Goal: Task Accomplishment & Management: Complete application form

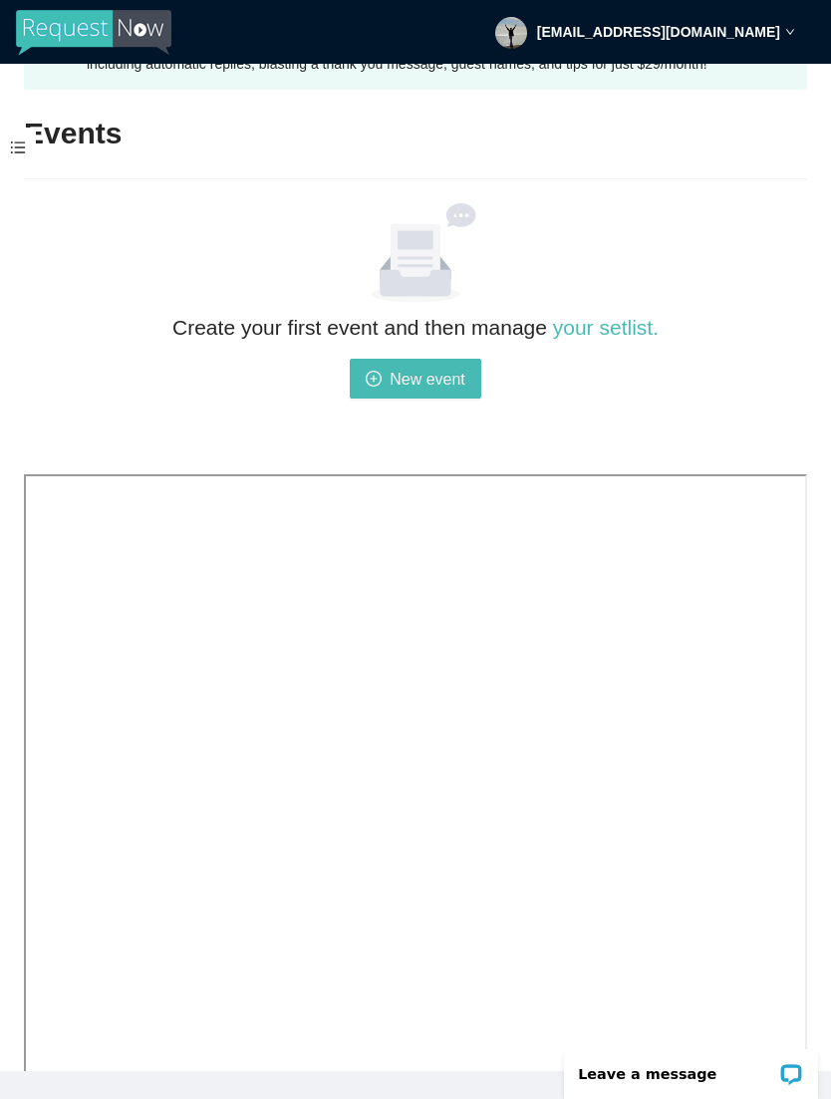
scroll to position [99, 0]
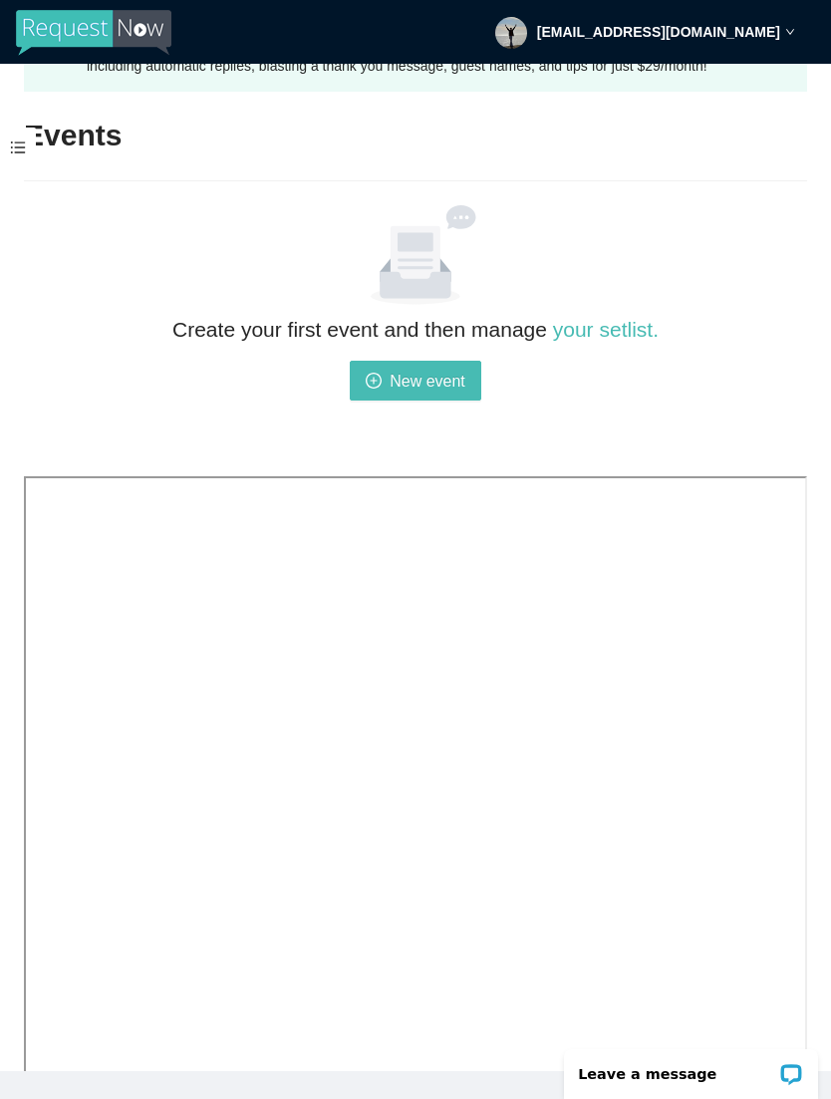
click at [793, 1062] on div "Open LiveChat chat widget" at bounding box center [792, 1073] width 24 height 24
click at [794, 435] on div "Create your first event and then manage your setlist. New event" at bounding box center [415, 387] width 783 height 149
click at [612, 341] on link "your setlist." at bounding box center [606, 329] width 106 height 23
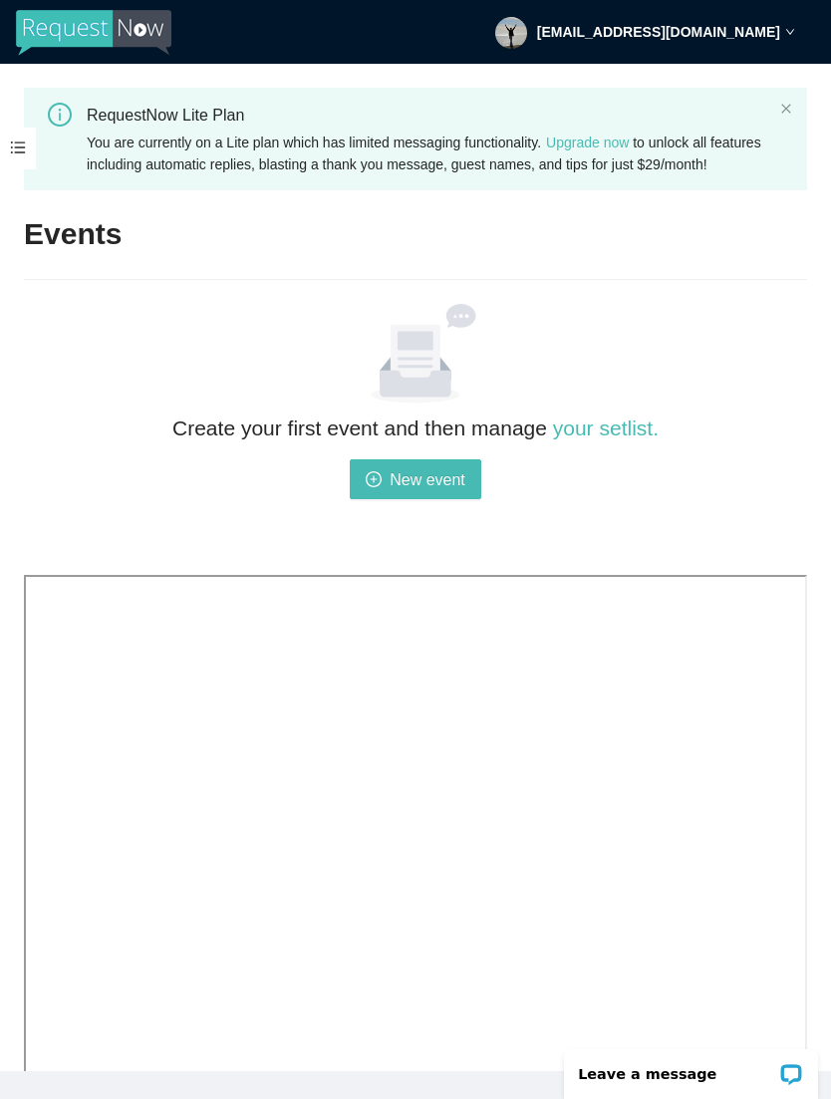
scroll to position [0, 0]
click at [32, 145] on span at bounding box center [18, 149] width 36 height 42
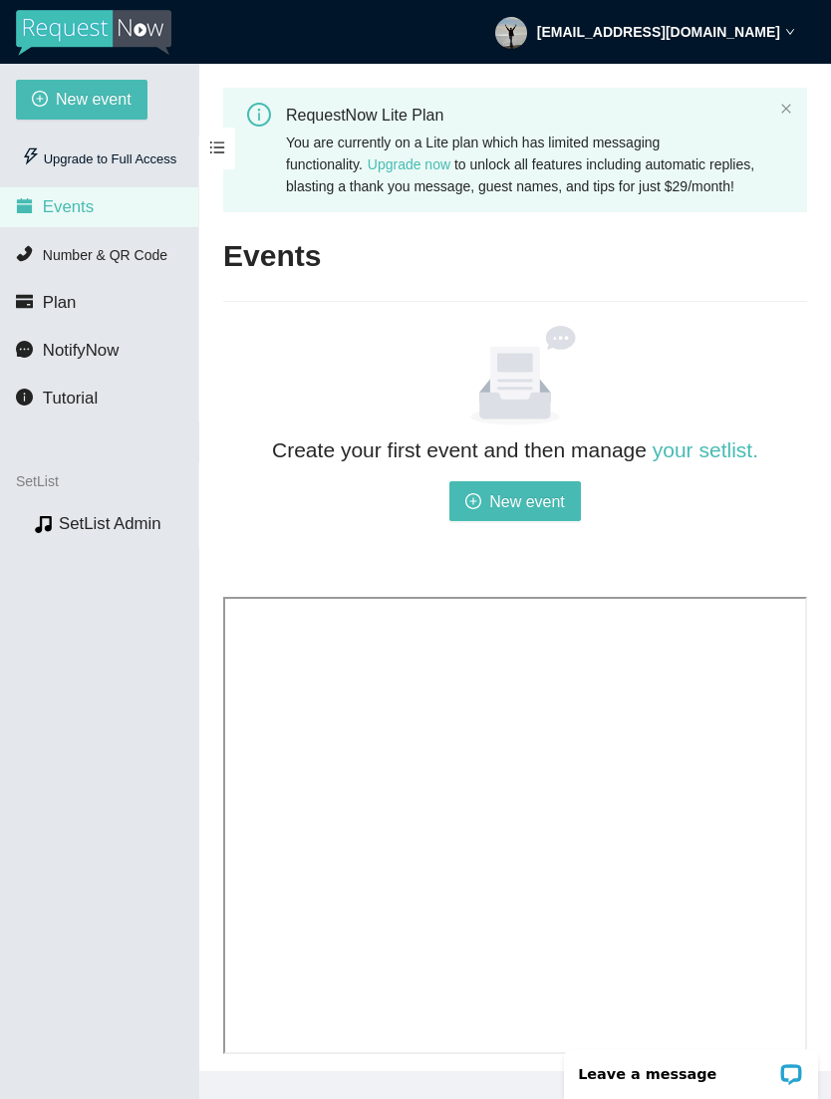
click at [140, 242] on li "Number & QR Code" at bounding box center [99, 255] width 198 height 40
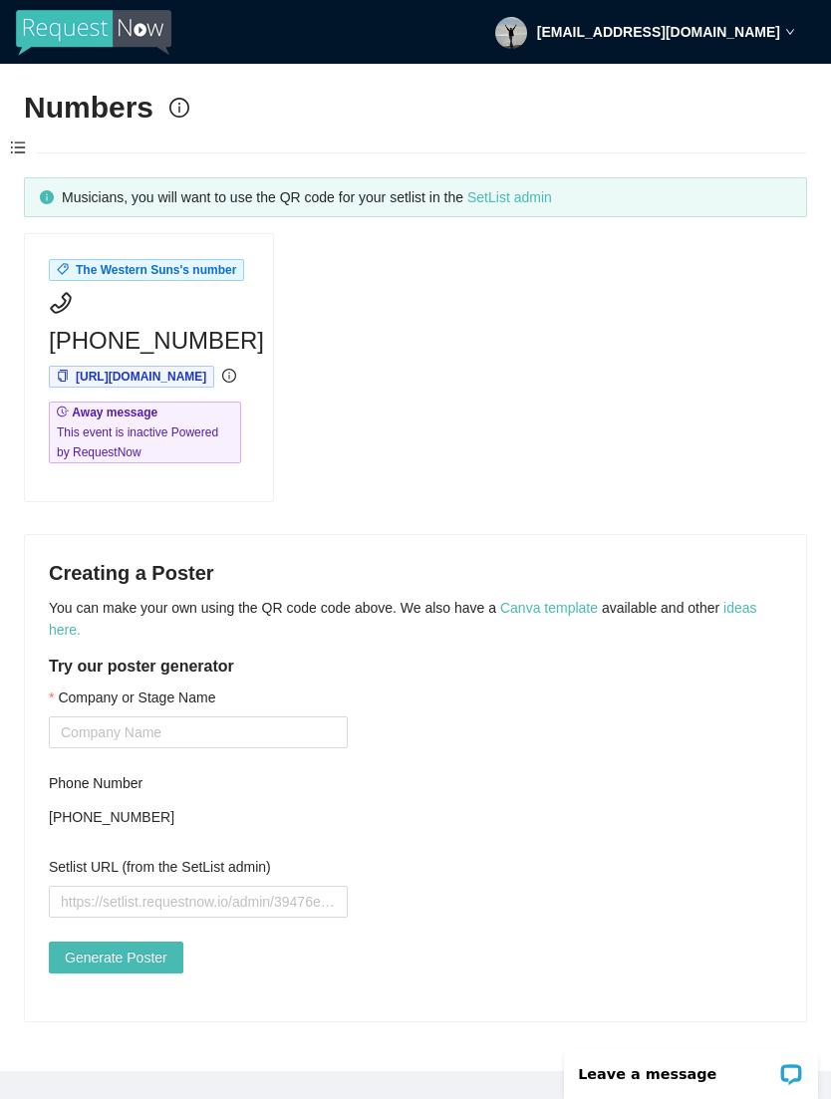
click at [552, 193] on link "SetList admin" at bounding box center [509, 197] width 85 height 16
click at [802, 1066] on div "Open LiveChat chat widget" at bounding box center [791, 1072] width 25 height 25
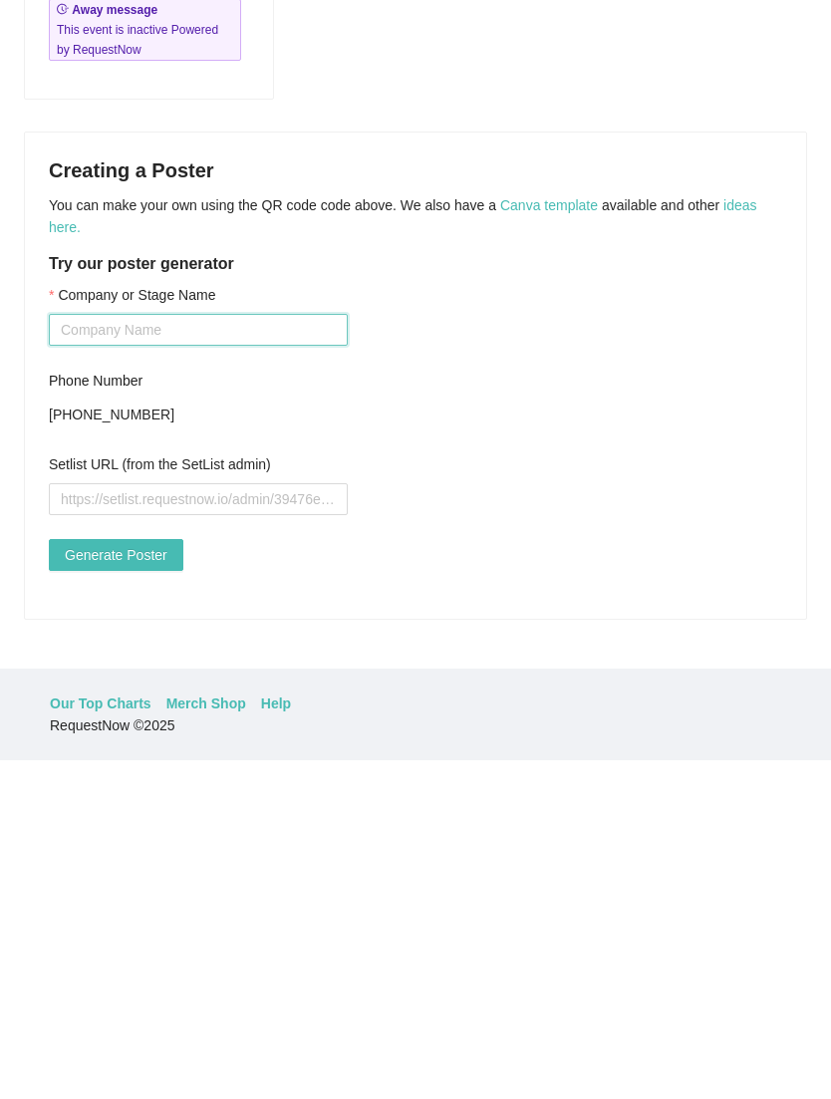
click at [106, 653] on input "Company or Stage Name" at bounding box center [198, 669] width 299 height 32
click at [119, 878] on button "Generate Poster" at bounding box center [116, 894] width 135 height 32
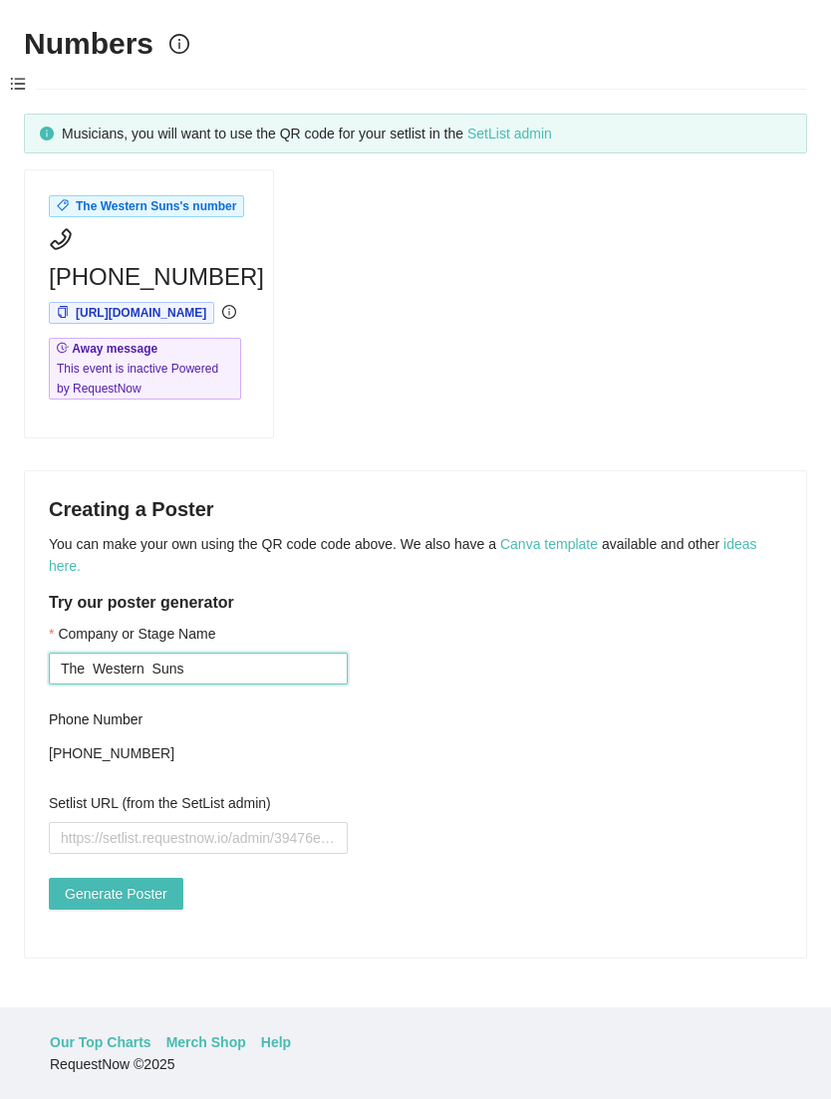
type input "The Western Suns"
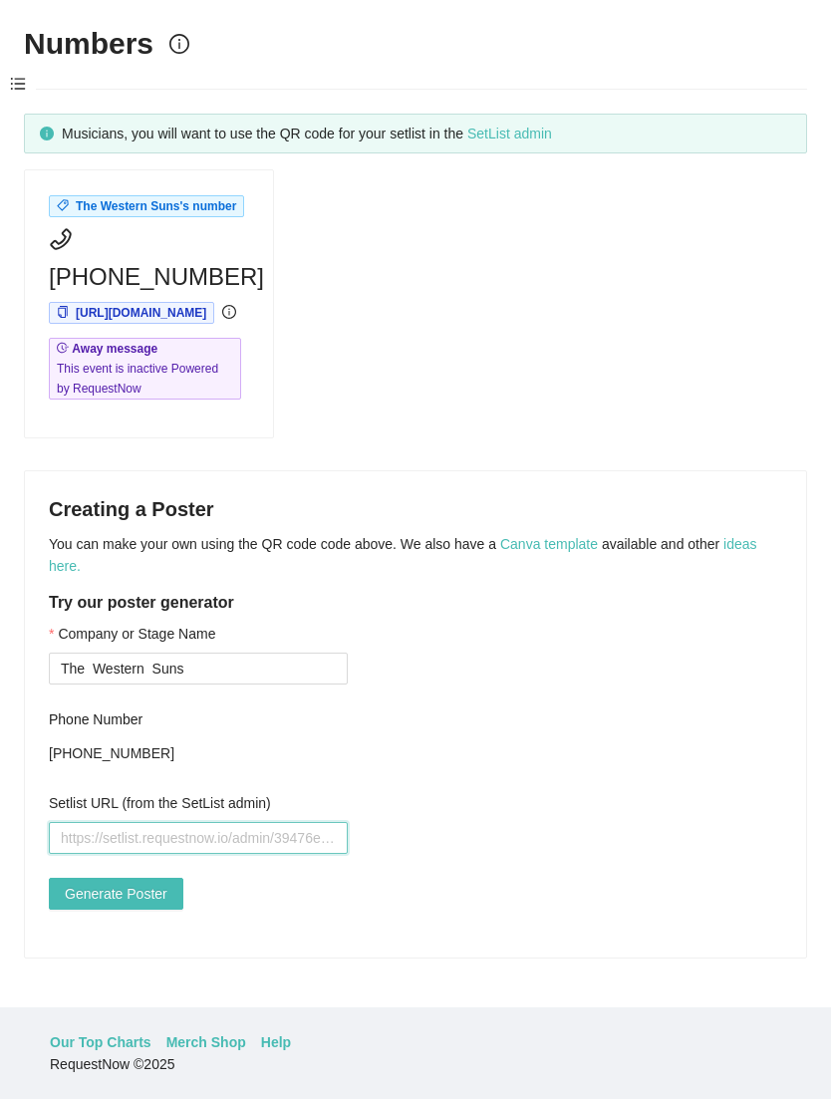
click at [98, 822] on input "Setlist URL (from the SetList admin)" at bounding box center [198, 838] width 299 height 32
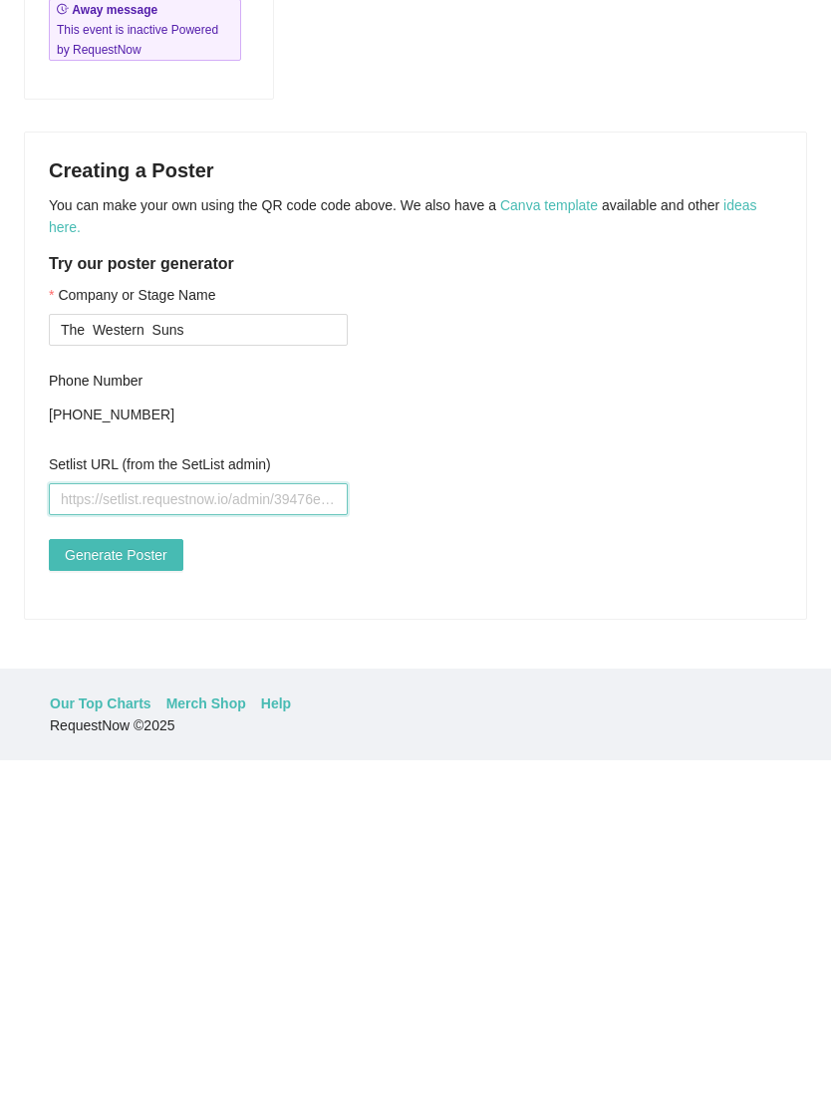
click at [111, 822] on input "Setlist URL (from the SetList admin)" at bounding box center [198, 838] width 299 height 32
paste input "https://setlist.requestnow.io/admin/789c44cc-89d8-4bed-abce-45aa010aee53"
click at [139, 883] on span "Generate Poster" at bounding box center [116, 894] width 103 height 22
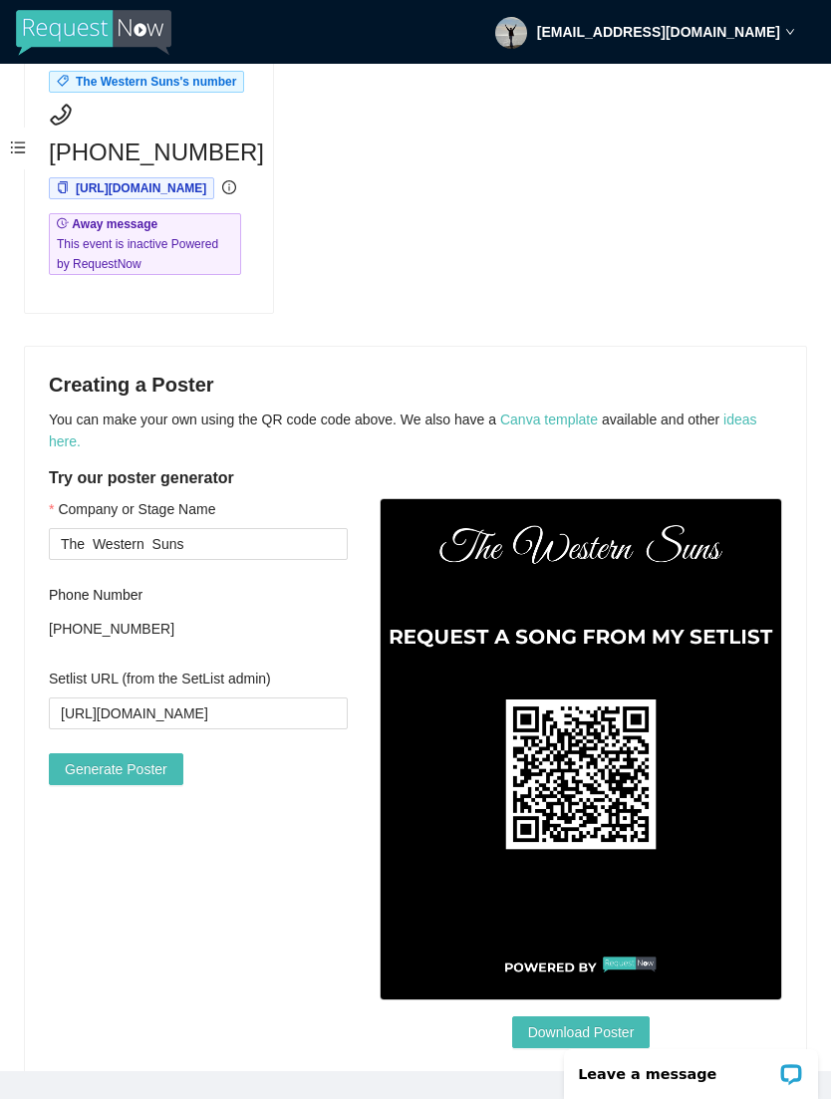
scroll to position [187, 0]
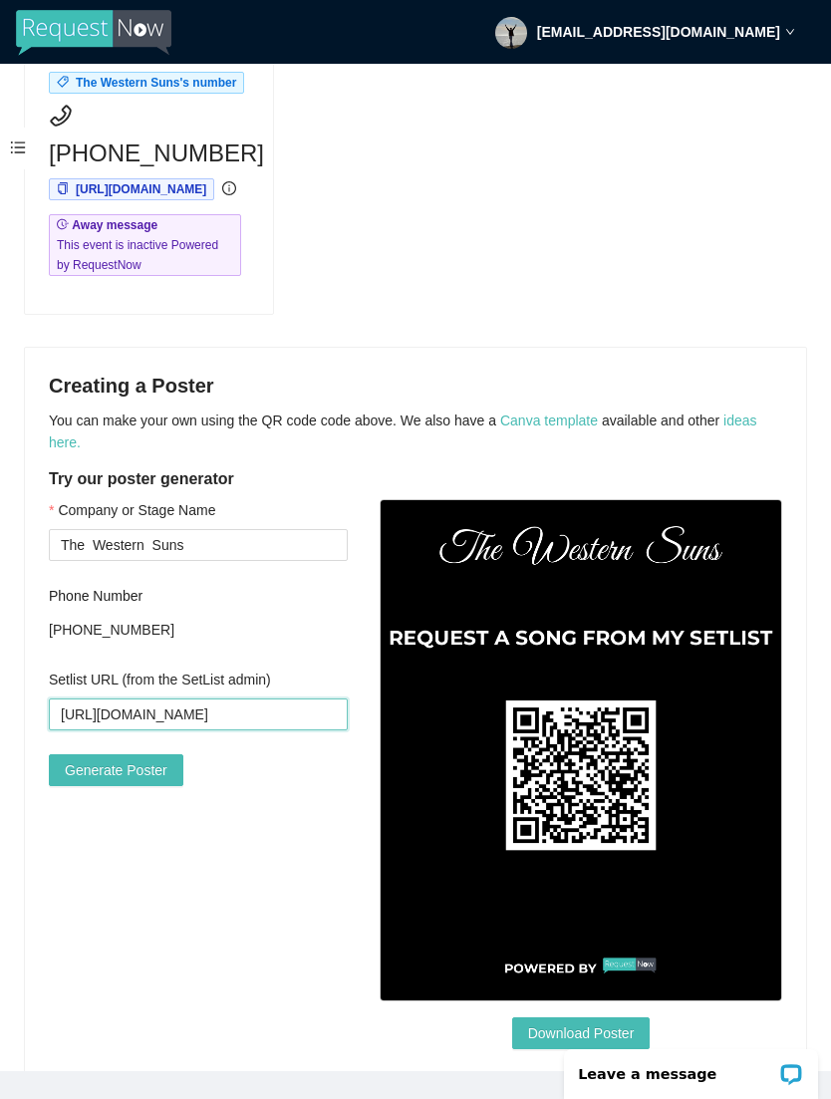
click at [188, 731] on input "https://setlist.requestnow.io/admin/789c44cc-89d8-4bed-abce-45aa010aee53" at bounding box center [198, 715] width 299 height 32
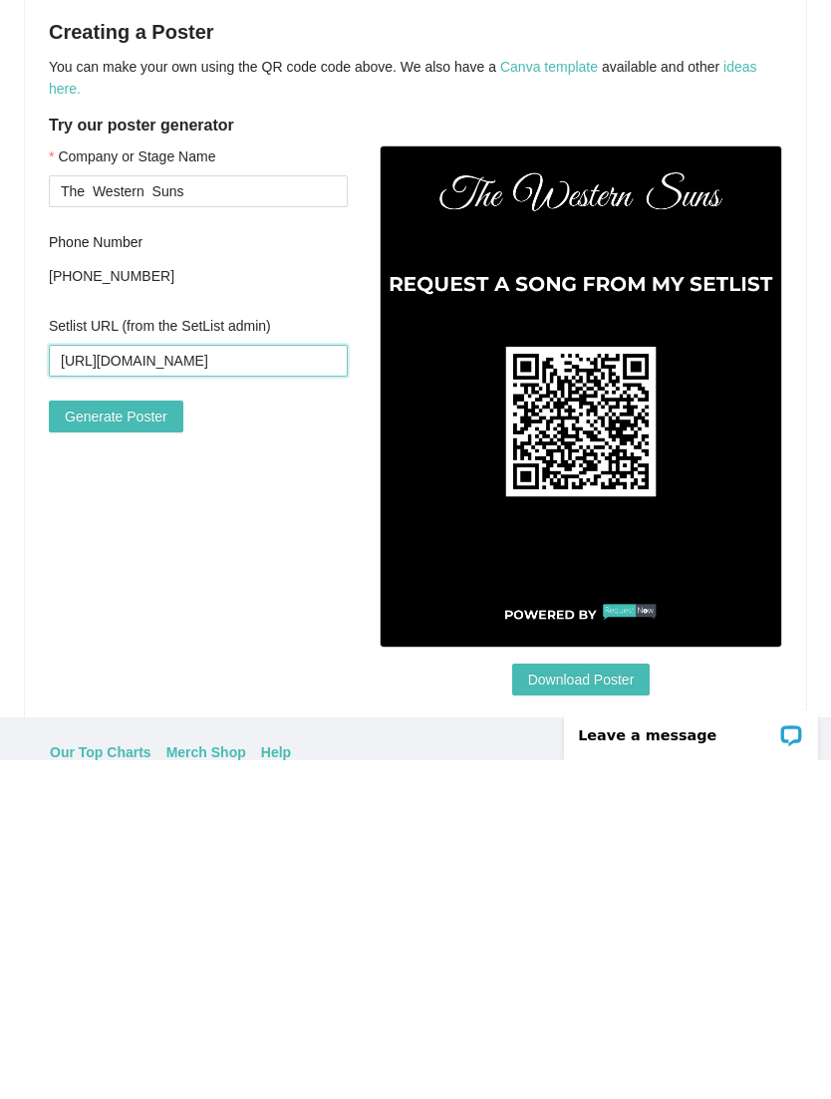
click at [340, 684] on input "https://setlist.requestnow.io/admin/789c44cc-89d8-4bed-abce-45aa010aee53" at bounding box center [198, 700] width 299 height 32
click at [325, 684] on input "[URL][DOMAIN_NAME]" at bounding box center [198, 700] width 299 height 32
click at [324, 684] on input "[URL][DOMAIN_NAME]" at bounding box center [198, 700] width 299 height 32
click at [313, 684] on input "[URL][DOMAIN_NAME]" at bounding box center [198, 700] width 299 height 32
click at [293, 684] on input "789c44cc-89d8-4bed-abce-45aa010aee53" at bounding box center [198, 700] width 299 height 32
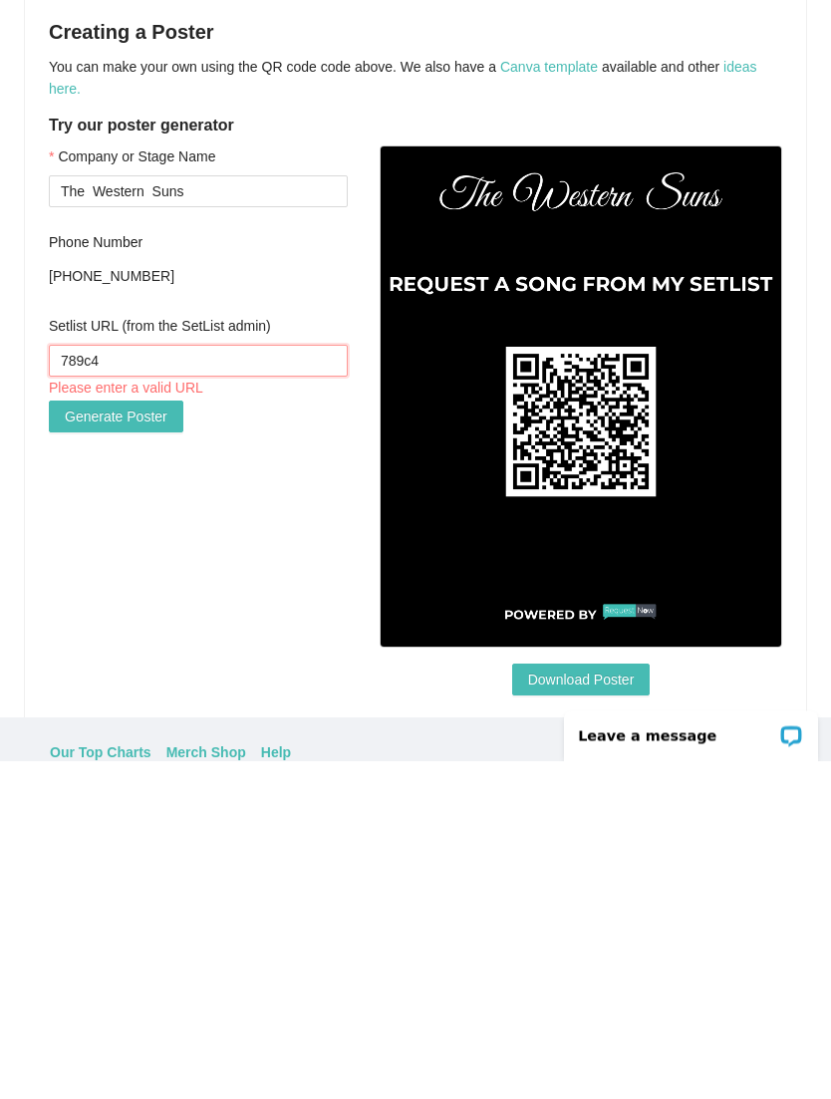
type input "789c"
click at [145, 745] on span "Generate Poster" at bounding box center [116, 756] width 103 height 22
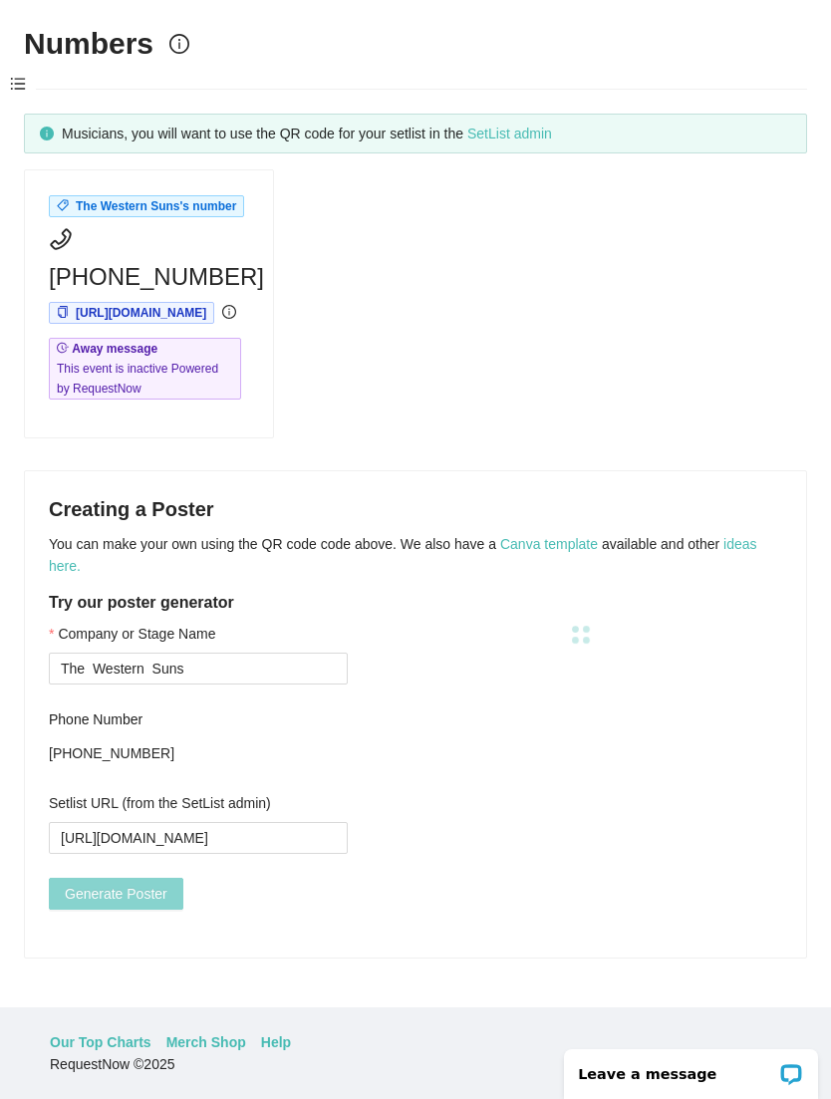
scroll to position [0, 0]
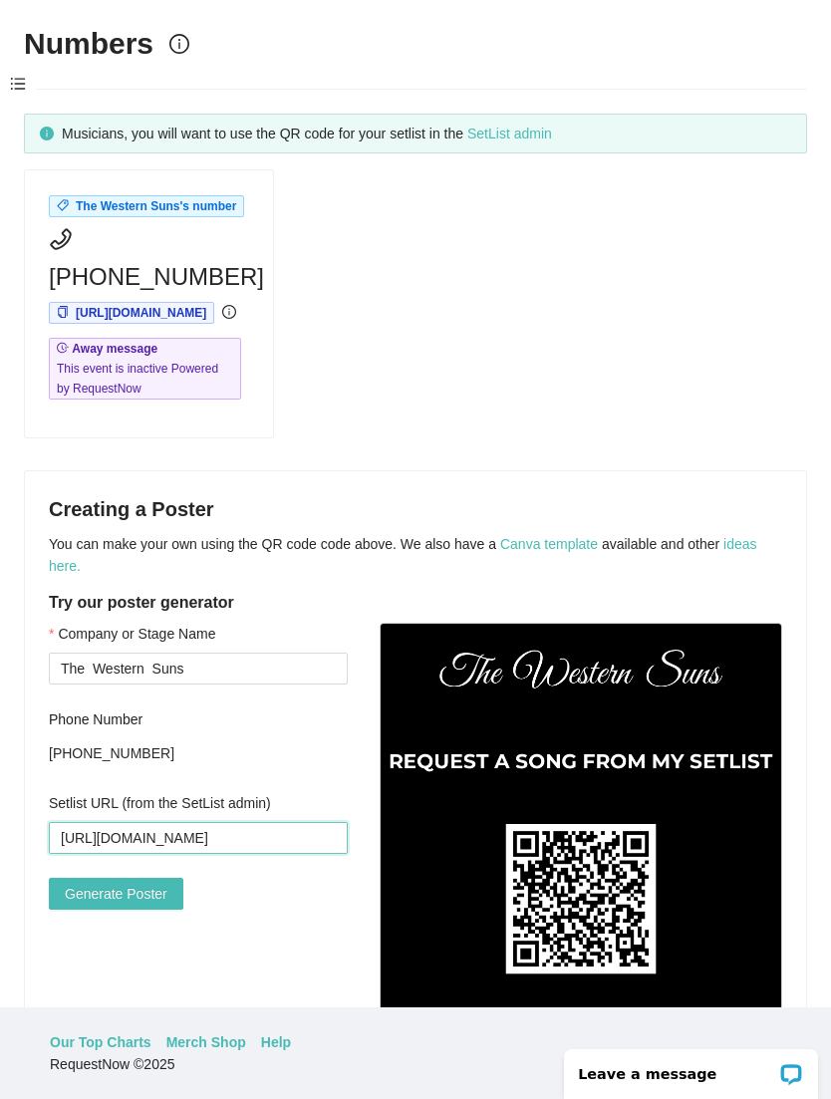
click at [308, 822] on input "https://setlist.requestnow.io/789c44cc-89d8-4bed-abce-45aa010aaee53" at bounding box center [198, 838] width 299 height 32
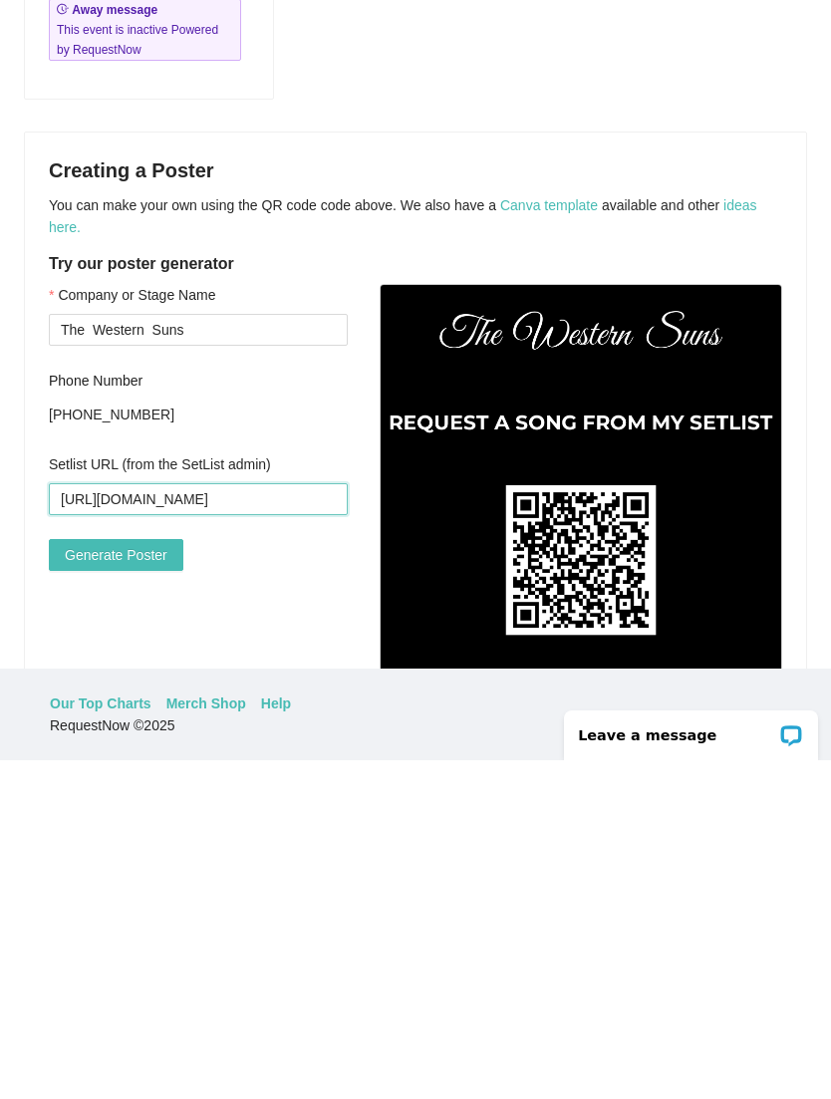
click at [326, 822] on input "https://setlist.requestnow.io/789c44cc-89d8-4bed-abce-45aa010aaee53" at bounding box center [198, 838] width 299 height 32
click at [307, 822] on input "89d8-4bed-abce-45aa010aaee53" at bounding box center [198, 838] width 299 height 32
type input "89d8-4b"
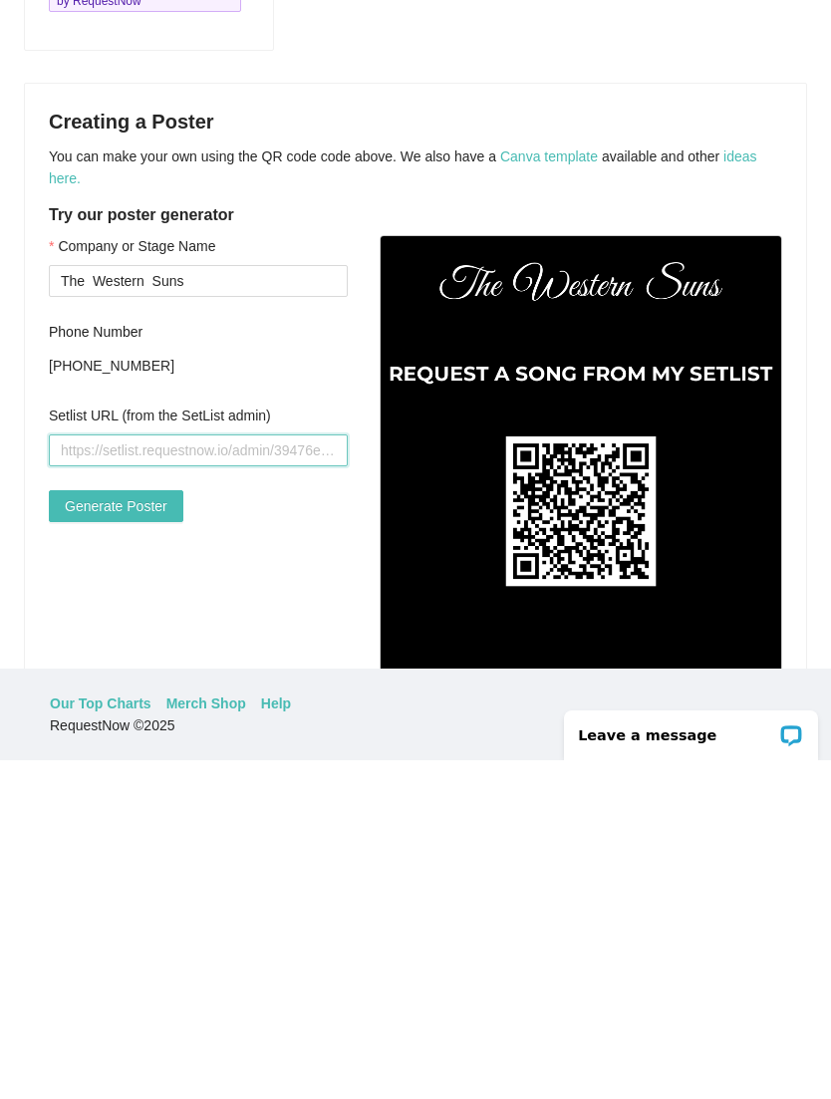
scroll to position [50, 0]
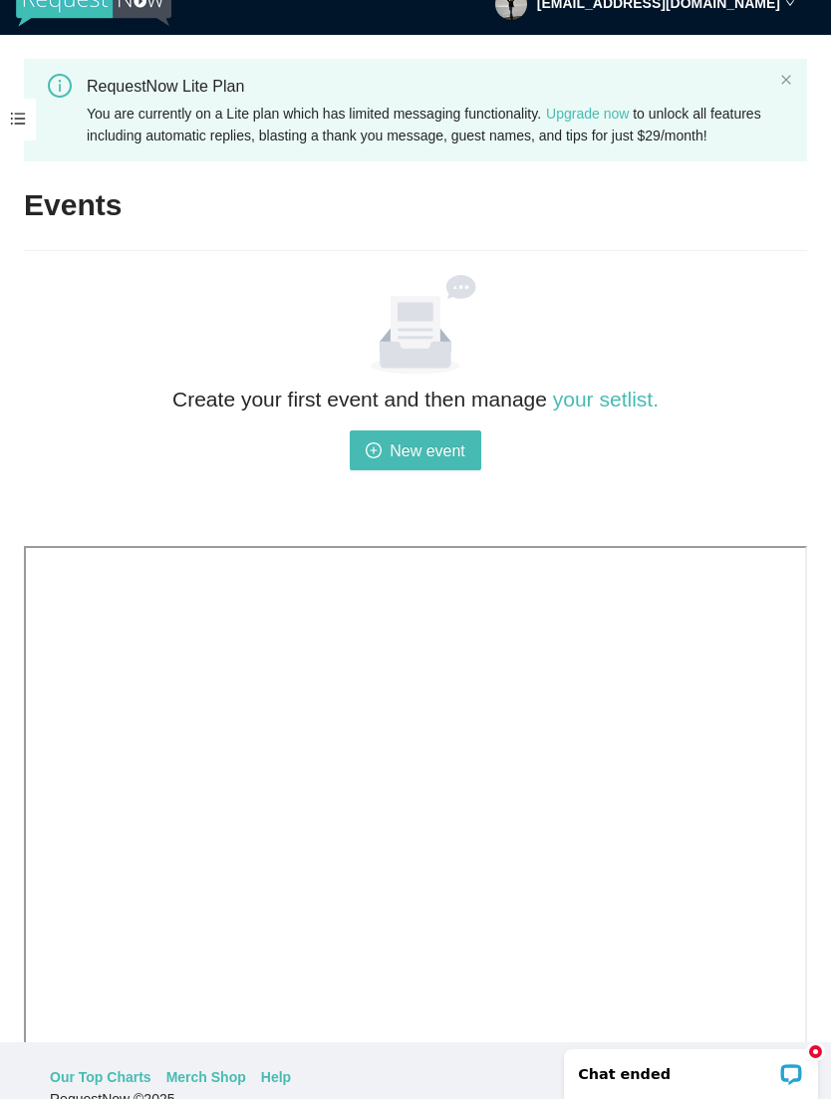
click at [791, 73] on div "RequestNow Lite Plan You are currently on a Lite plan which has limited messagi…" at bounding box center [415, 110] width 783 height 103
click at [780, 84] on icon "close" at bounding box center [786, 80] width 12 height 12
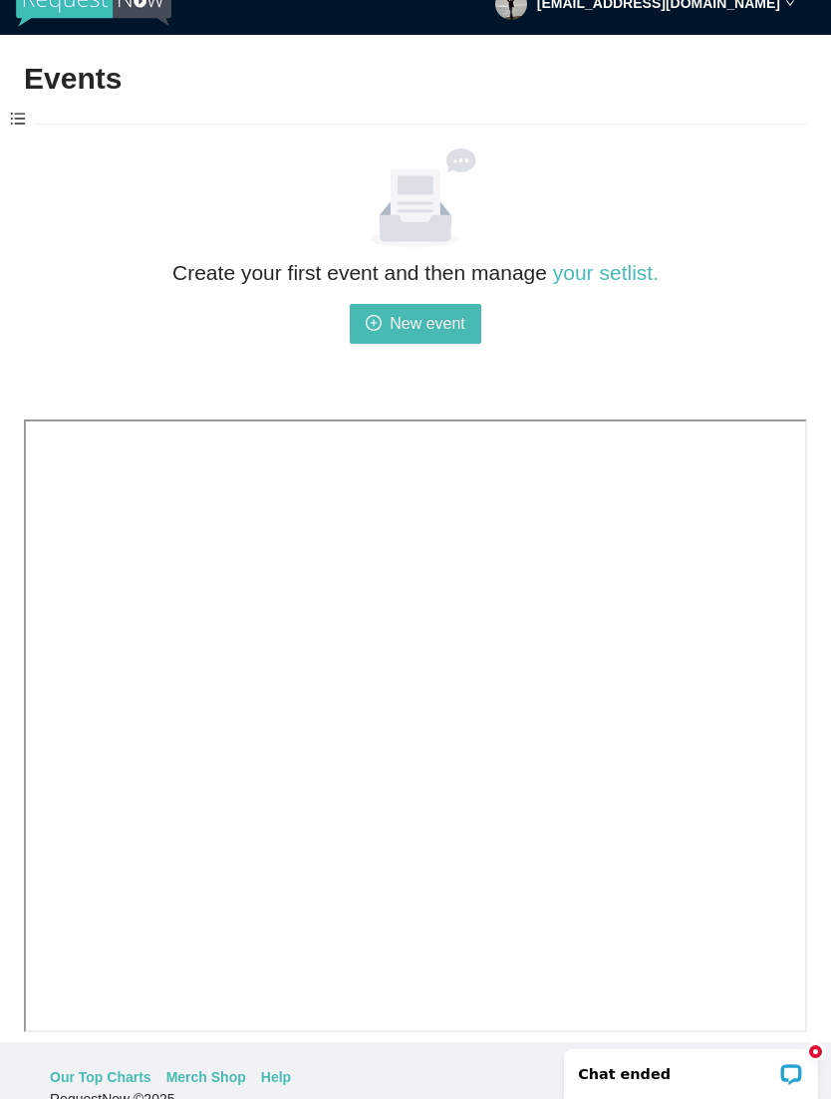
click at [28, 109] on span at bounding box center [18, 120] width 36 height 42
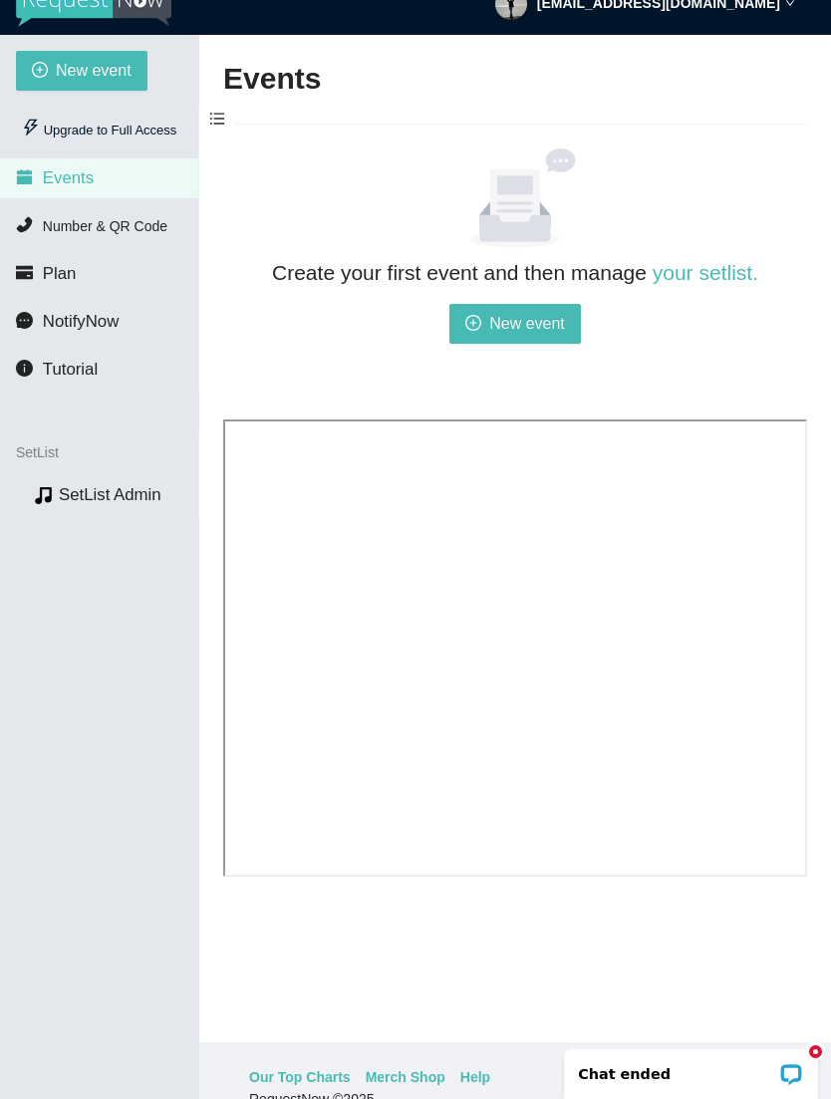
click at [124, 178] on li "Events" at bounding box center [99, 178] width 198 height 40
click at [119, 184] on li "Events" at bounding box center [99, 178] width 198 height 40
click at [95, 270] on li "Plan" at bounding box center [99, 274] width 198 height 40
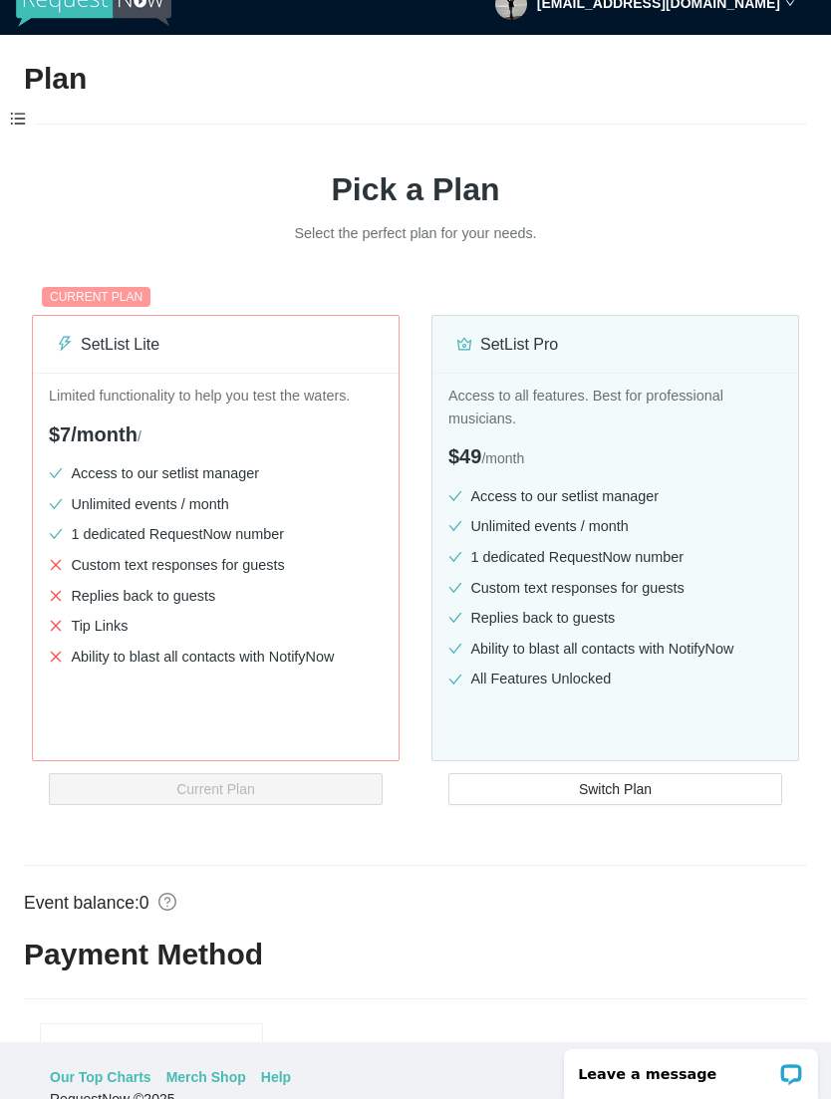
click at [22, 125] on span at bounding box center [18, 120] width 36 height 42
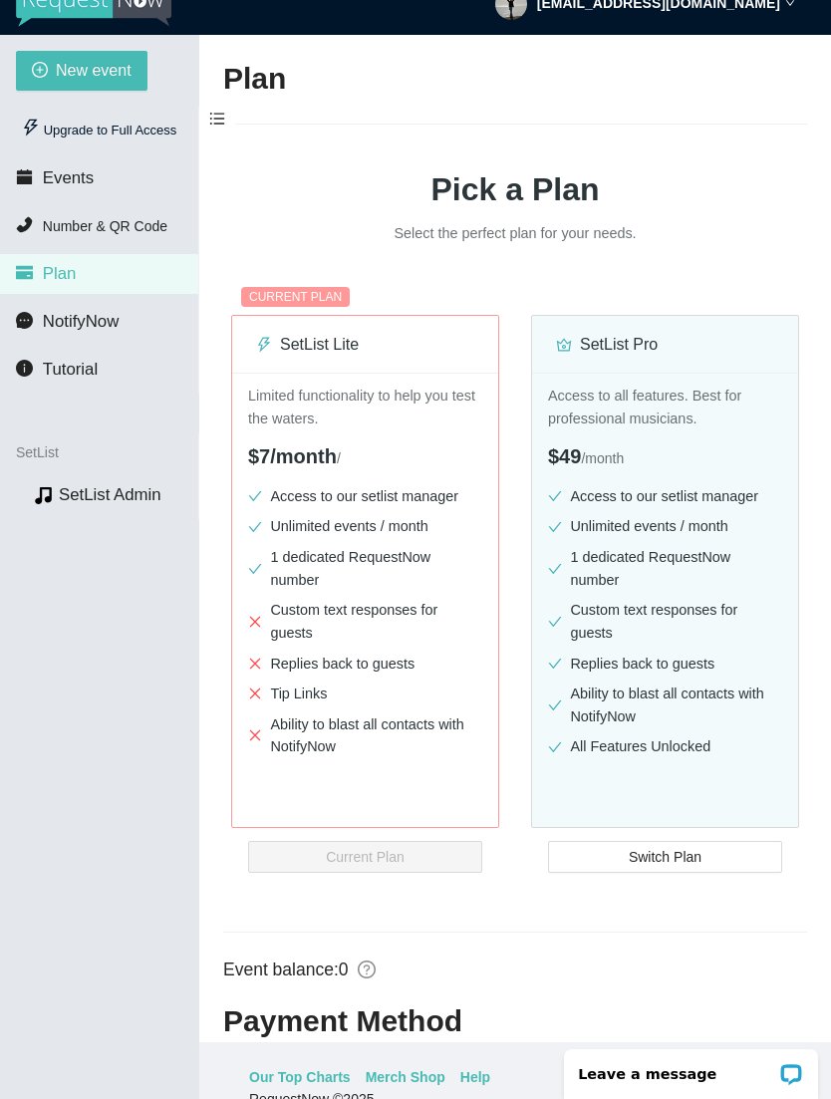
click at [85, 172] on span "Events" at bounding box center [68, 177] width 51 height 19
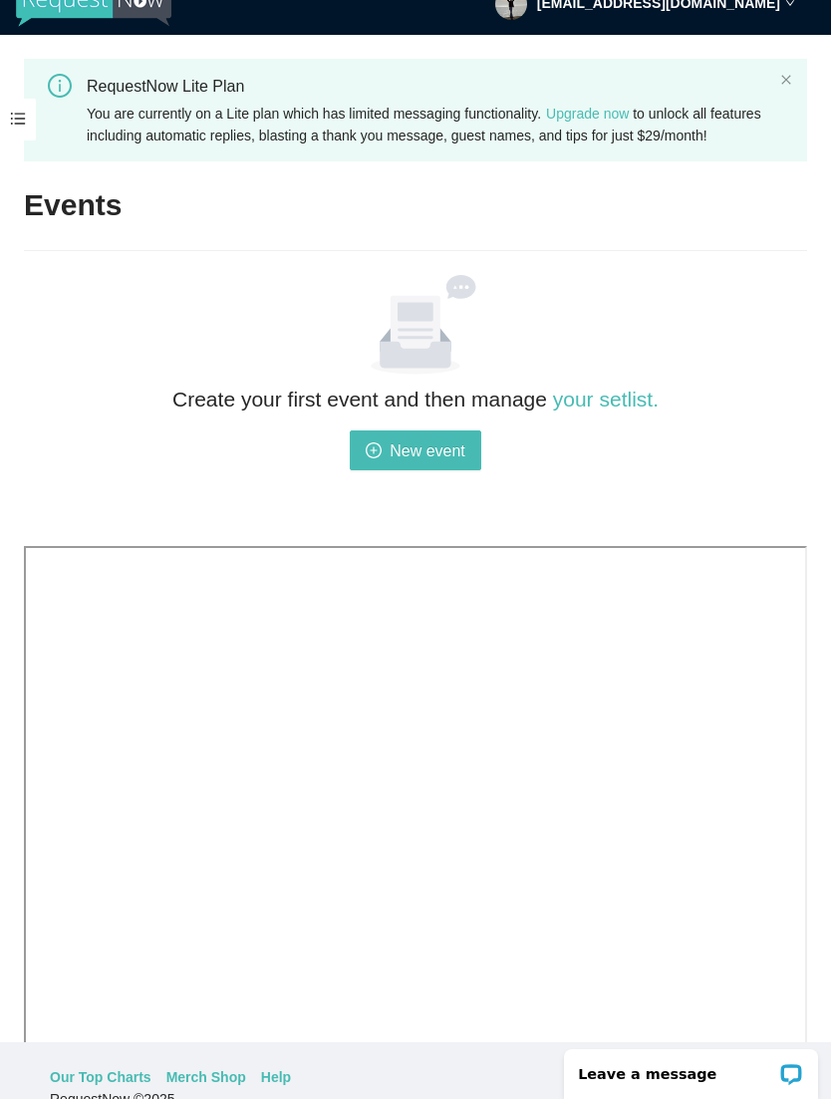
click at [92, 215] on h2 "Events" at bounding box center [73, 205] width 98 height 41
click at [87, 226] on h2 "Events" at bounding box center [73, 205] width 98 height 41
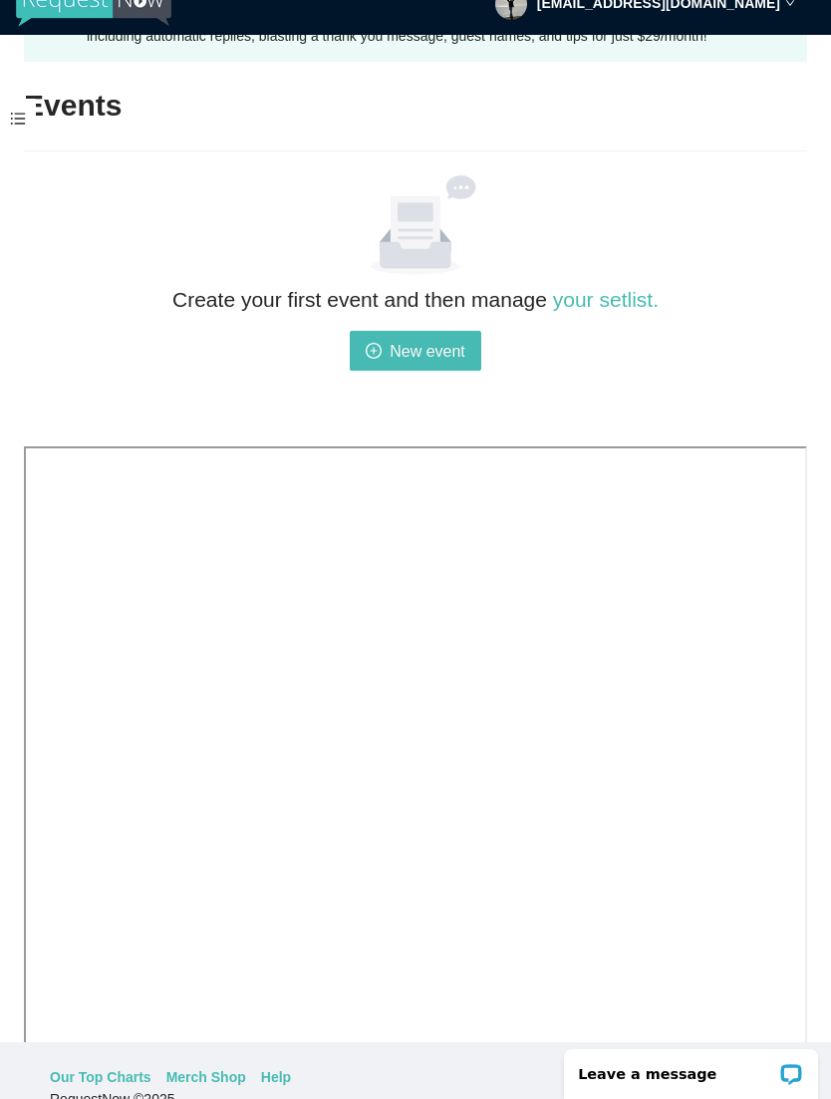
scroll to position [99, 0]
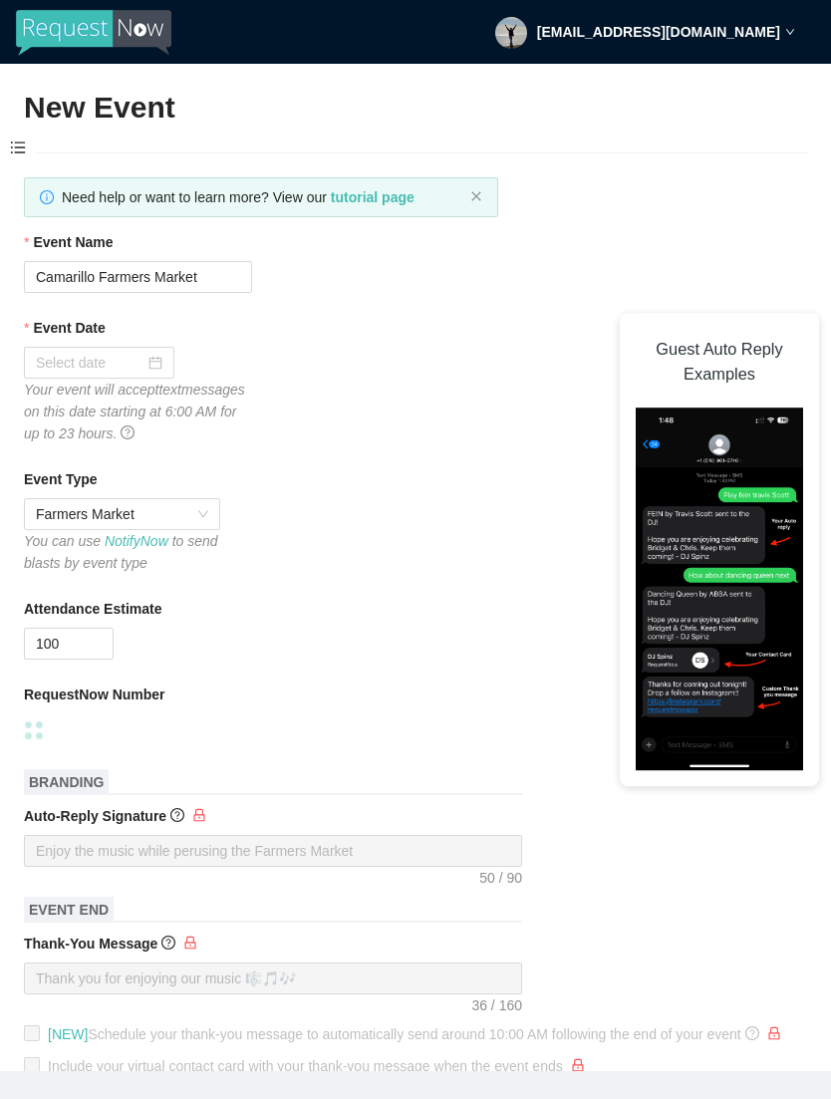
type textarea "[URL][DOMAIN_NAME]"
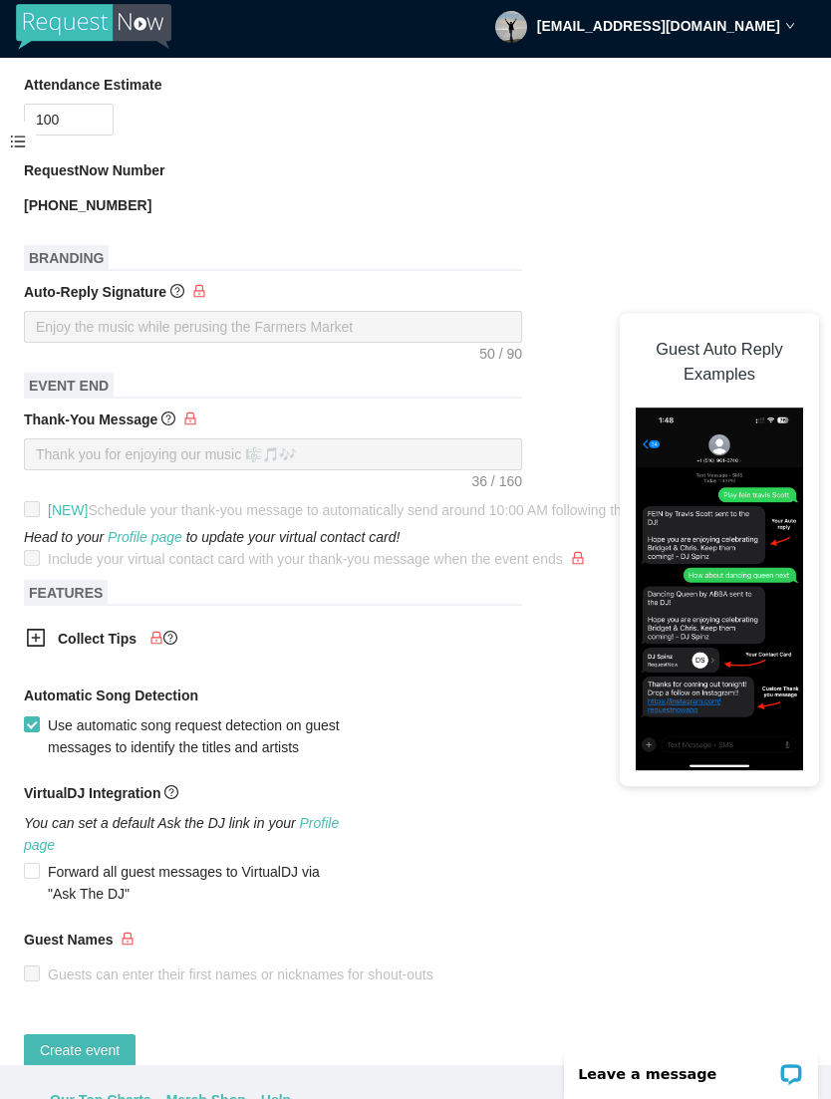
scroll to position [3, 0]
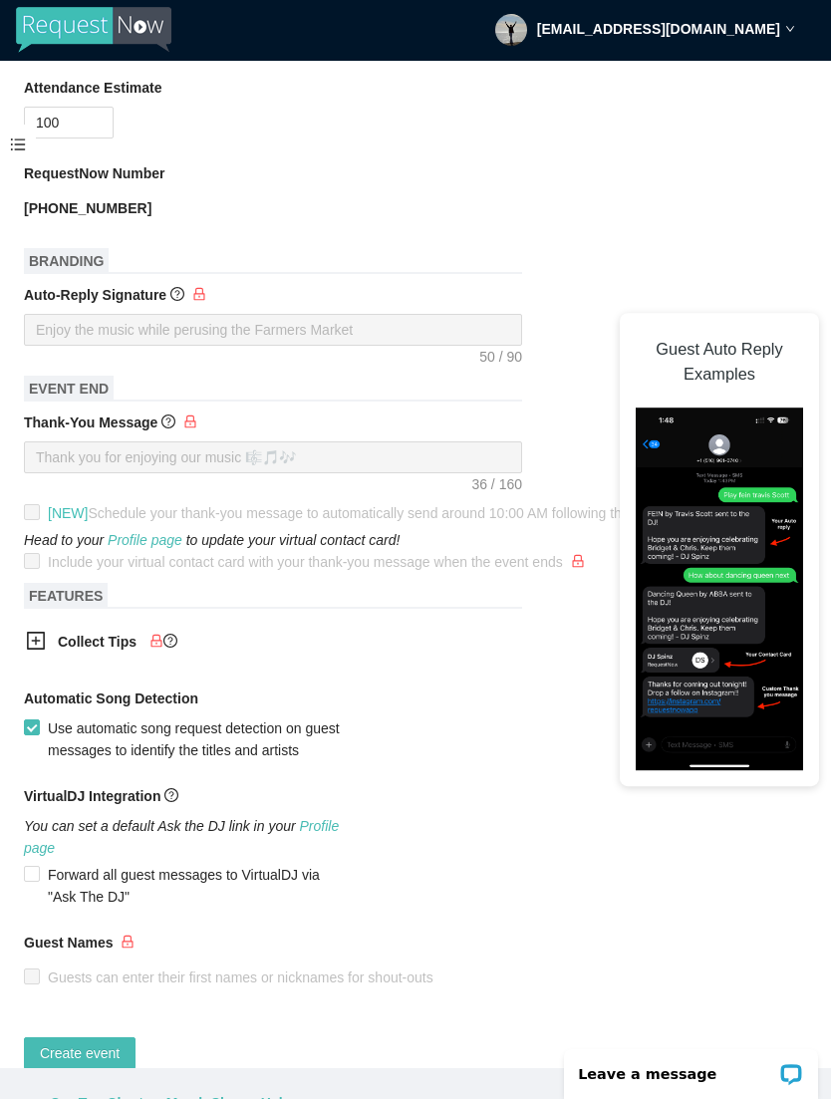
click at [63, 650] on b "Collect Tips" at bounding box center [97, 642] width 79 height 16
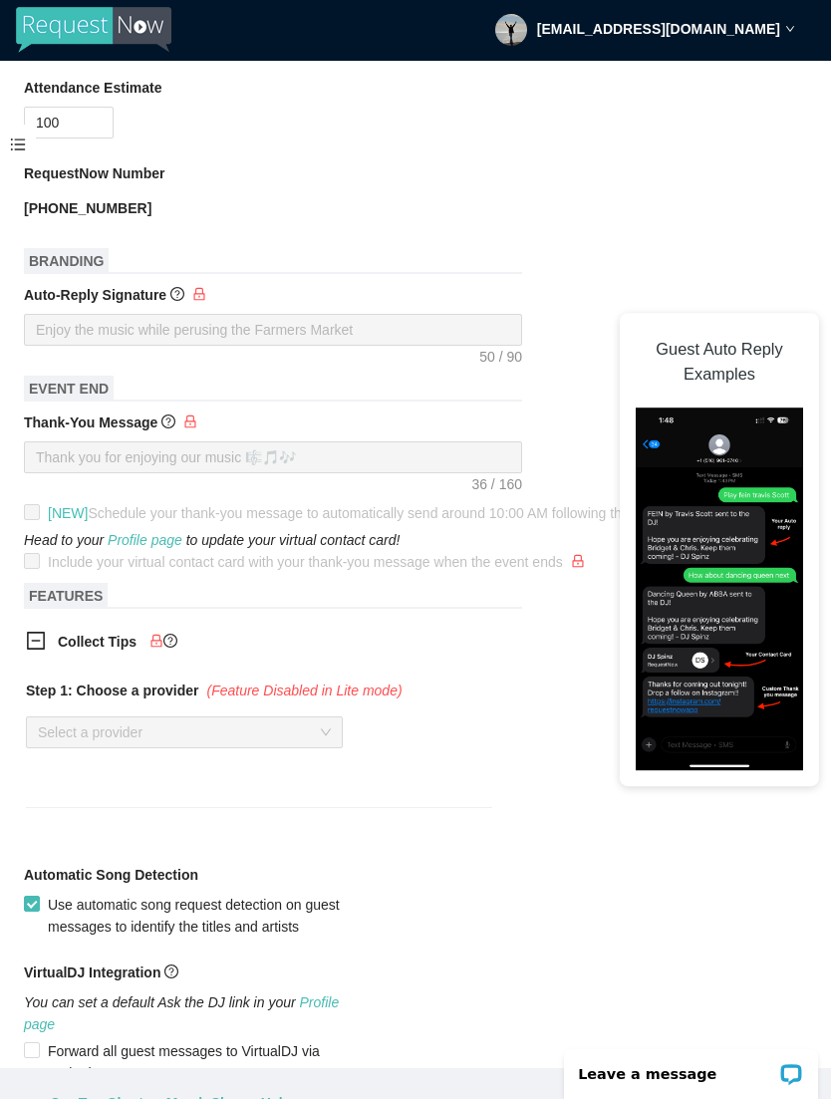
click at [247, 653] on span "Collect Tips" at bounding box center [275, 642] width 435 height 22
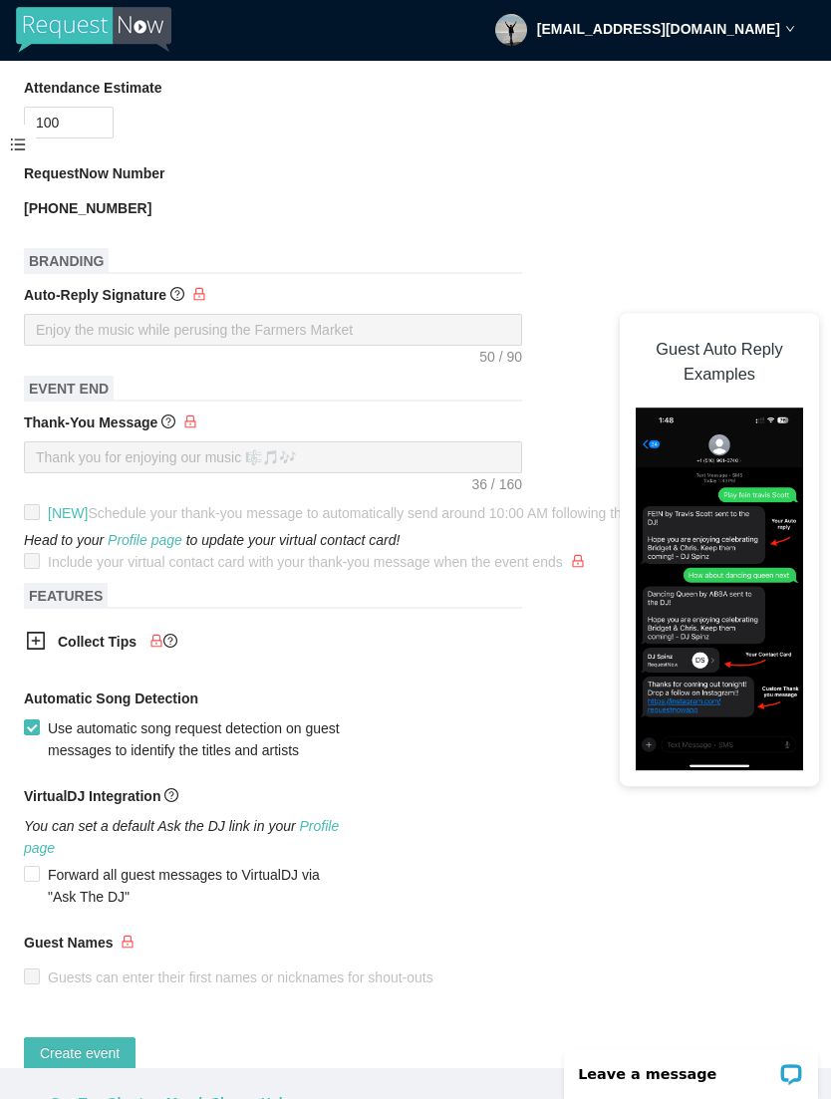
click at [177, 648] on icon "question-circle" at bounding box center [170, 641] width 14 height 14
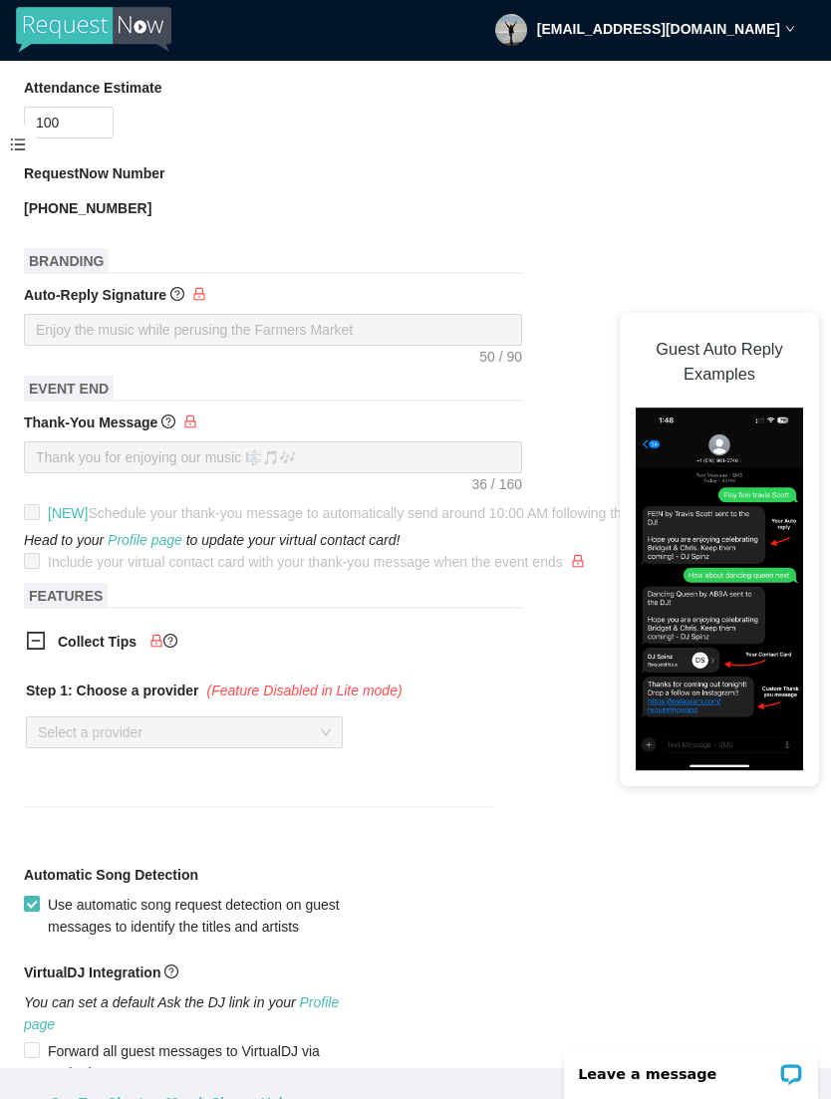
click at [355, 653] on span "Collect Tips" at bounding box center [275, 642] width 435 height 22
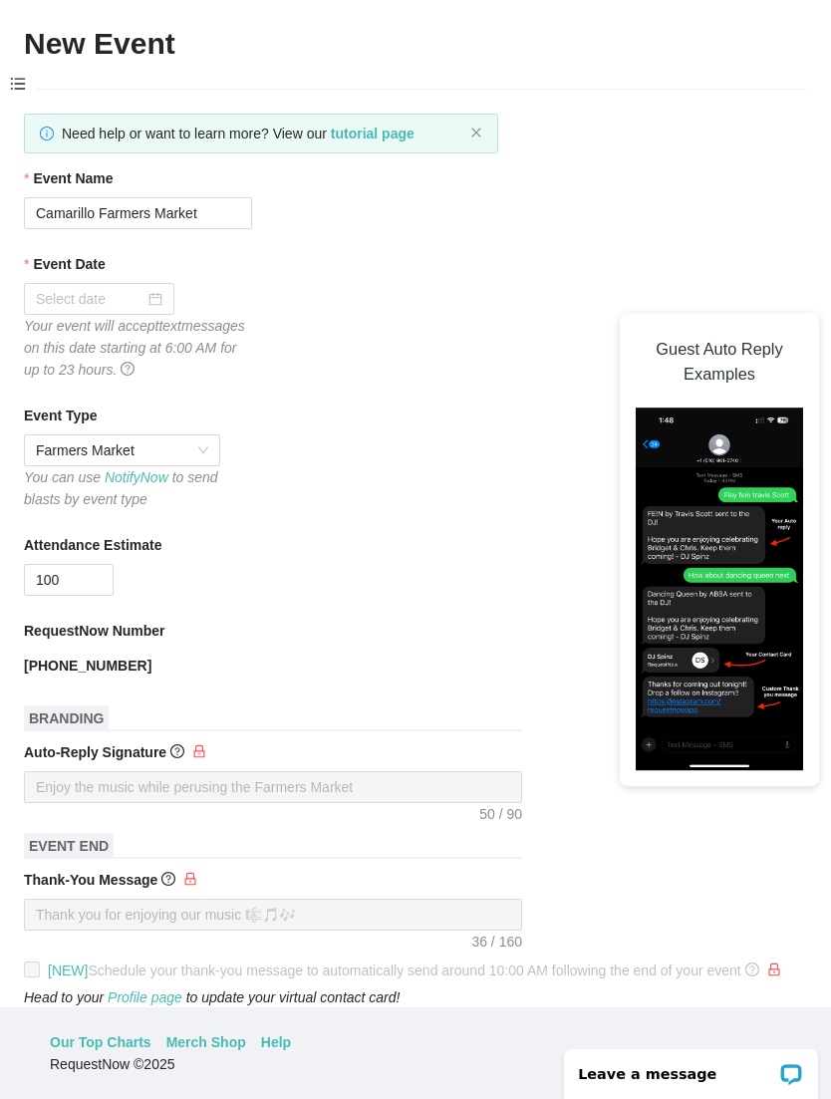
scroll to position [0, 0]
click at [28, 78] on span at bounding box center [18, 85] width 36 height 42
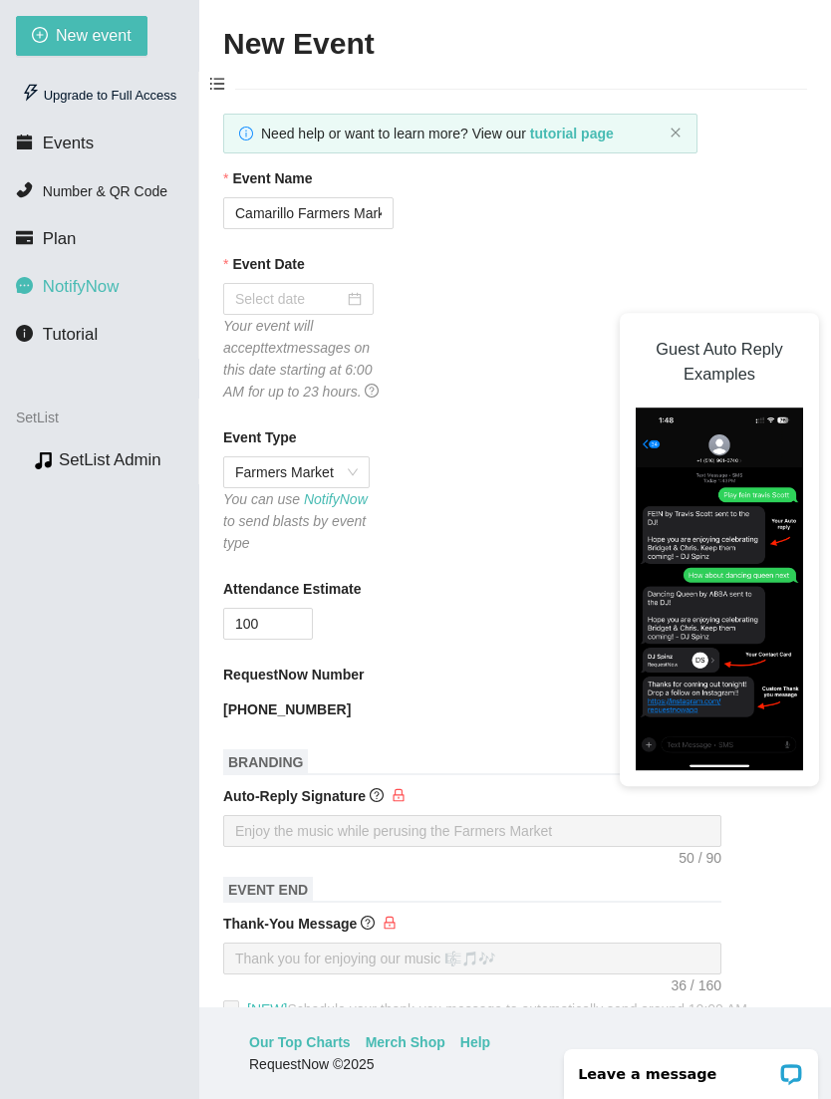
click at [100, 281] on span "NotifyNow" at bounding box center [81, 286] width 76 height 19
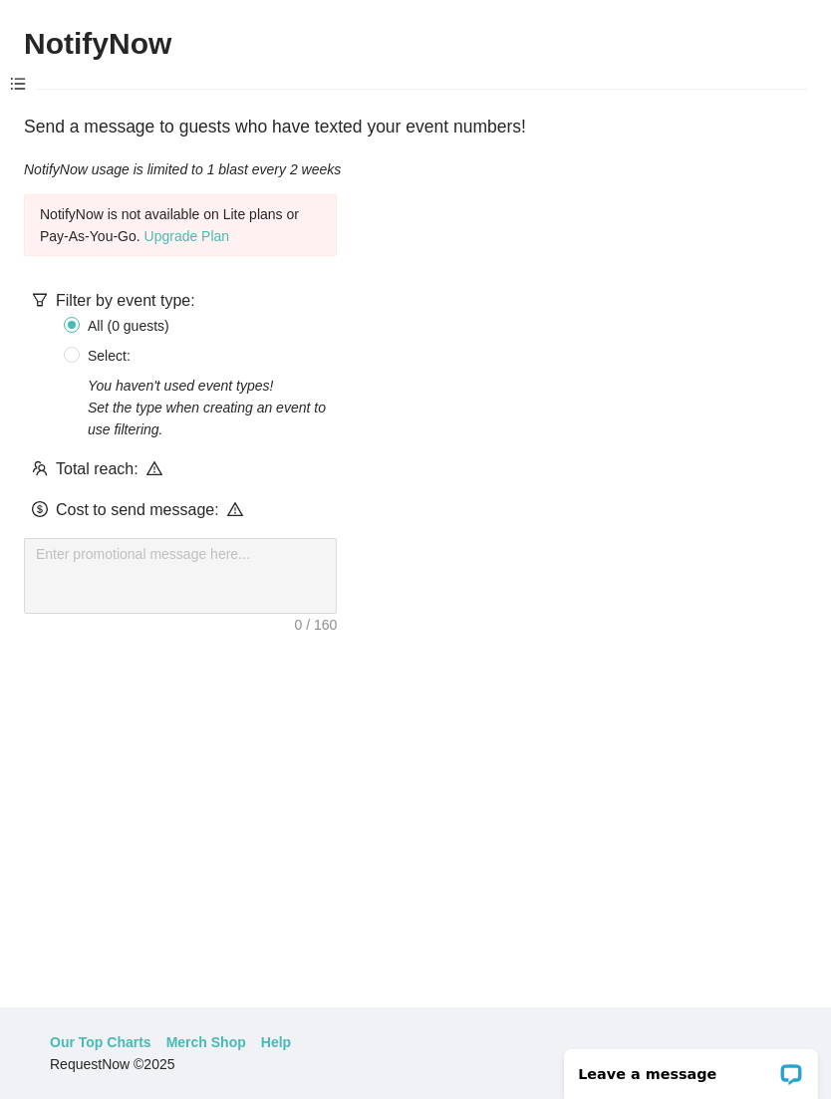
click at [35, 77] on span at bounding box center [18, 85] width 36 height 42
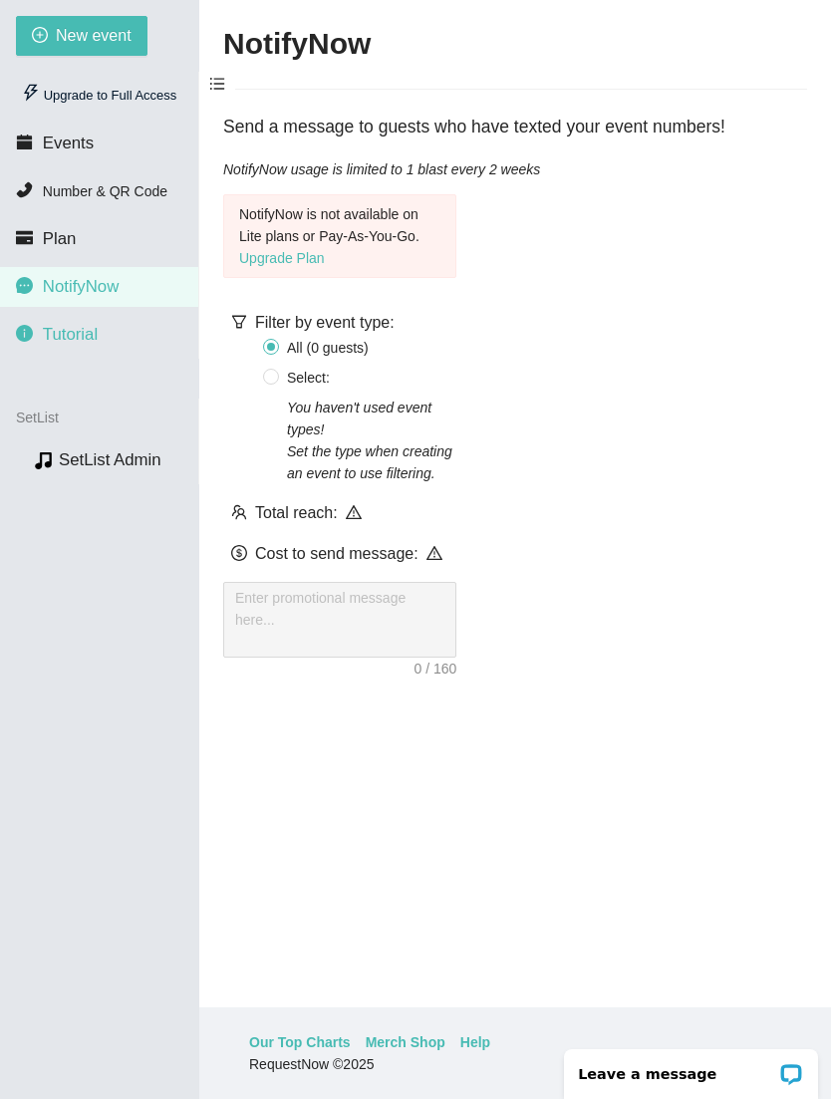
click at [83, 328] on span "Tutorial" at bounding box center [70, 334] width 55 height 19
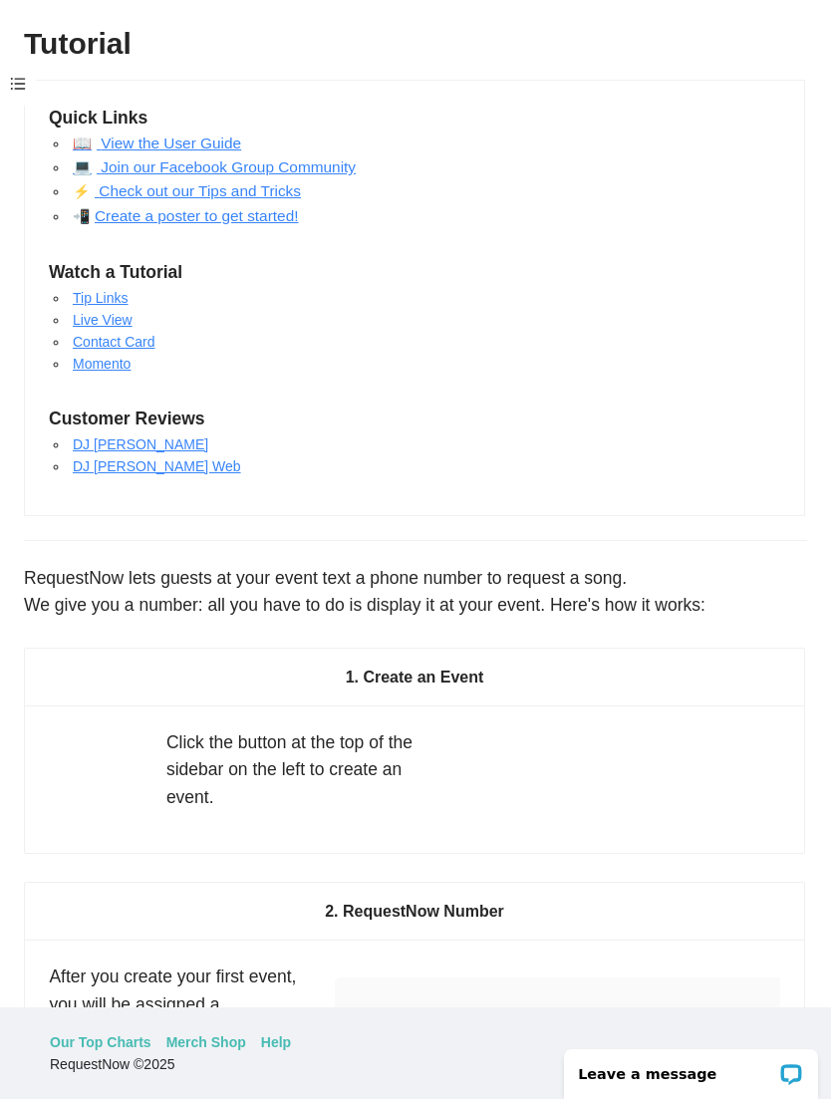
click at [206, 136] on link "📖 View the User Guide" at bounding box center [157, 143] width 168 height 17
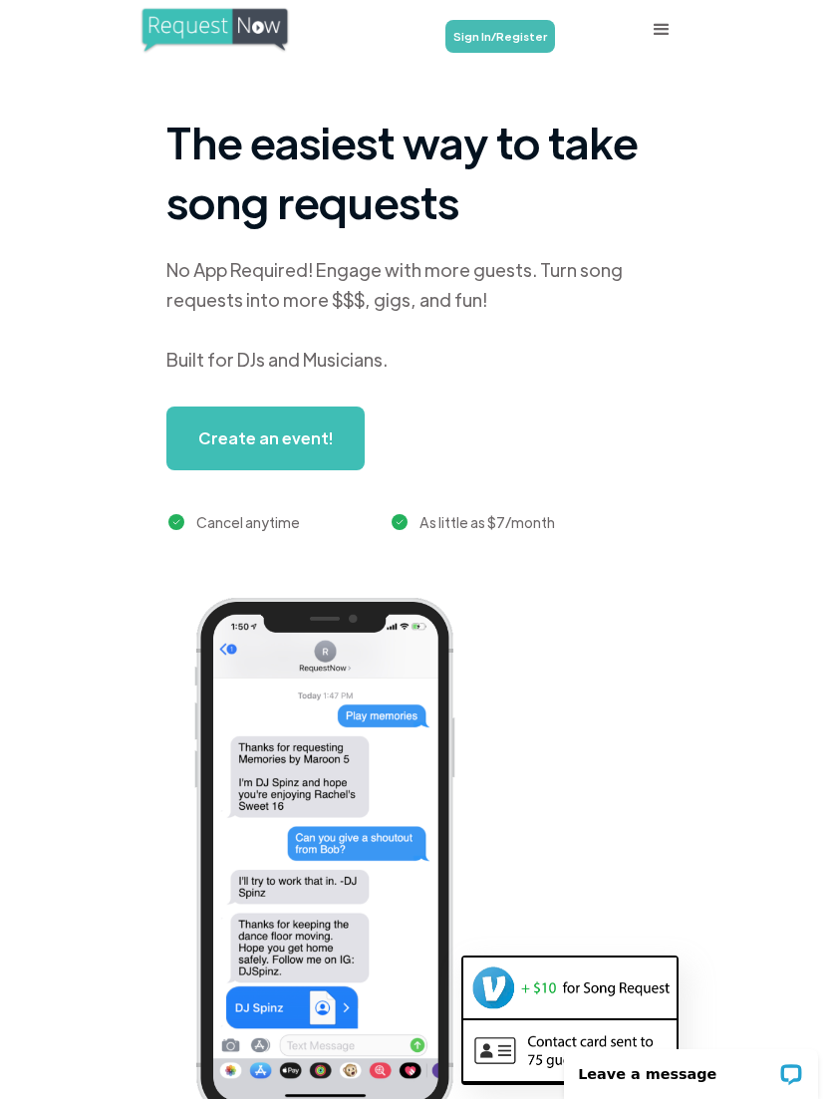
click at [518, 45] on link "Sign In/Register" at bounding box center [501, 36] width 110 height 33
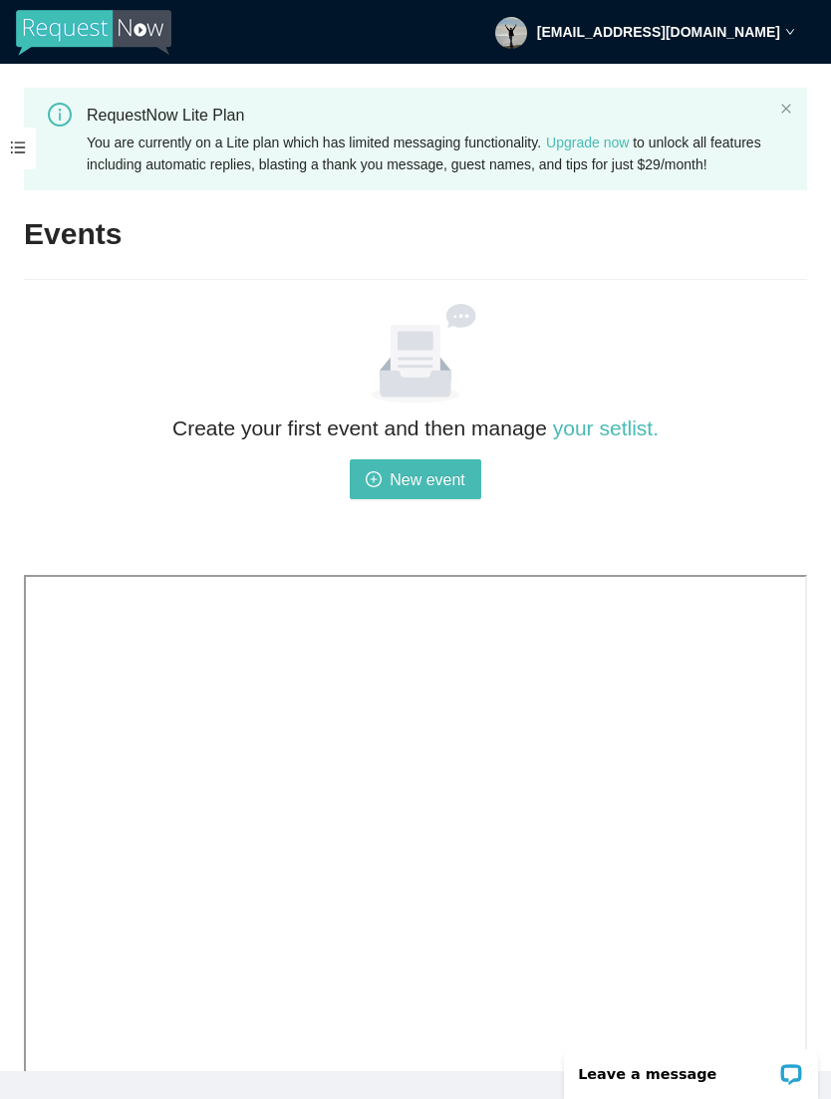
click at [30, 142] on span at bounding box center [18, 149] width 36 height 42
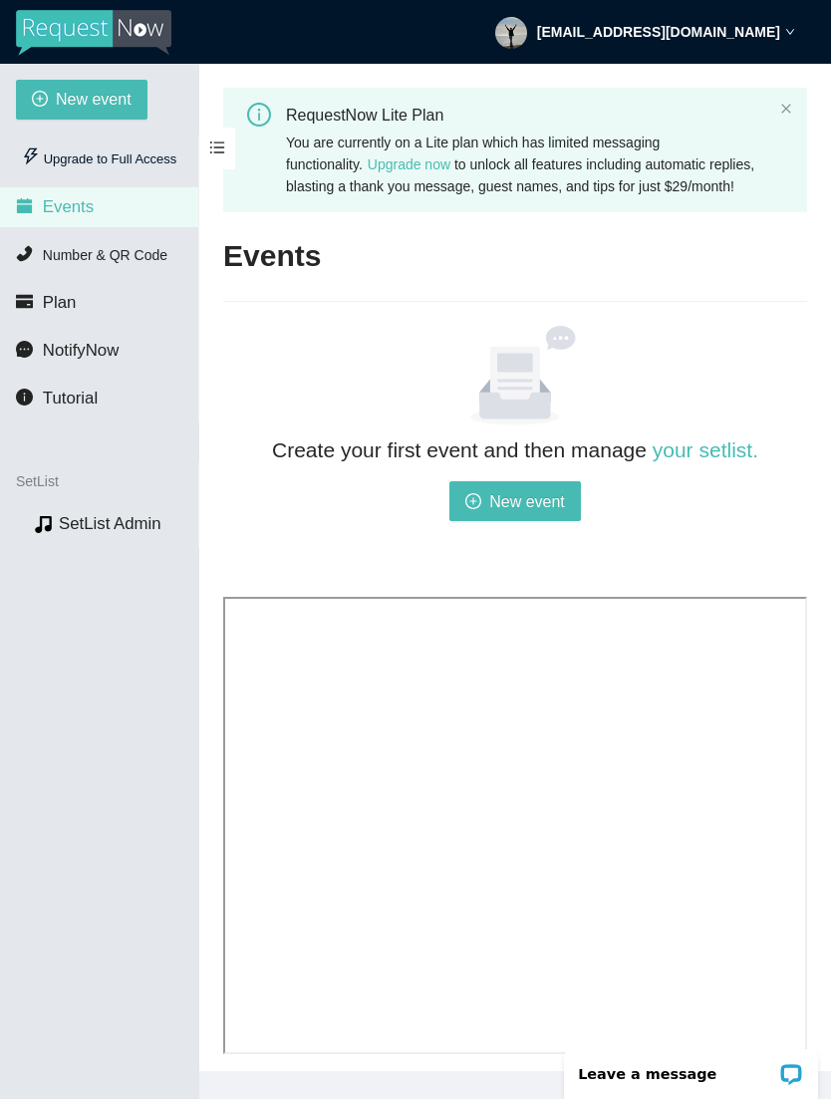
click at [115, 249] on span "Number & QR Code" at bounding box center [105, 255] width 125 height 16
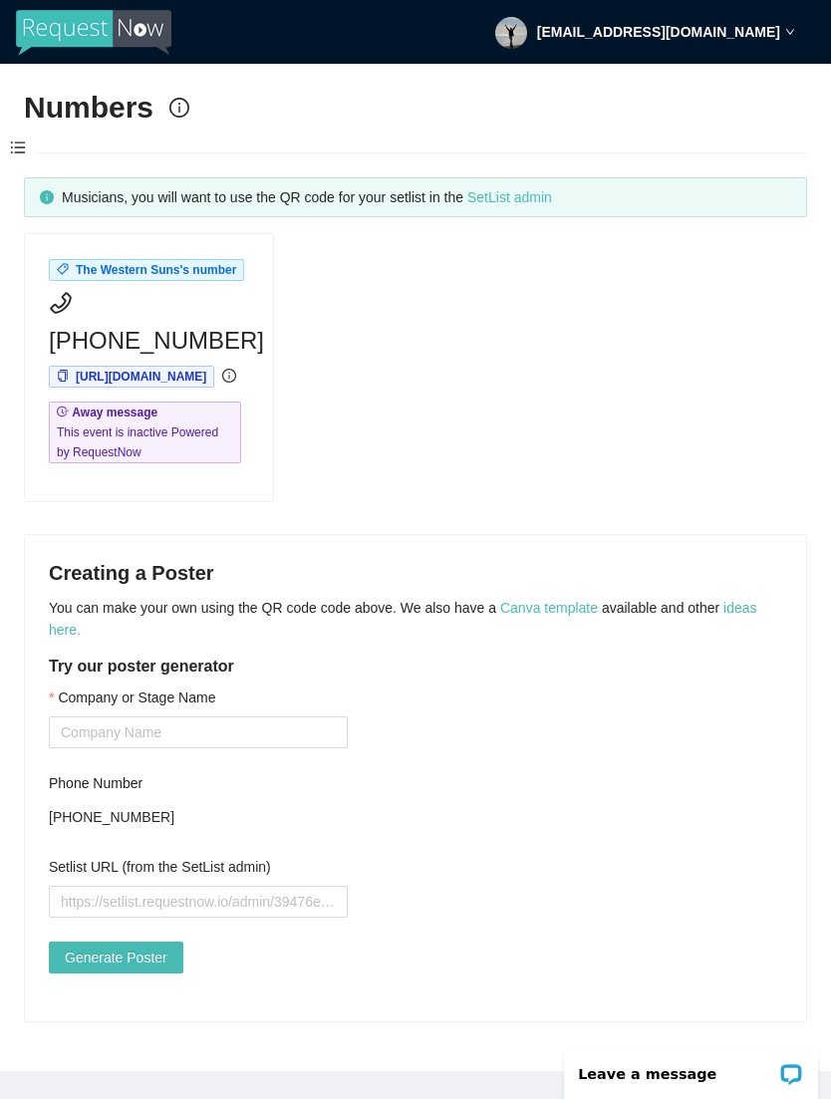
click at [536, 282] on div "The Western Suns's number (805) 270-3801 https://app.requestnow.io/zekwyle/next…" at bounding box center [415, 367] width 799 height 269
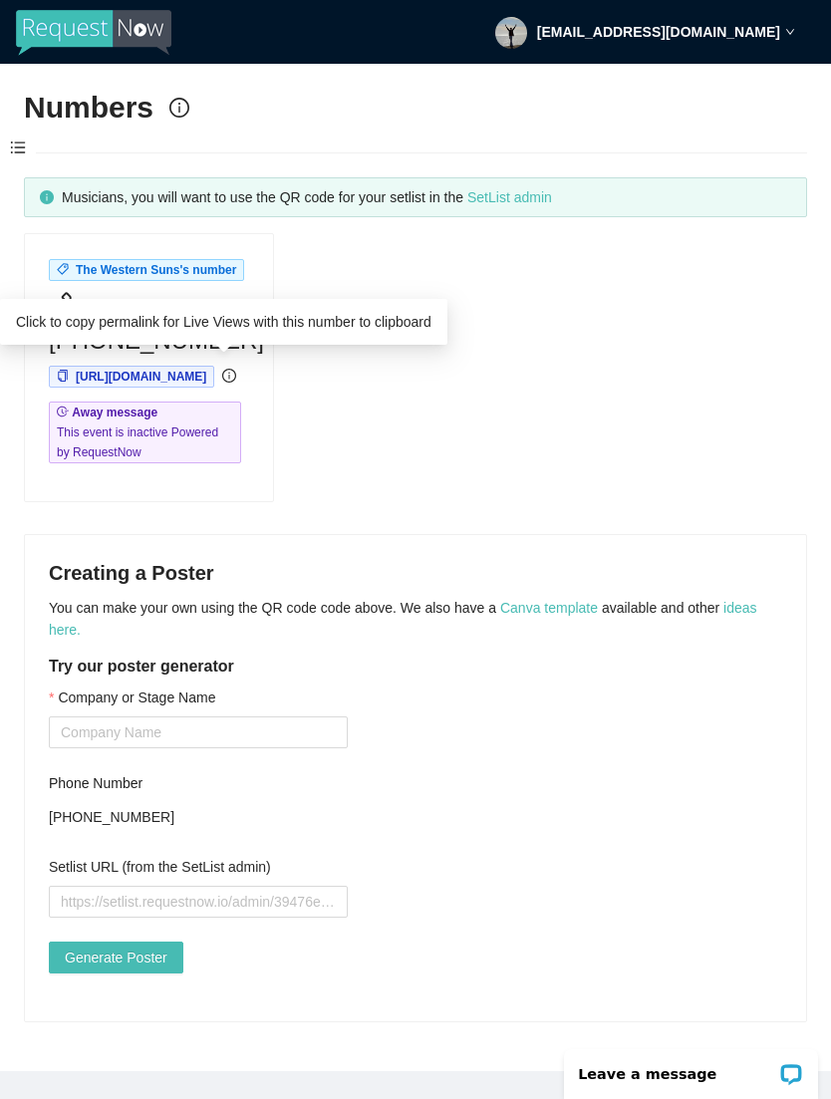
click at [309, 328] on div "Click to copy permalink for Live Views with this number to clipboard" at bounding box center [224, 322] width 448 height 46
click at [214, 366] on span "[URL][DOMAIN_NAME]" at bounding box center [131, 377] width 165 height 22
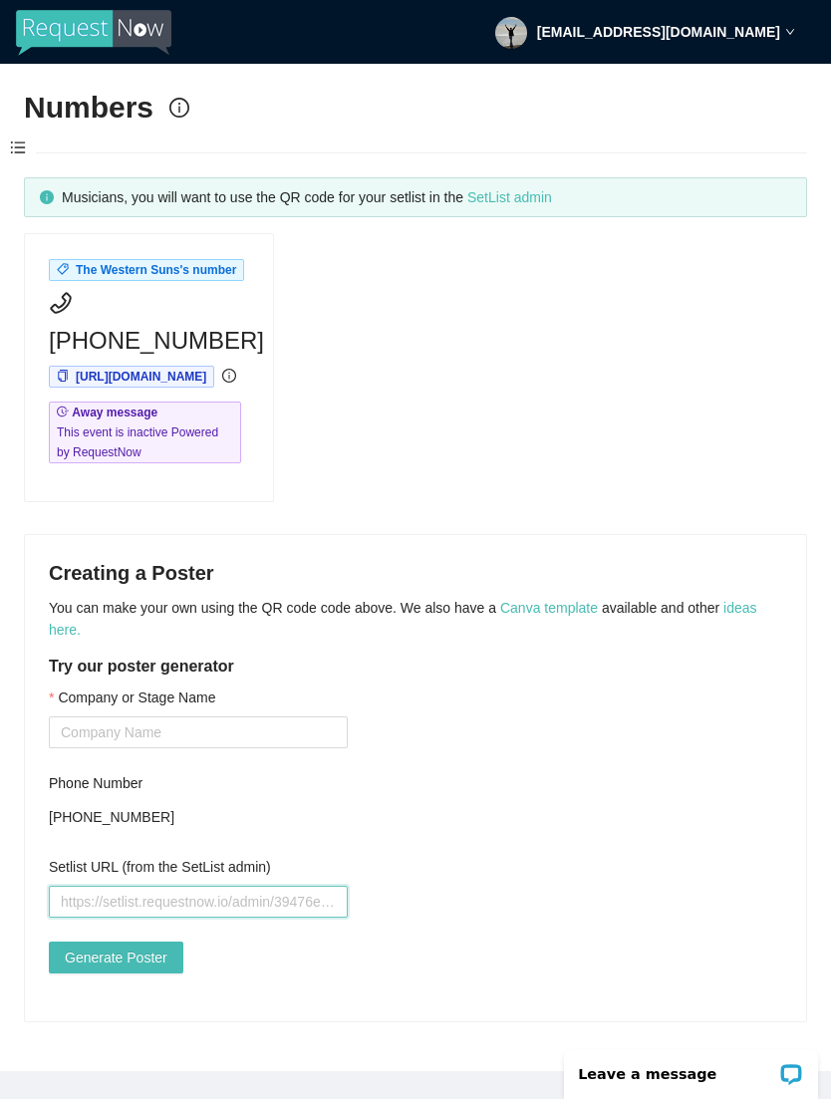
click at [135, 915] on input "Setlist URL (from the SetList admin)" at bounding box center [198, 902] width 299 height 32
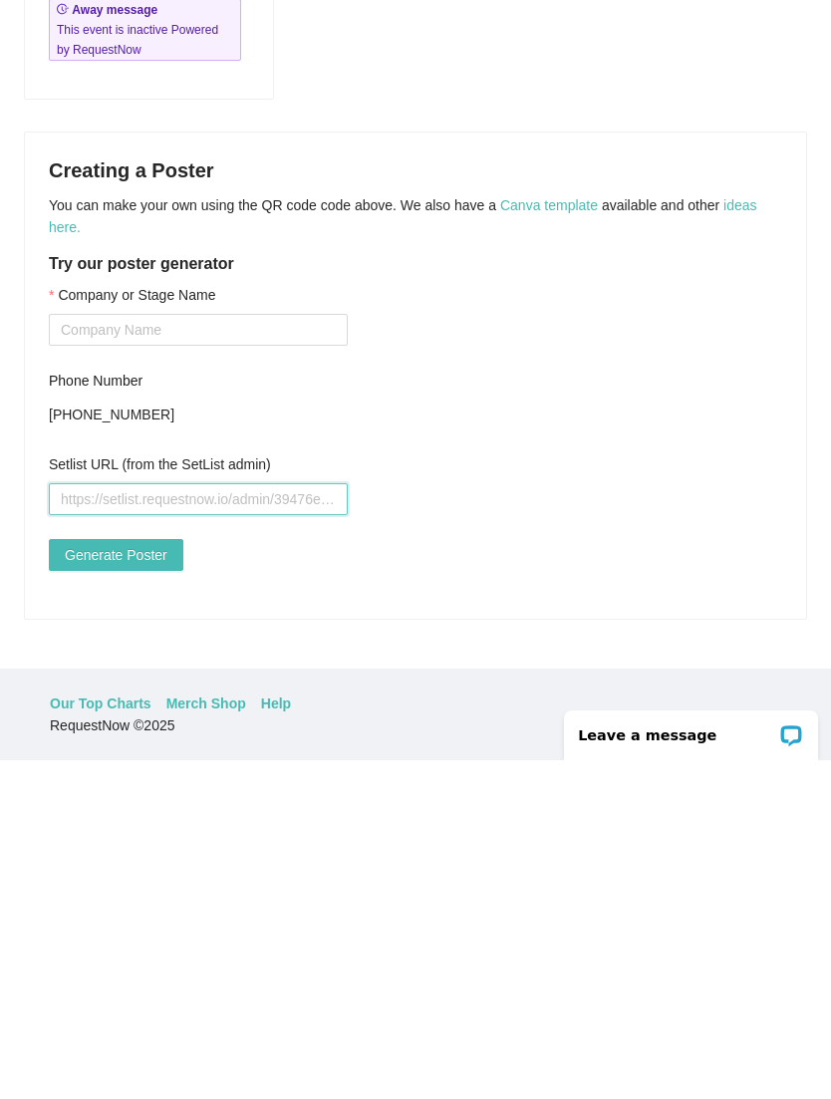
click at [120, 822] on input "Setlist URL (from the SetList admin)" at bounding box center [198, 838] width 299 height 32
paste input "[URL][DOMAIN_NAME]"
type input "[URL][DOMAIN_NAME]"
click at [137, 883] on span "Generate Poster" at bounding box center [116, 894] width 103 height 22
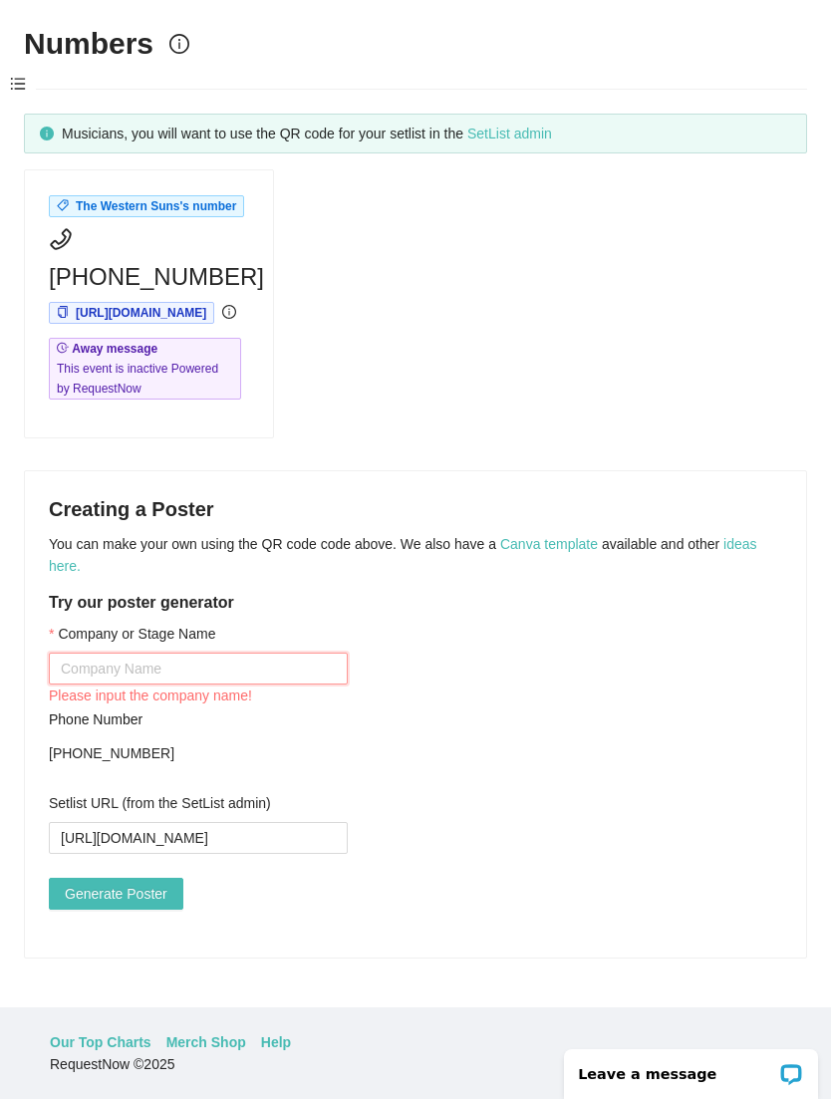
click at [114, 653] on input "Company or Stage Name" at bounding box center [198, 669] width 299 height 32
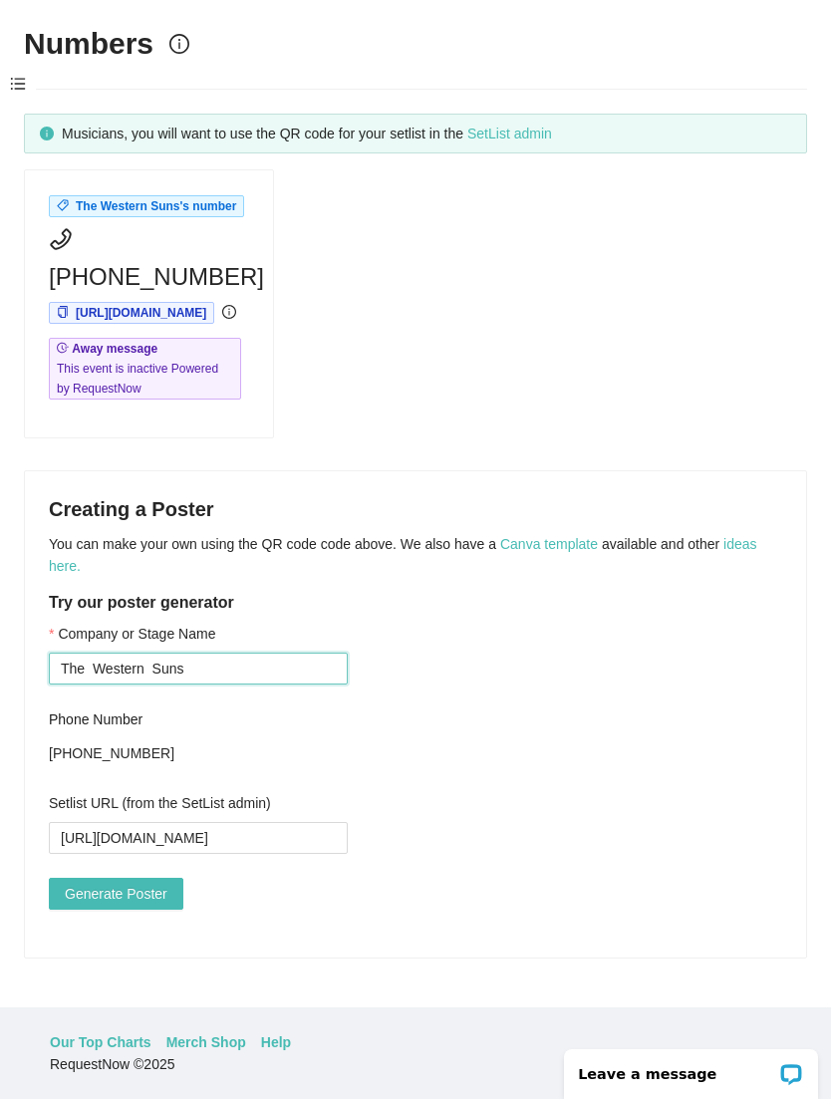
type input "The Western Suns"
click at [143, 883] on span "Generate Poster" at bounding box center [116, 894] width 103 height 22
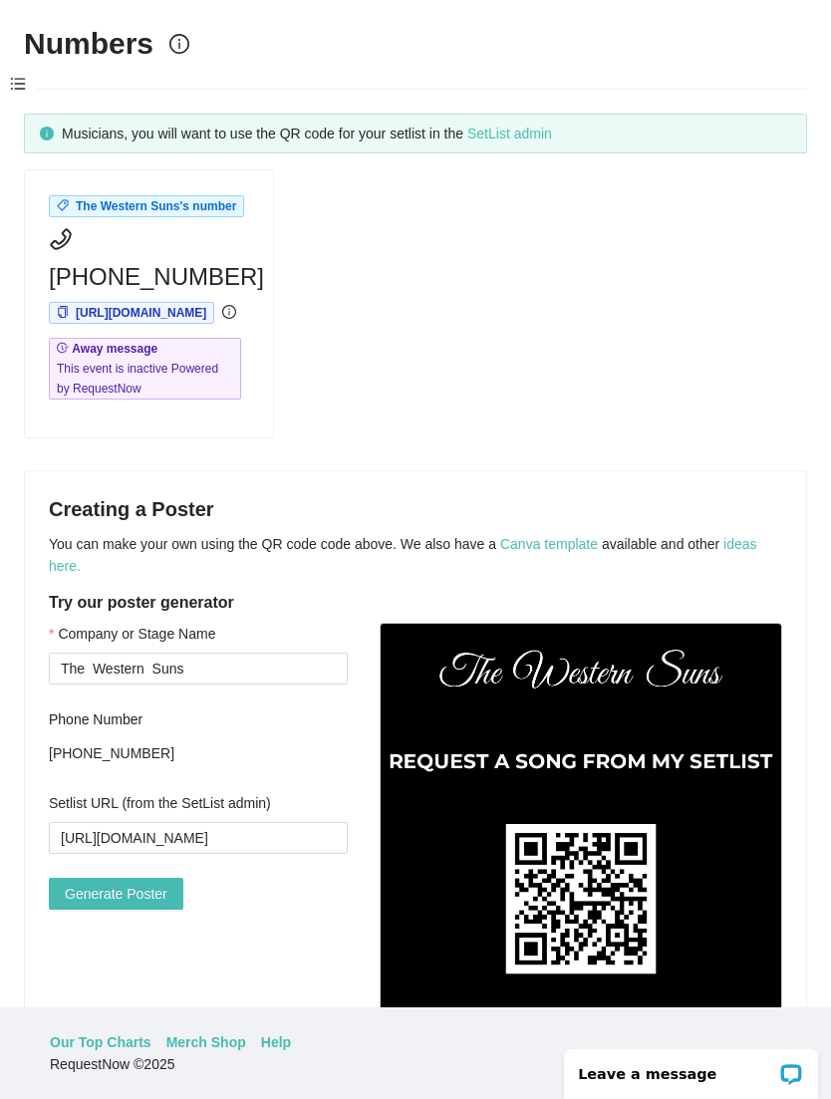
click at [549, 126] on link "SetList admin" at bounding box center [509, 134] width 85 height 16
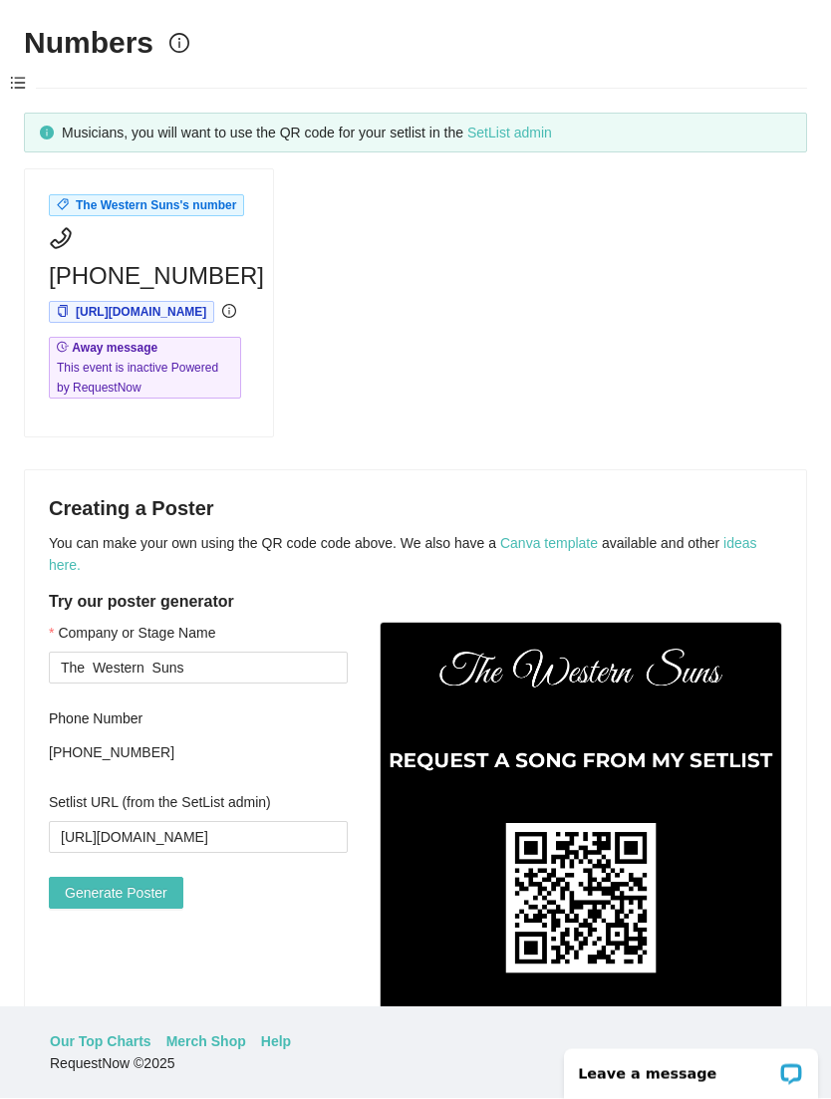
scroll to position [0, 0]
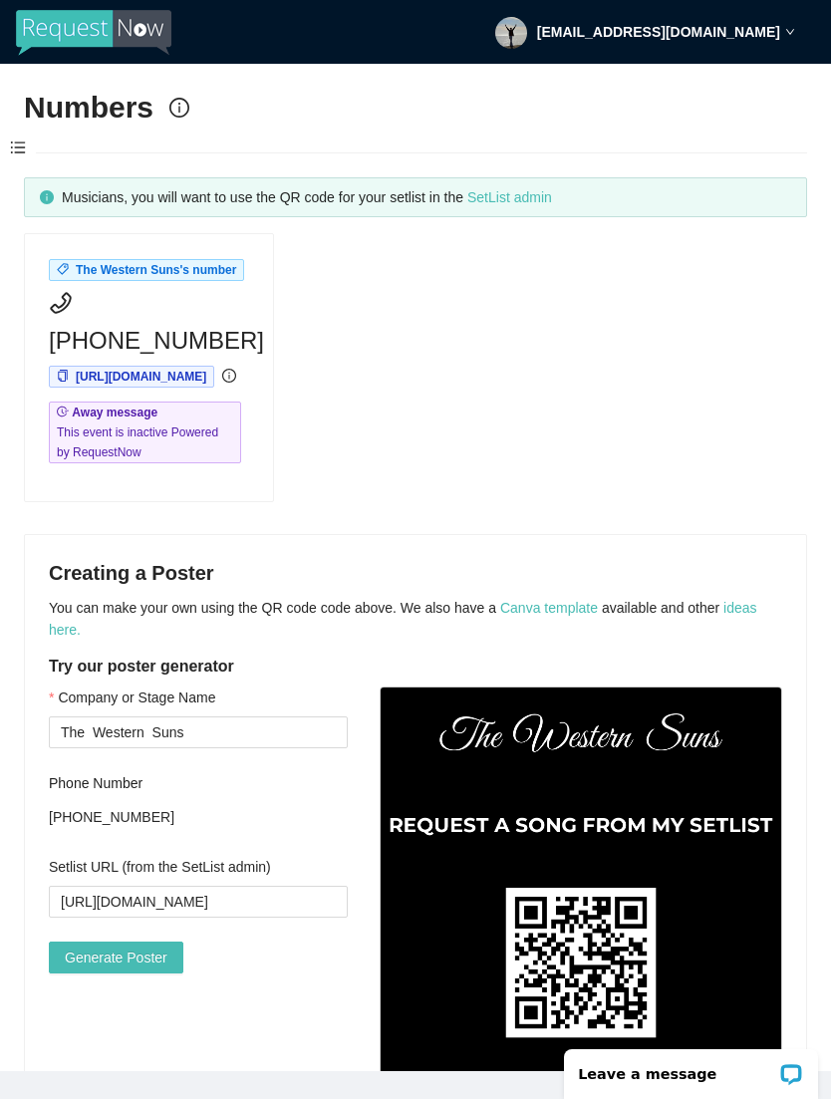
click at [144, 109] on h2 "Numbers" at bounding box center [89, 108] width 130 height 41
click at [183, 120] on div "Numbers" at bounding box center [106, 108] width 165 height 41
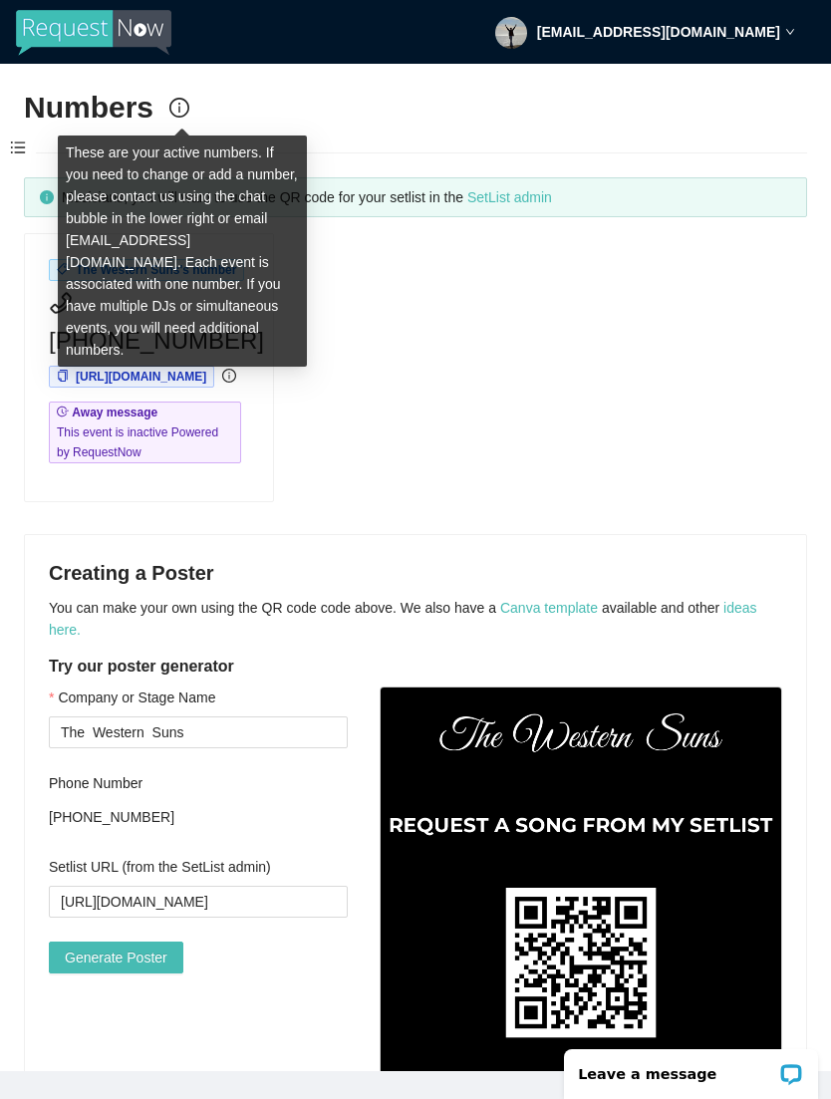
click at [444, 304] on div "The Western Suns's number (805) 270-3801 https://app.requestnow.io/zekwyle/next…" at bounding box center [415, 367] width 799 height 269
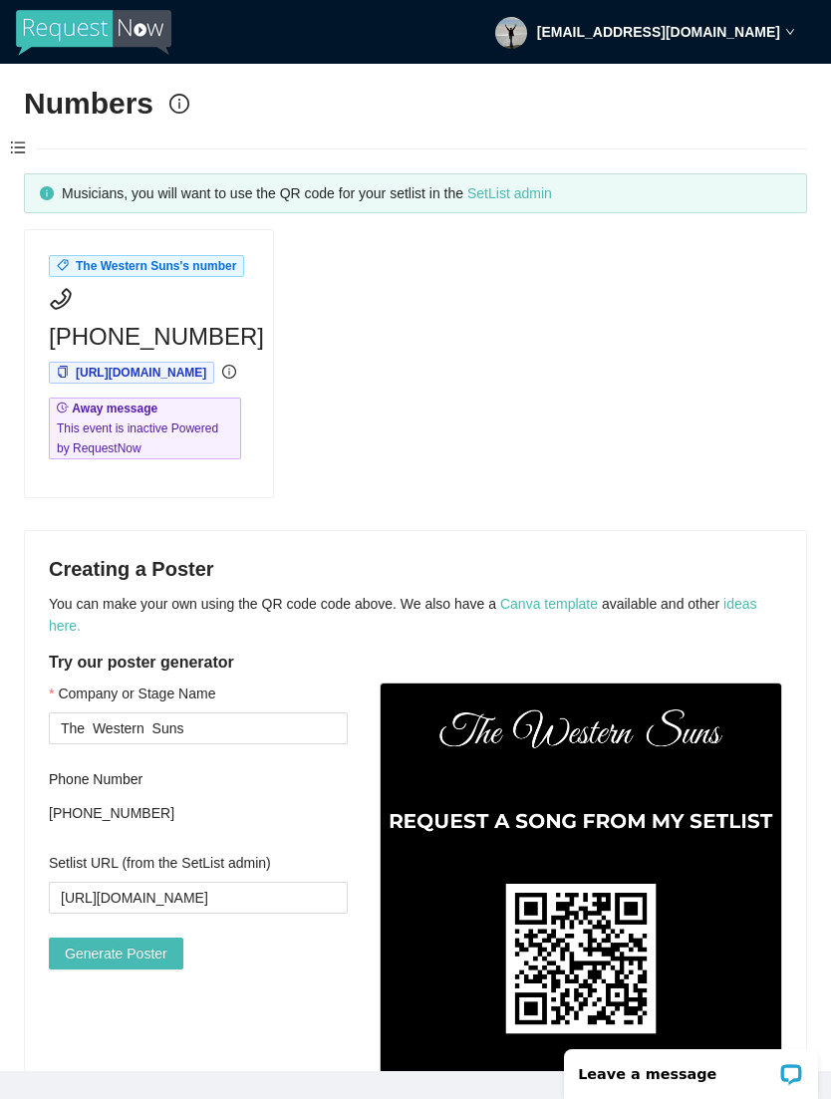
scroll to position [3, 0]
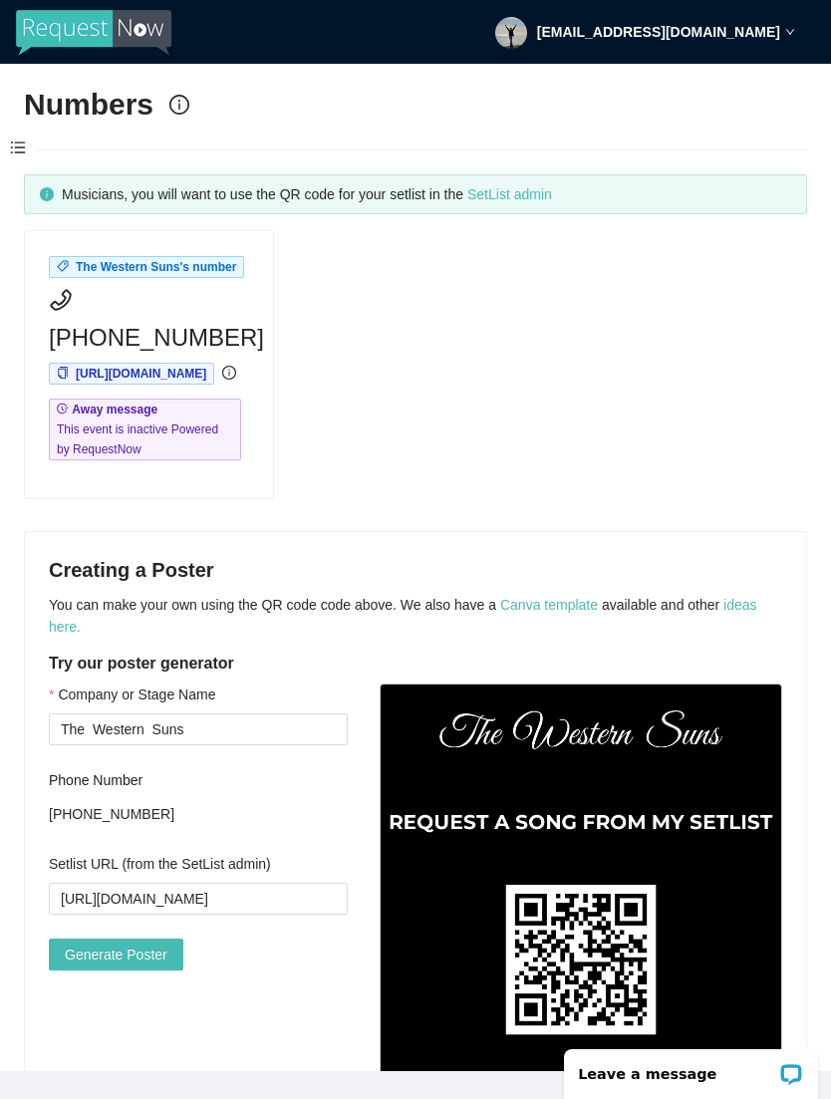
click at [206, 375] on span "[URL][DOMAIN_NAME]" at bounding box center [141, 374] width 131 height 14
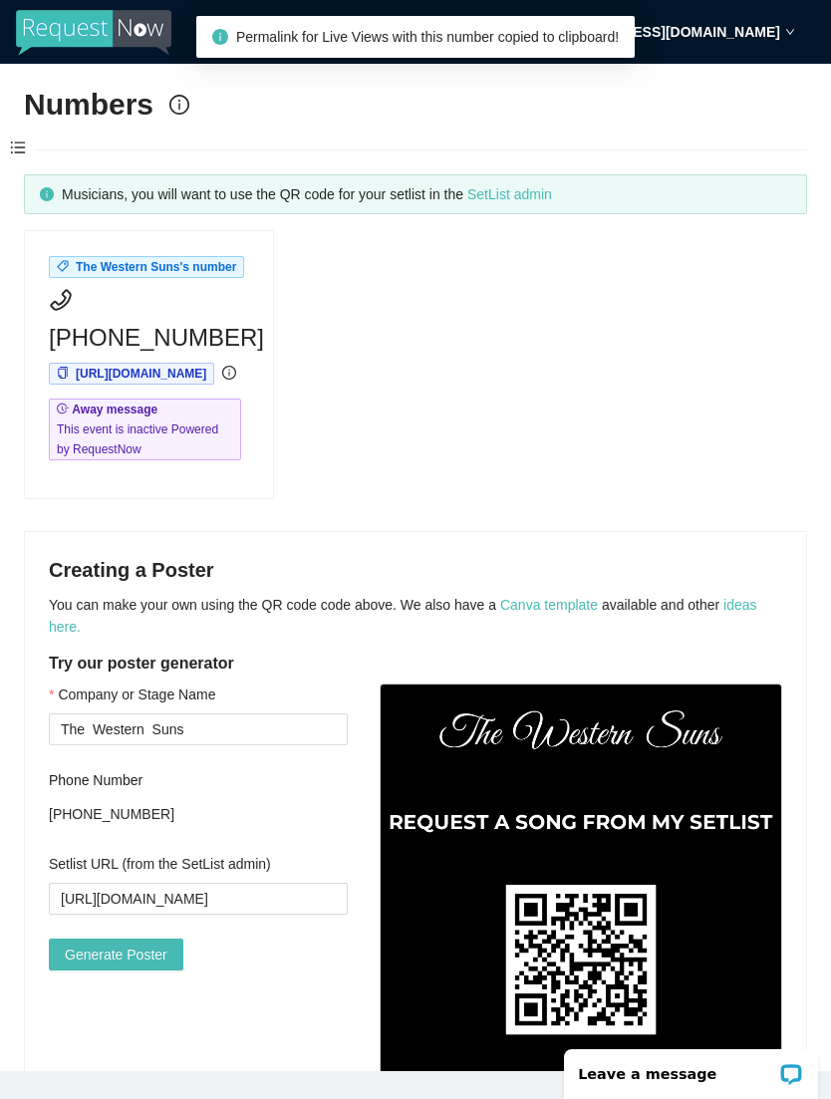
click at [556, 272] on div "The Western Suns's number (805) 270-3801 https://app.requestnow.io/zekwyle/next…" at bounding box center [415, 364] width 799 height 269
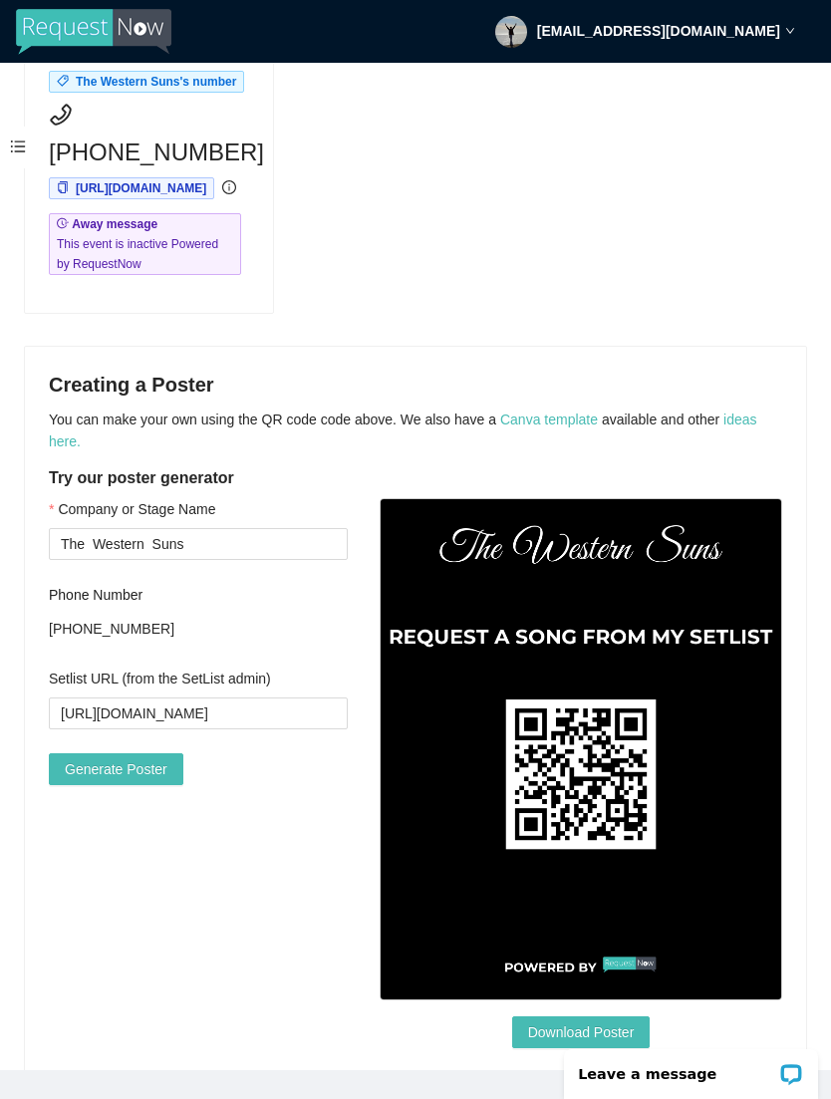
scroll to position [0, 0]
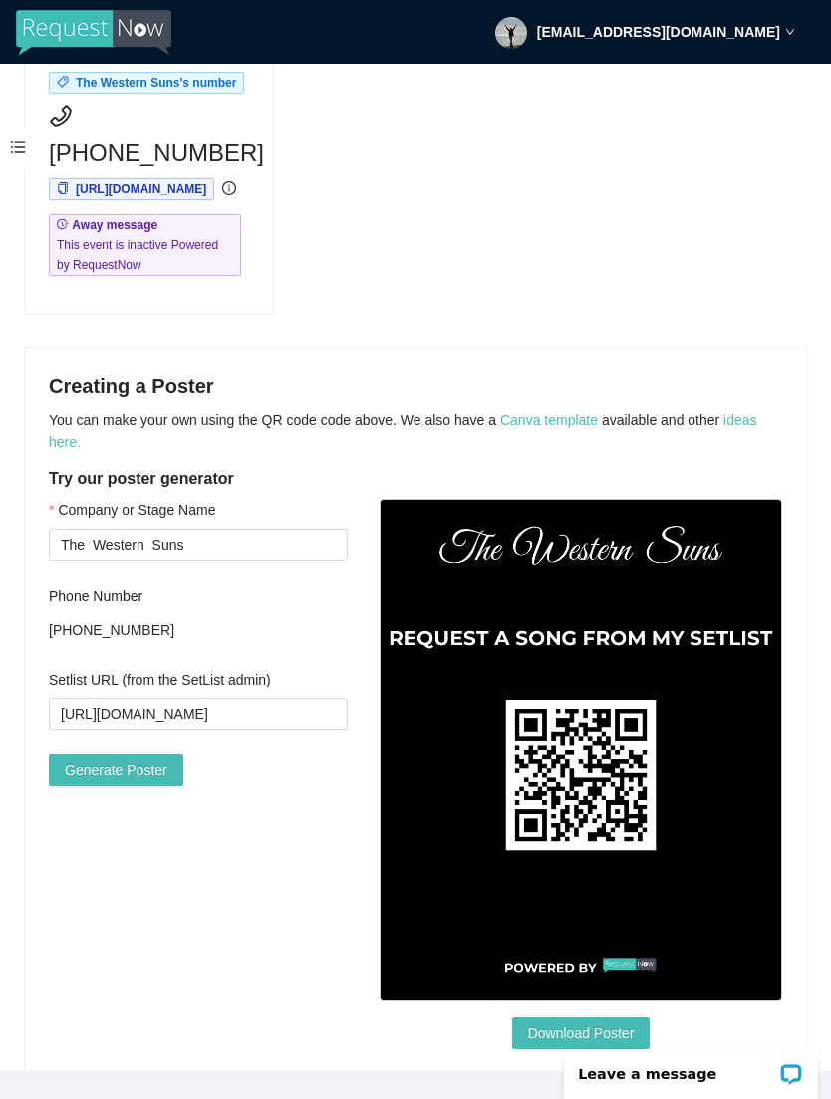
click at [20, 141] on span at bounding box center [18, 149] width 36 height 42
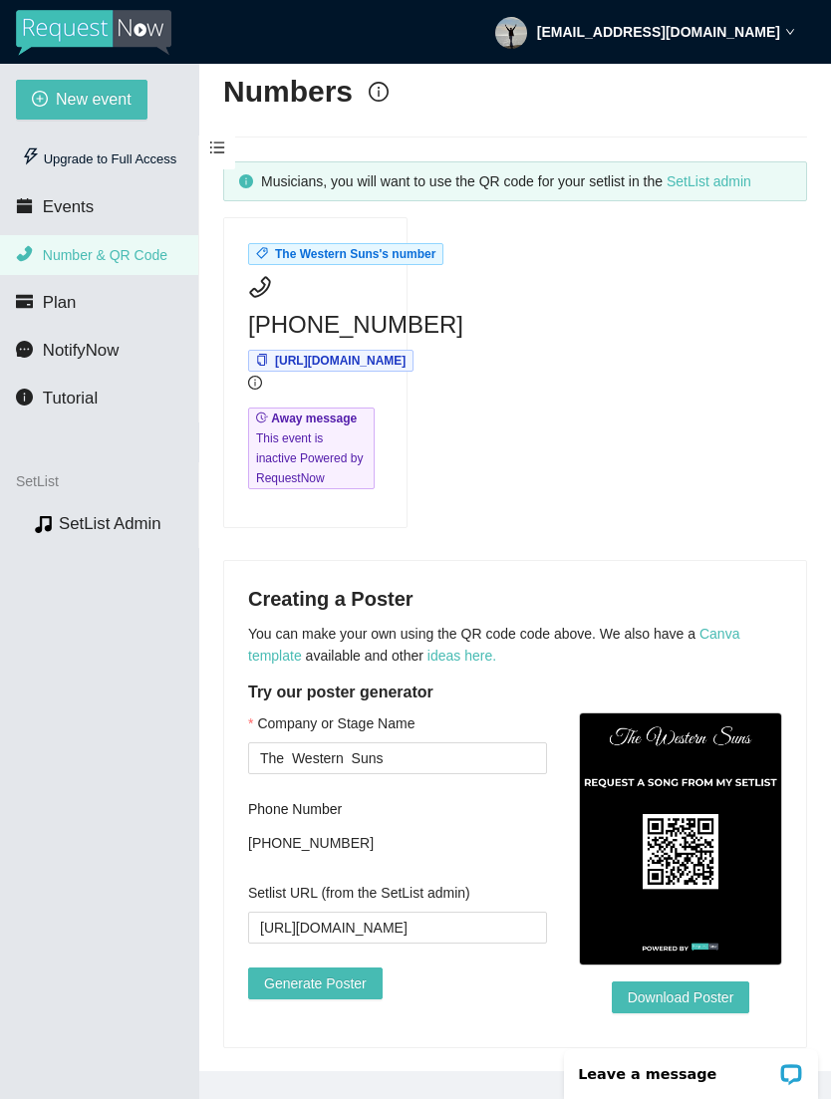
scroll to position [4, 0]
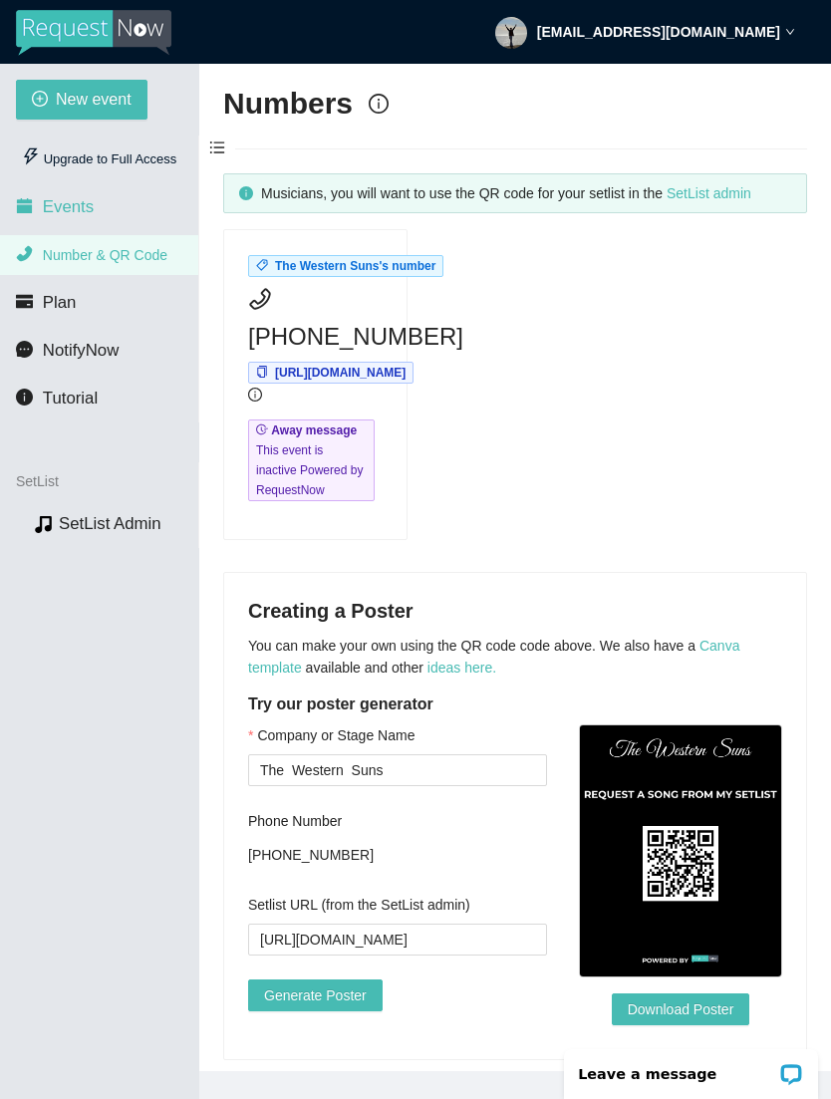
click at [66, 211] on span "Events" at bounding box center [68, 206] width 51 height 19
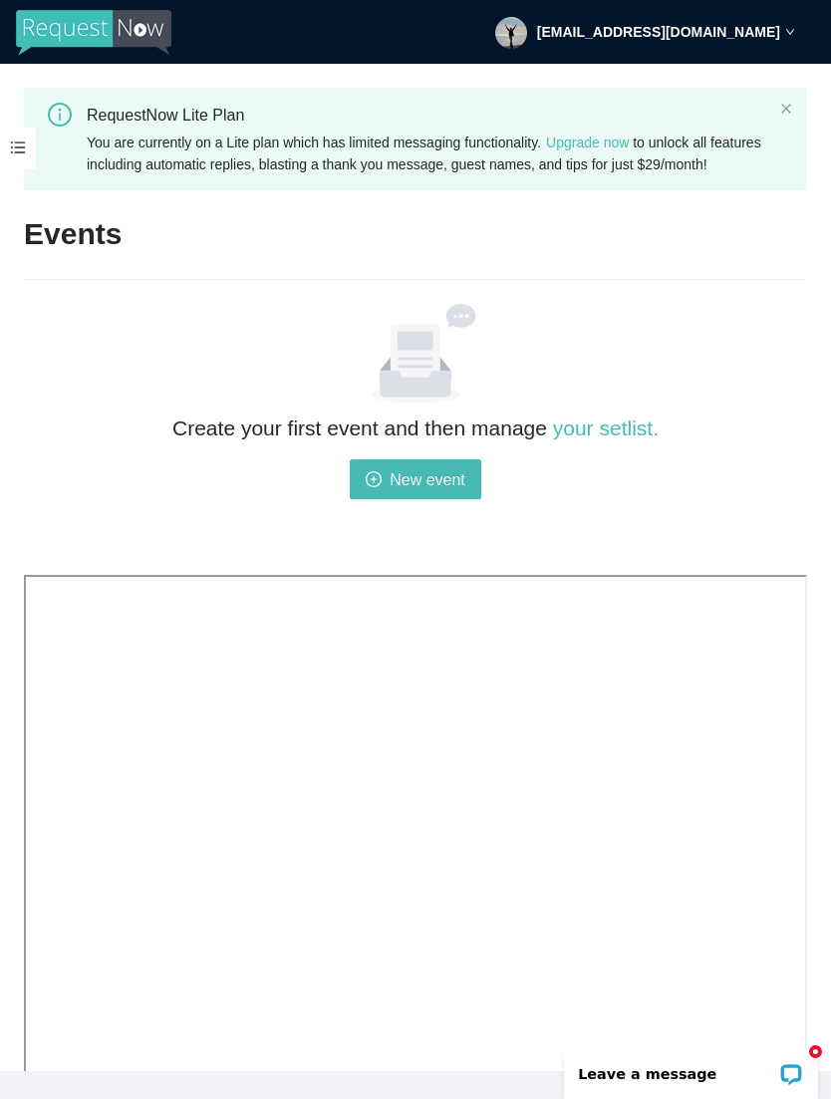
click at [27, 153] on span at bounding box center [18, 149] width 36 height 42
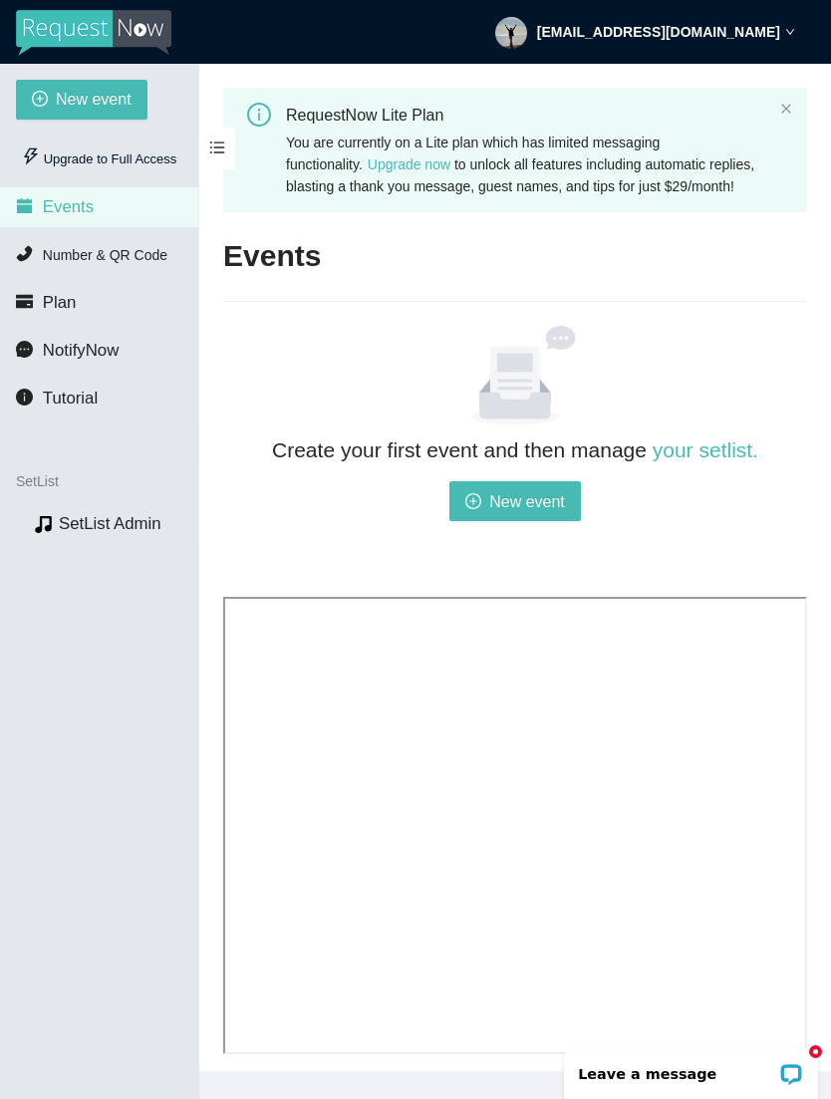
click at [535, 514] on span "New event" at bounding box center [527, 501] width 76 height 25
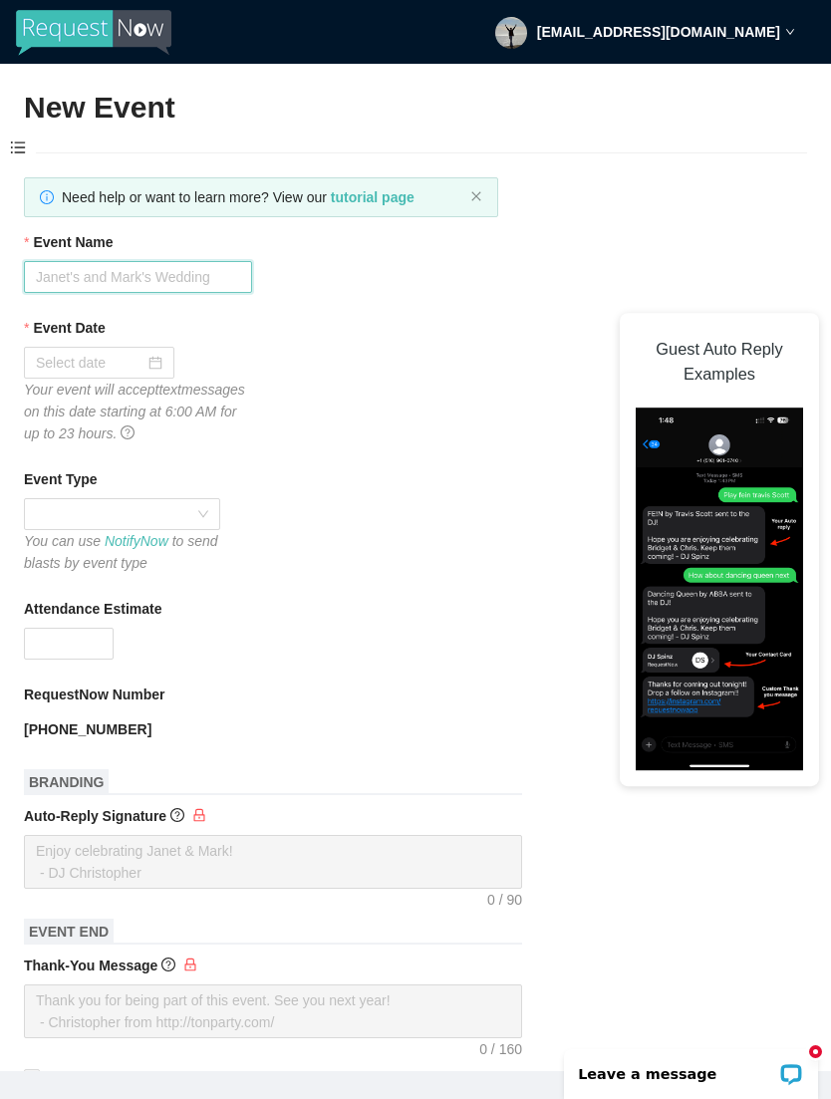
click at [138, 281] on input "Event Name" at bounding box center [138, 277] width 228 height 32
type input "Camarillo Farmers Market"
click at [153, 353] on div at bounding box center [99, 363] width 127 height 22
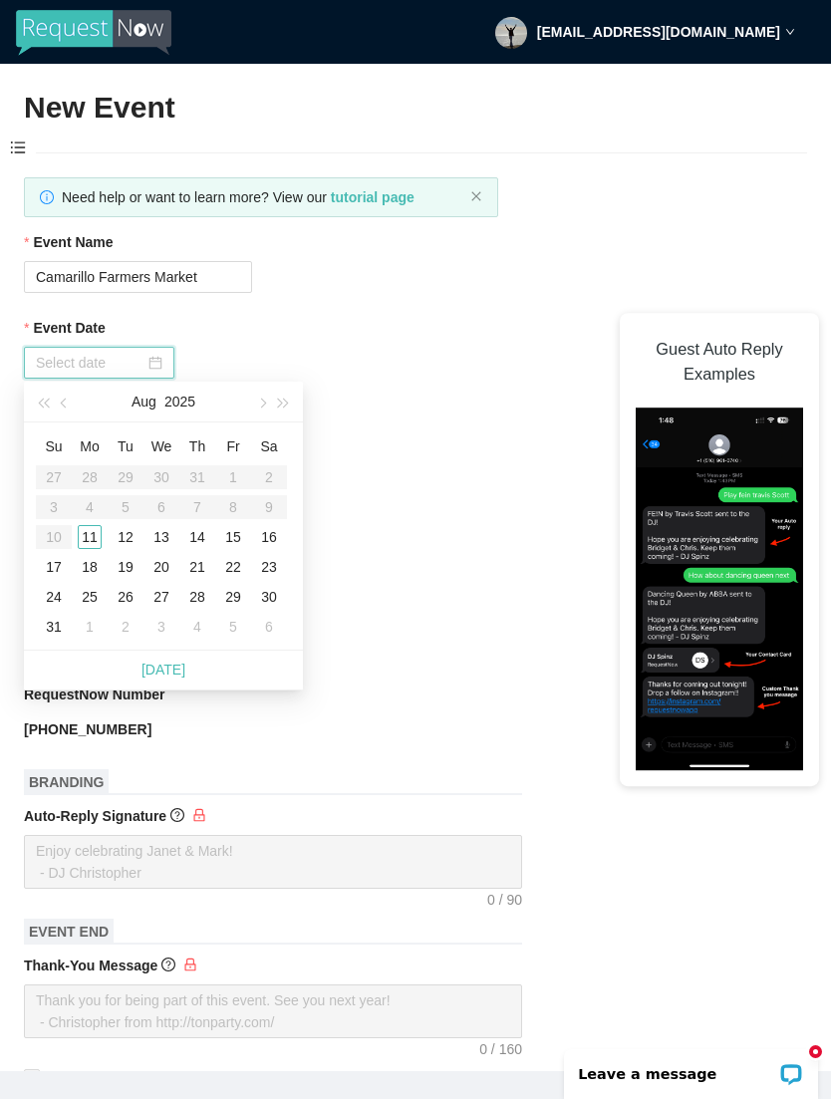
type input "08/16/2025"
click at [270, 537] on div "16" at bounding box center [269, 537] width 24 height 24
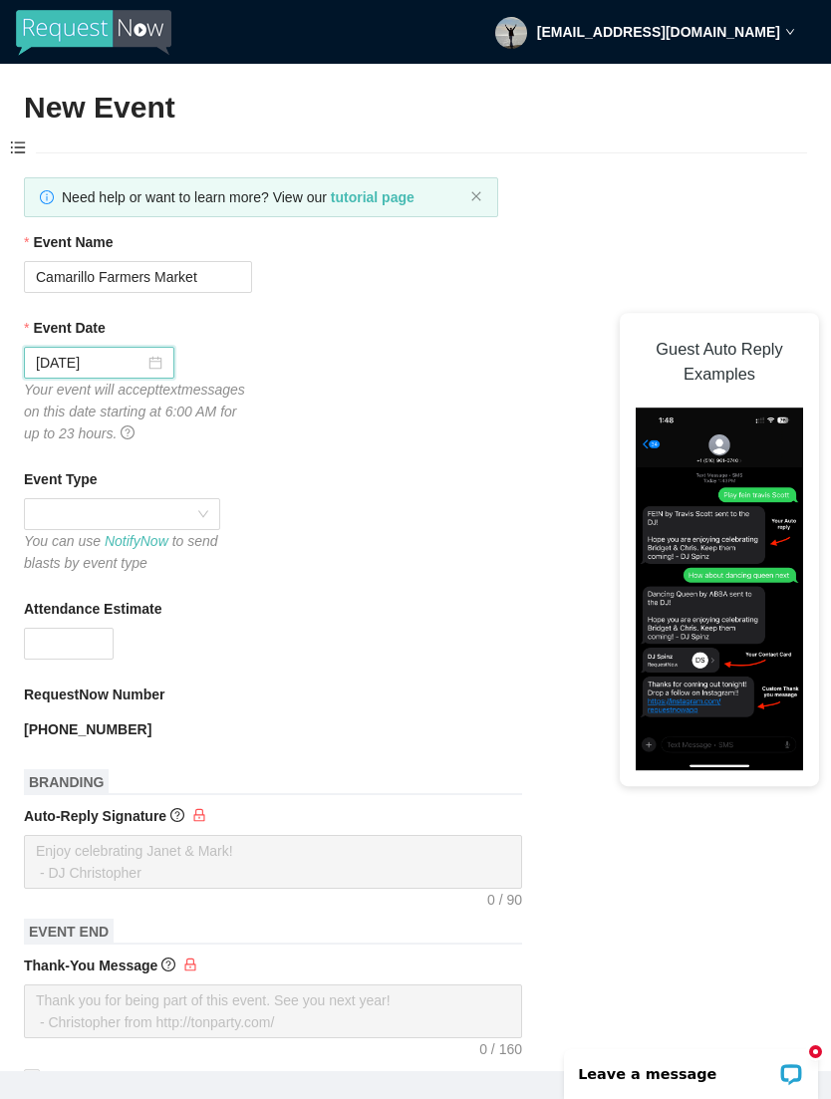
click at [201, 506] on span at bounding box center [122, 514] width 172 height 30
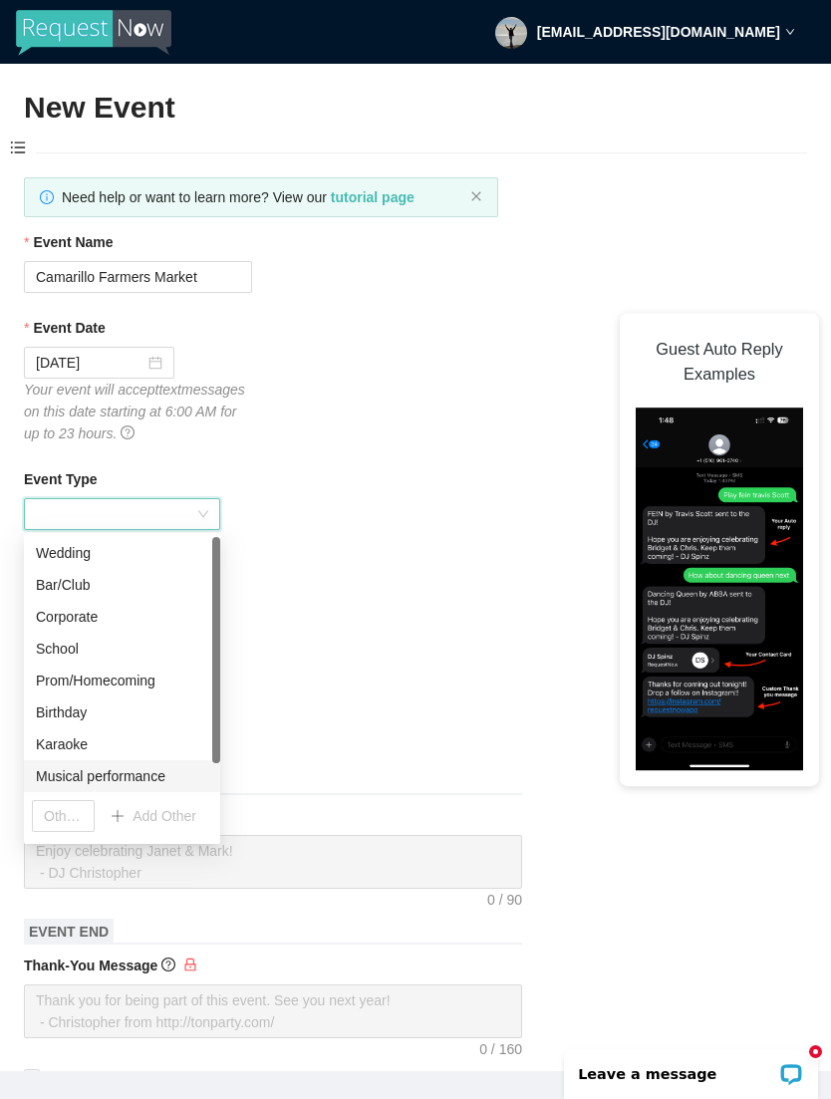
click at [157, 774] on div "Musical performance" at bounding box center [122, 776] width 172 height 22
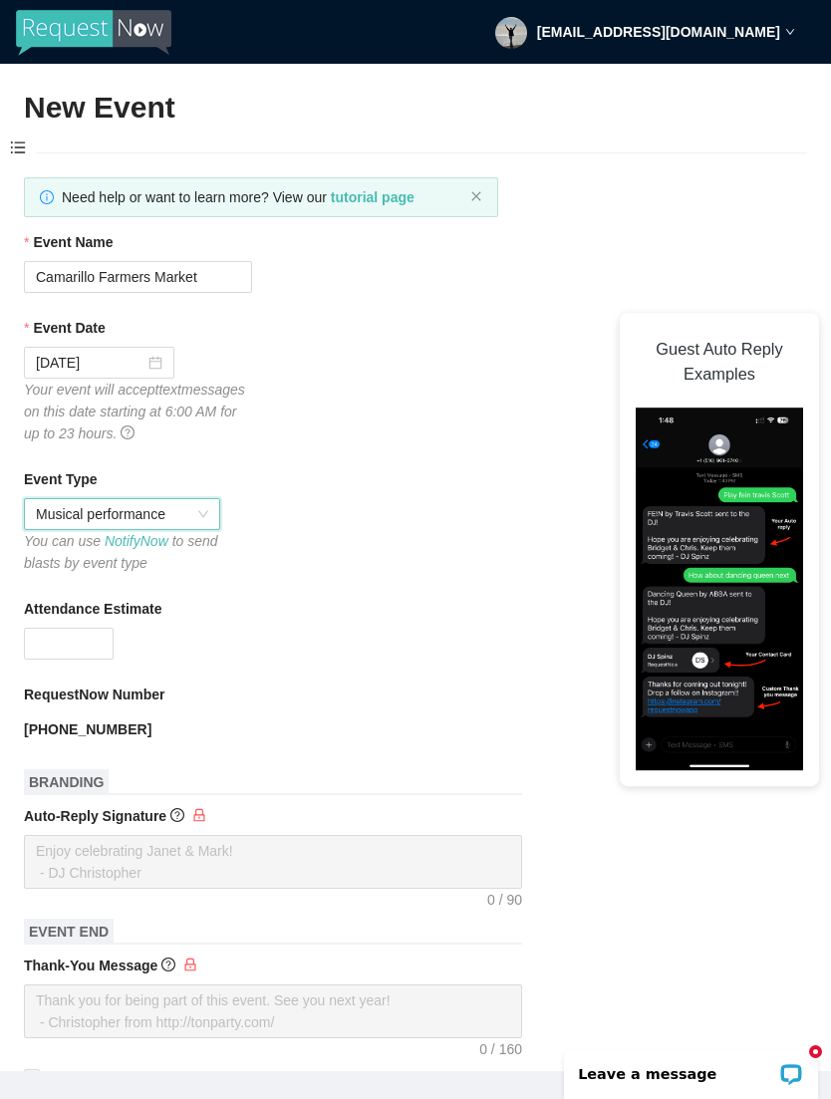
click at [69, 632] on input "Attendance Estimate" at bounding box center [69, 644] width 88 height 30
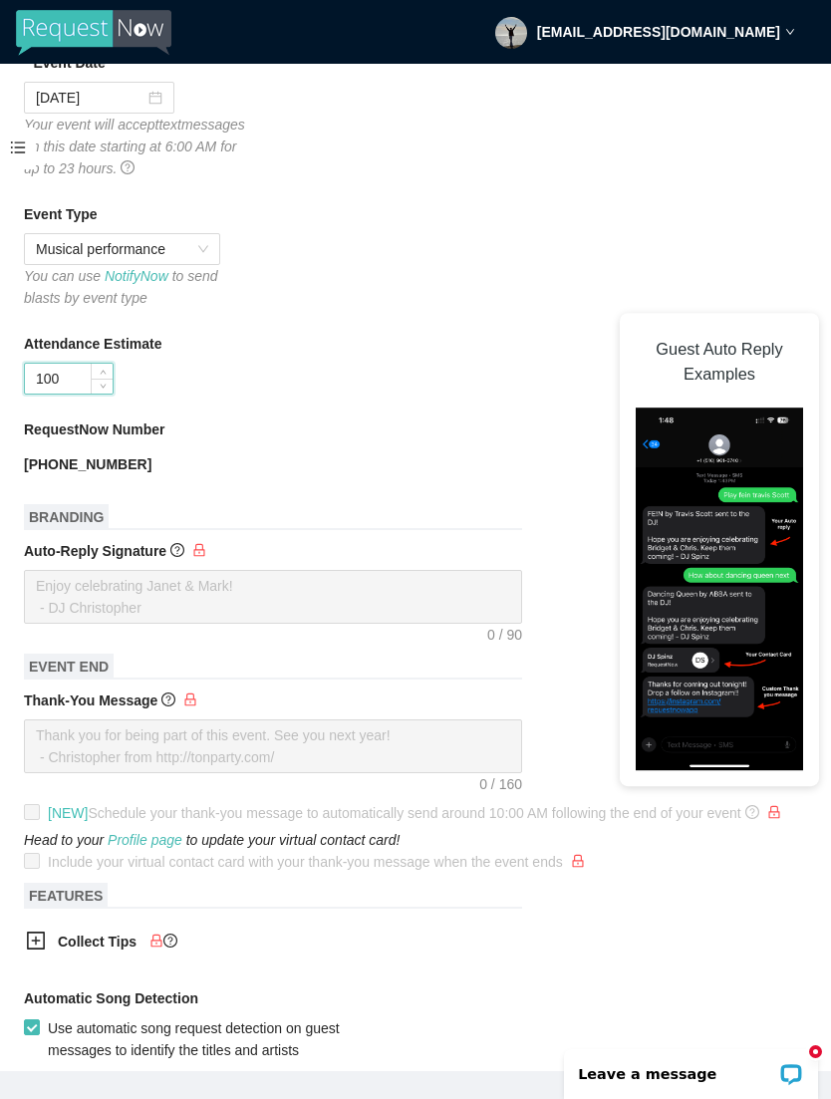
scroll to position [267, 0]
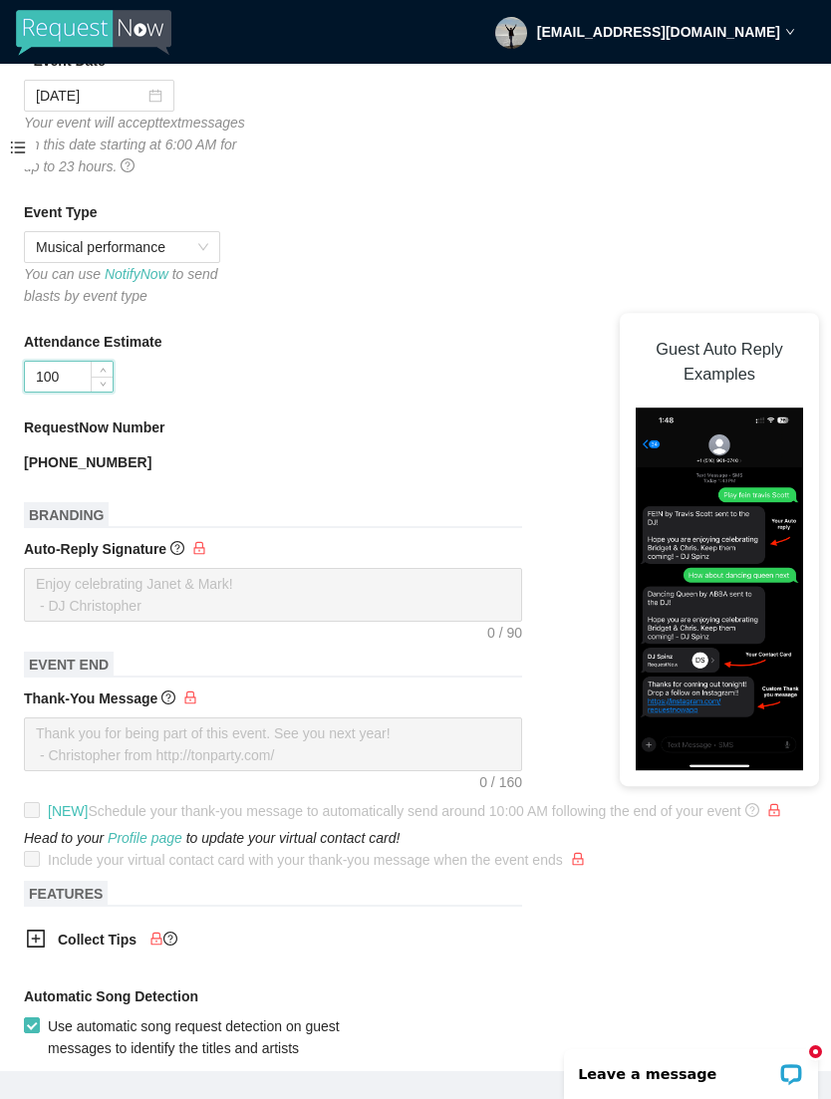
type input "100"
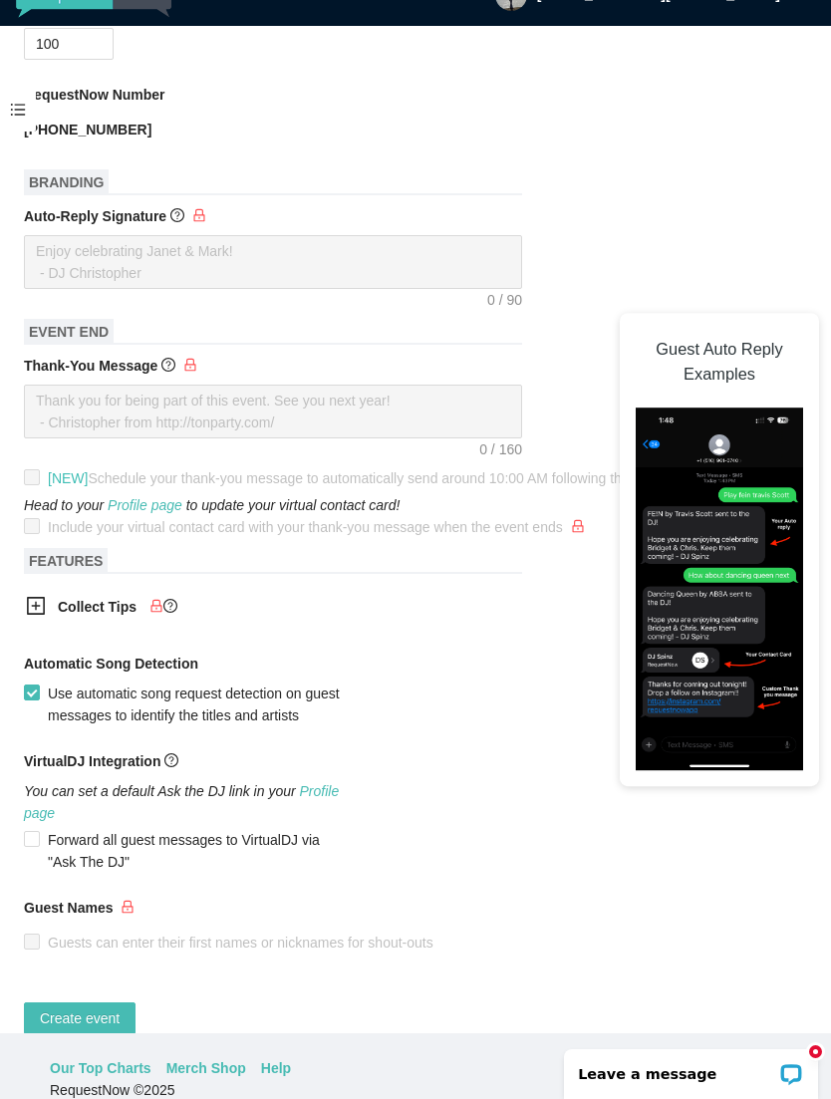
scroll to position [10, 0]
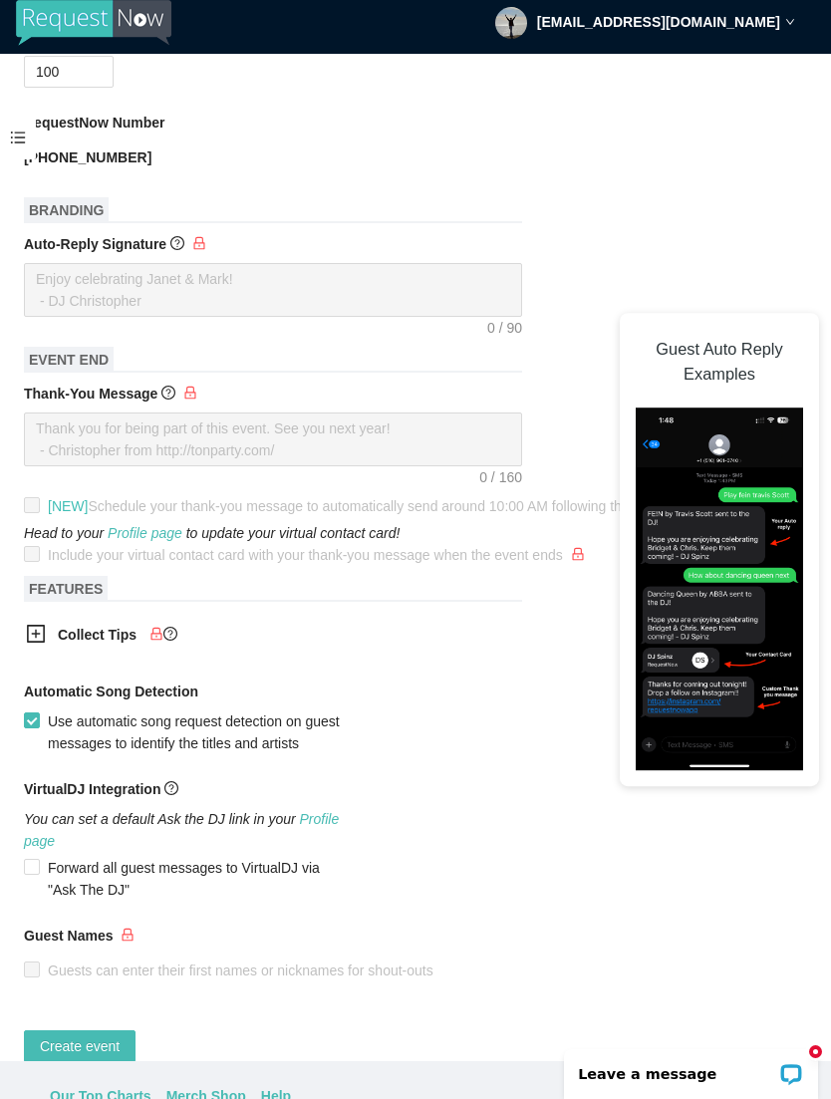
click at [93, 1057] on span "Create event" at bounding box center [80, 1047] width 80 height 22
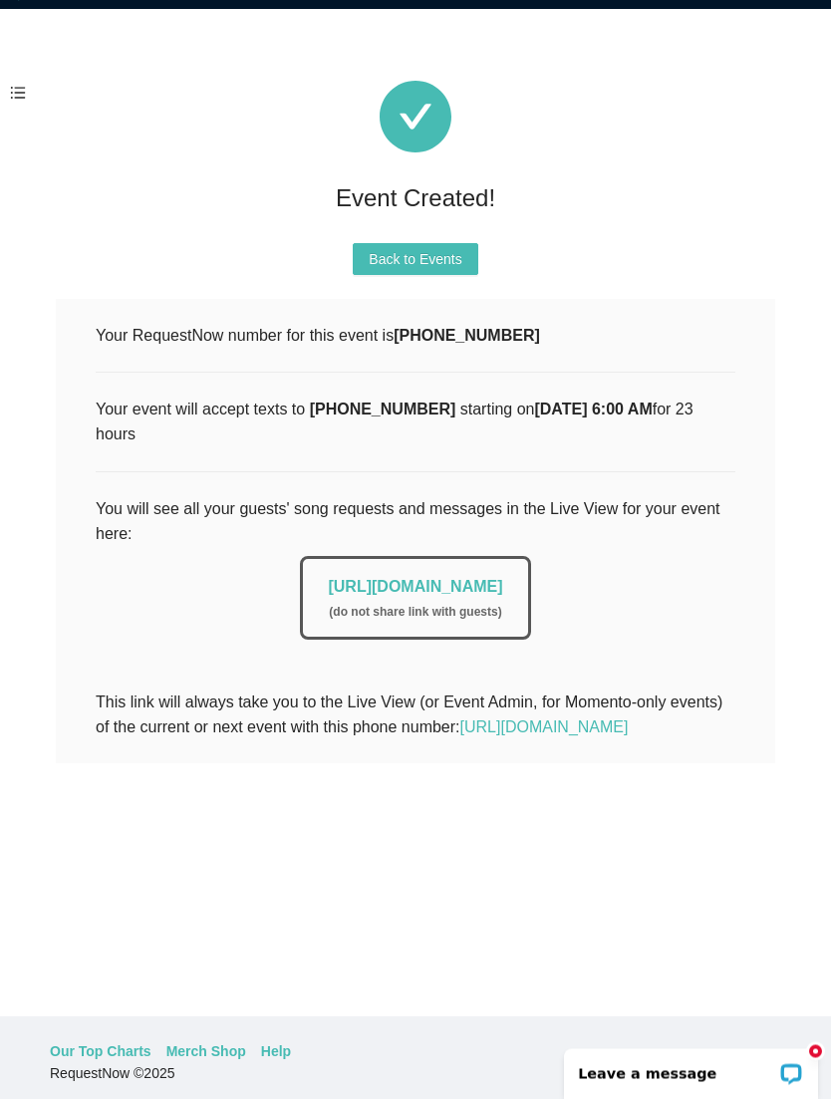
scroll to position [64, 0]
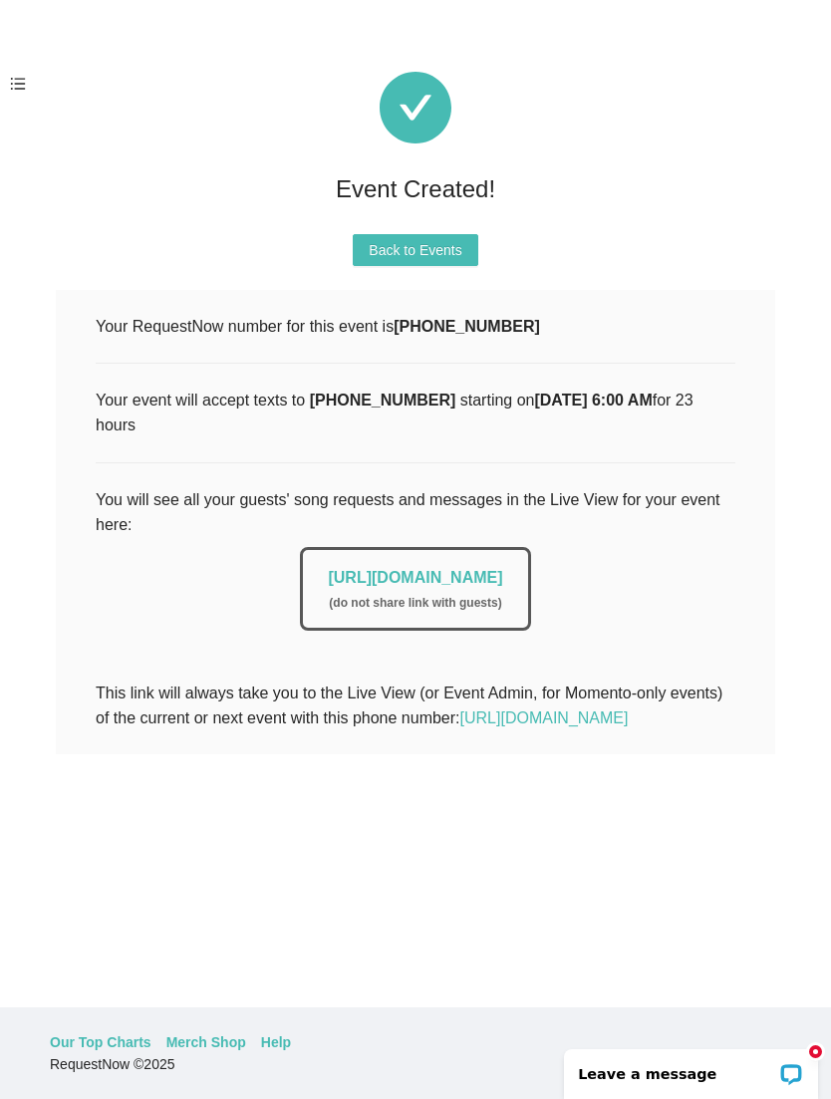
click at [441, 244] on span "Back to Events" at bounding box center [415, 250] width 93 height 22
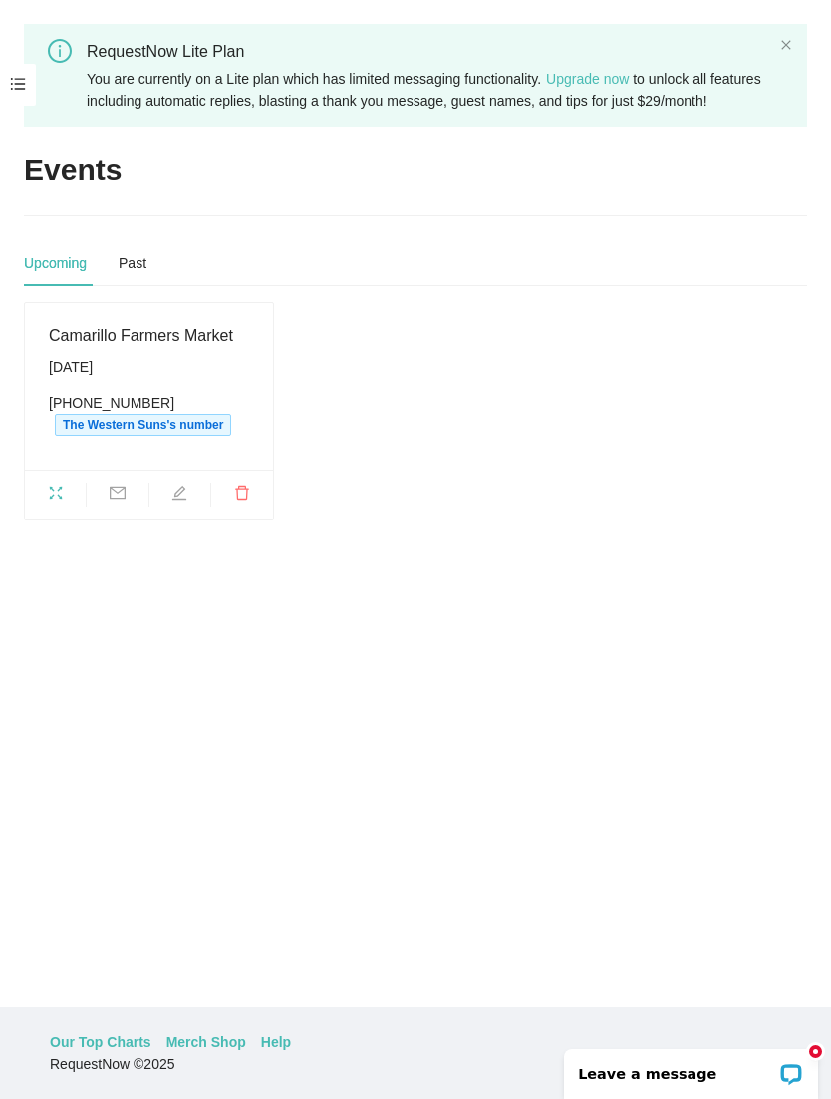
click at [201, 437] on span "The Western Suns's number" at bounding box center [143, 426] width 176 height 22
click at [205, 437] on span "The Western Suns's number" at bounding box center [143, 426] width 176 height 22
click at [220, 437] on span "The Western Suns's number" at bounding box center [143, 426] width 176 height 22
click at [146, 274] on div "Past" at bounding box center [133, 263] width 28 height 22
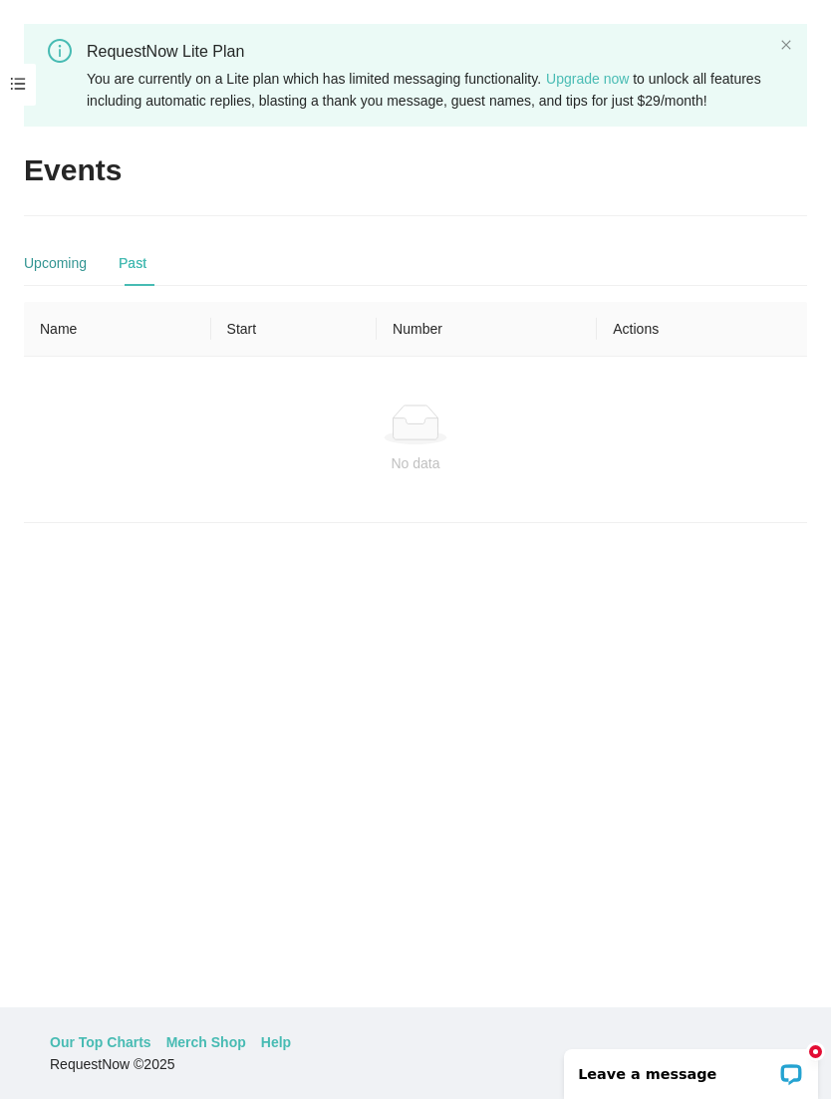
click at [63, 274] on div "Upcoming" at bounding box center [55, 263] width 63 height 22
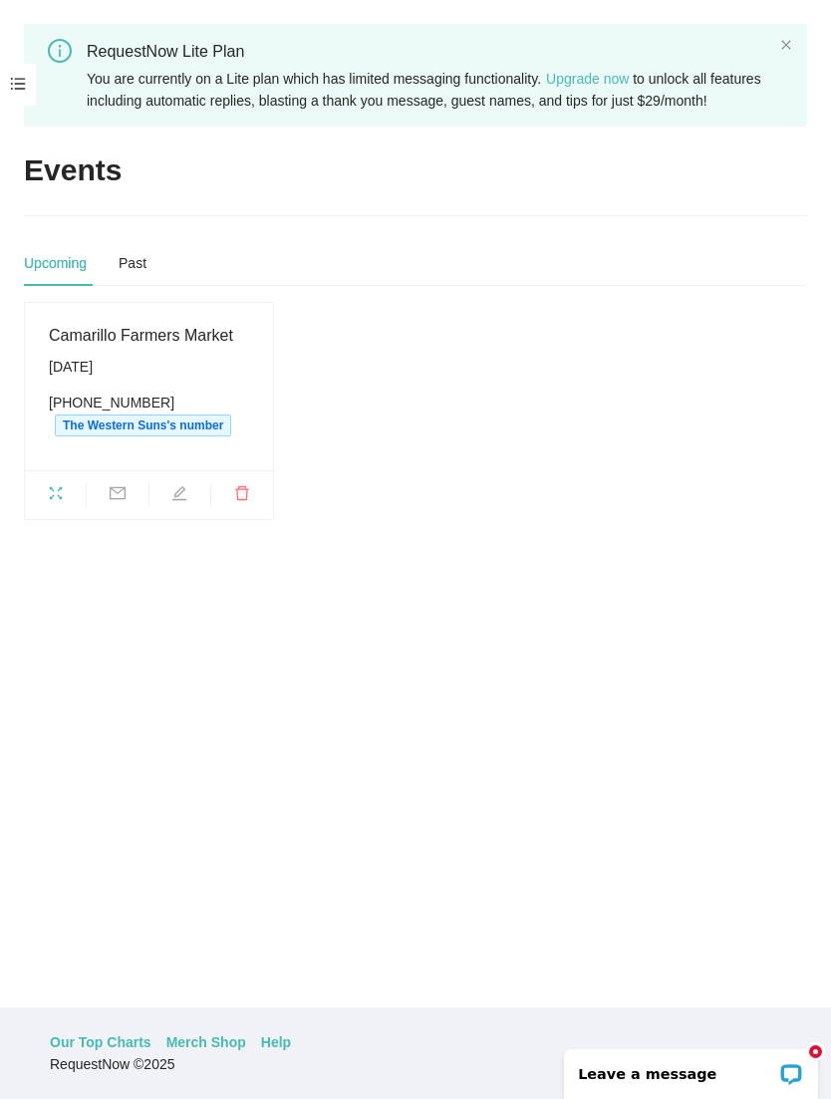
click at [798, 35] on div "RequestNow Lite Plan You are currently on a Lite plan which has limited messagi…" at bounding box center [415, 75] width 783 height 103
click at [791, 41] on icon "close" at bounding box center [786, 45] width 12 height 12
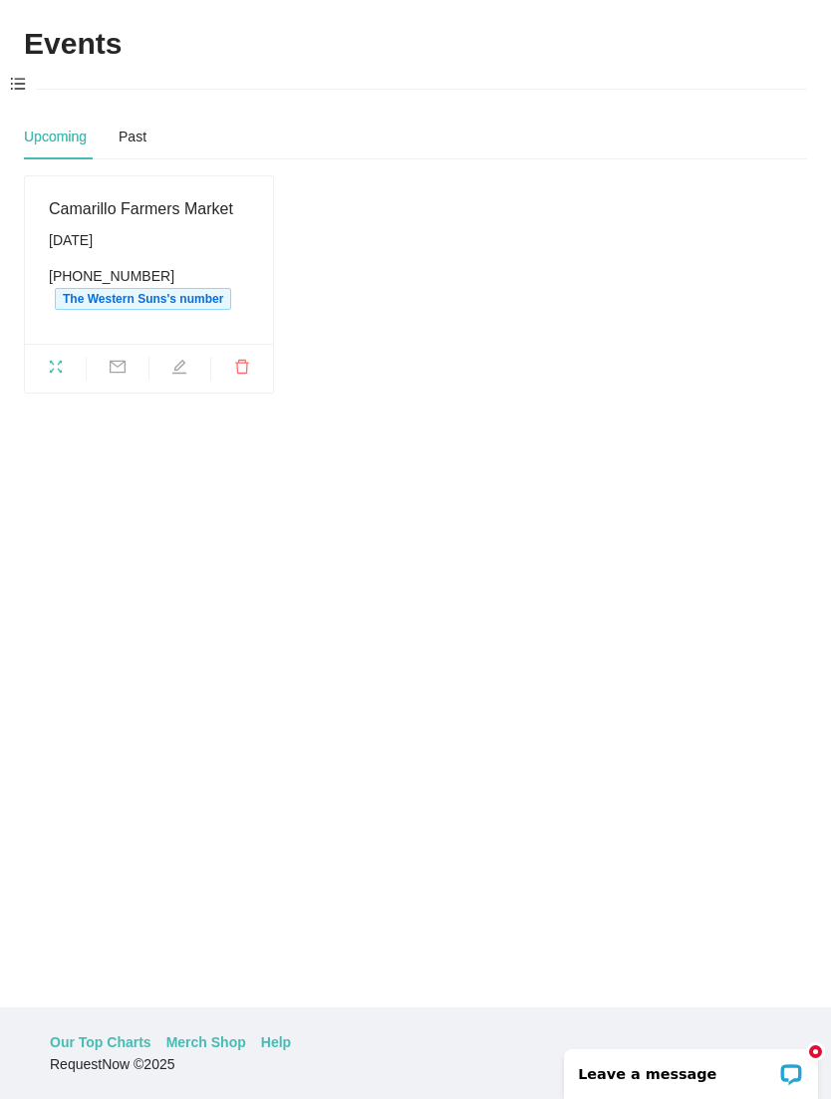
click at [14, 85] on span at bounding box center [18, 85] width 36 height 42
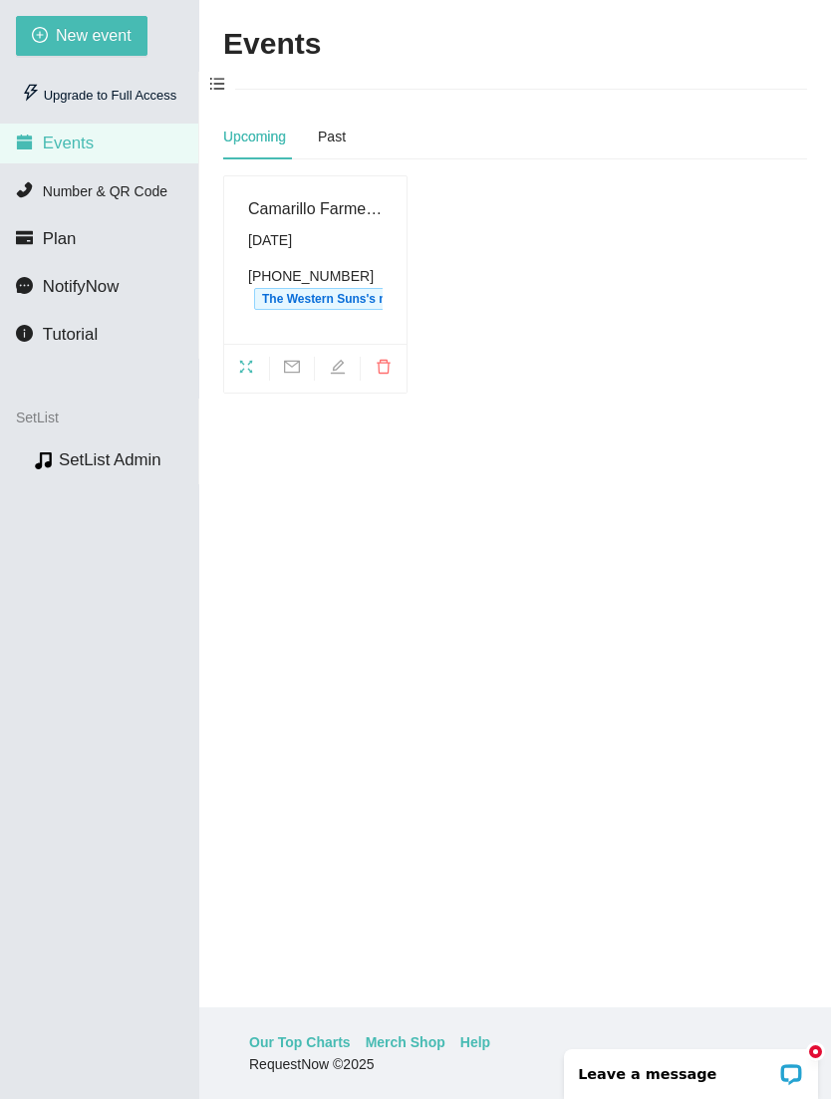
click at [117, 187] on span "Number & QR Code" at bounding box center [105, 191] width 125 height 16
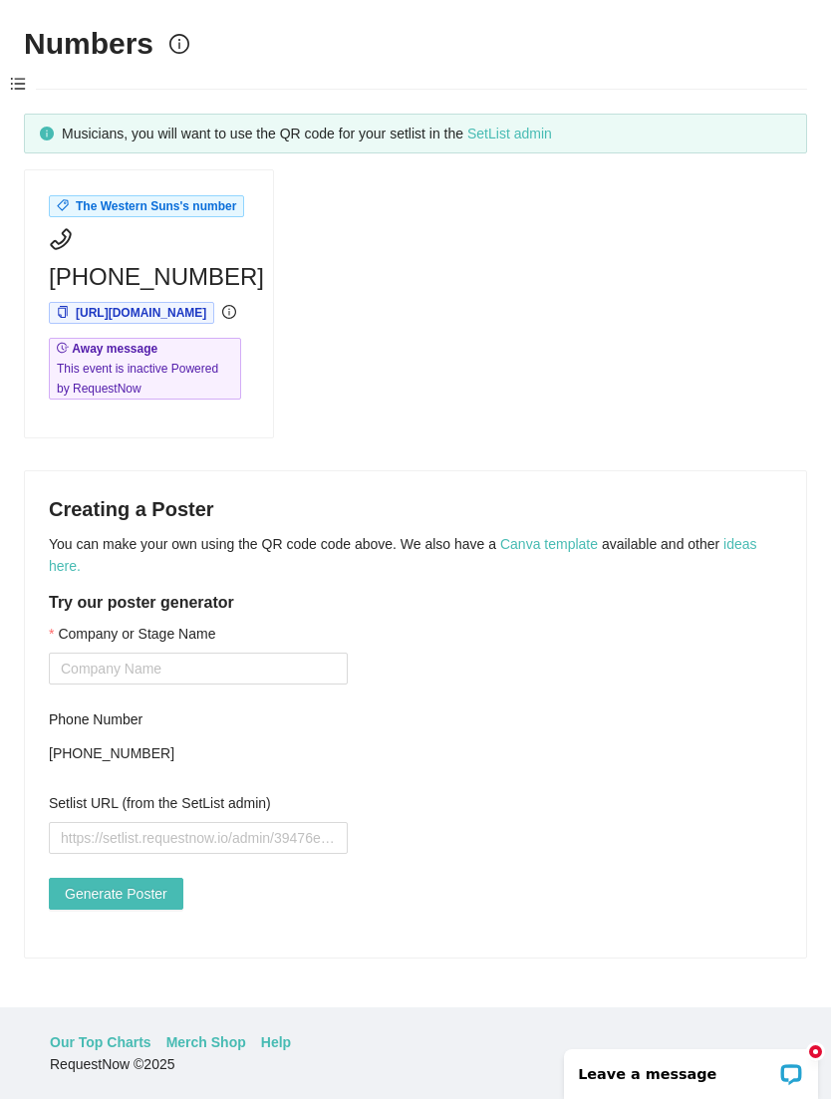
click at [477, 296] on div "The Western Suns's number (805) 270-3801 https://app.requestnow.io/zekwyle/next…" at bounding box center [415, 303] width 799 height 269
click at [25, 75] on span at bounding box center [18, 85] width 36 height 42
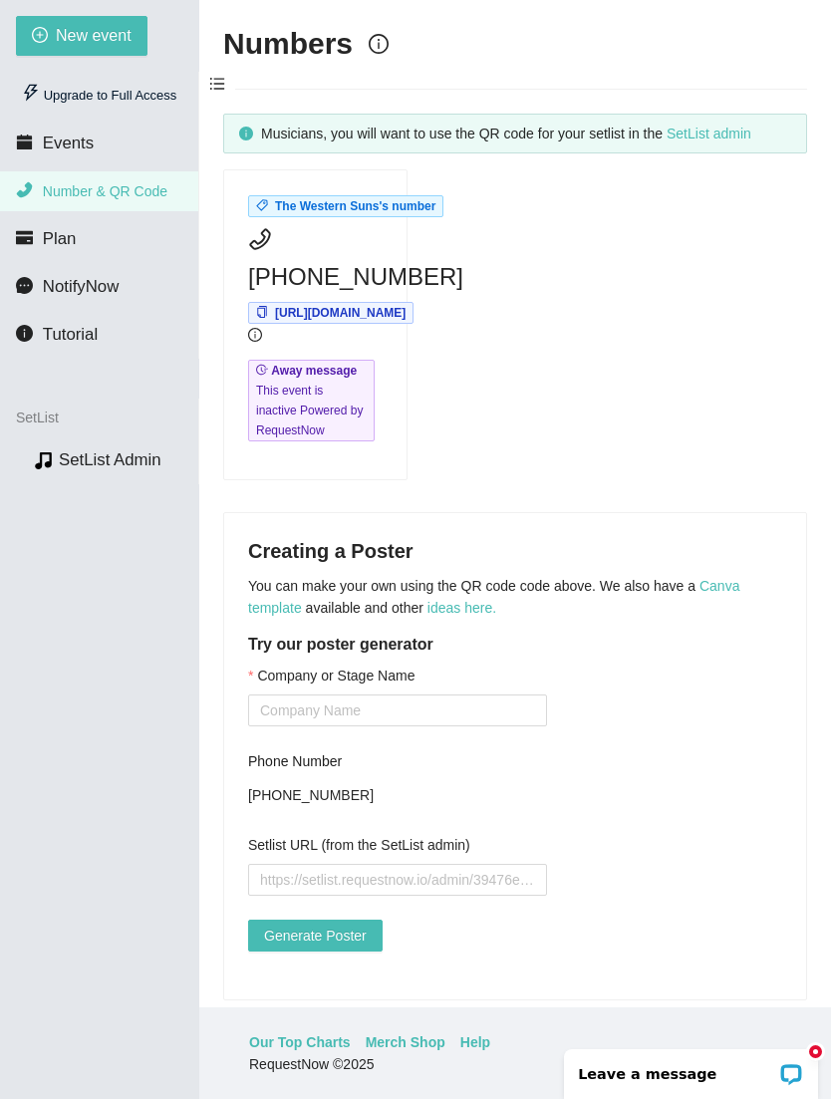
click at [134, 184] on span "Number & QR Code" at bounding box center [105, 191] width 125 height 16
click at [591, 243] on div "The Western Suns's number (805) 270-3801 https://app.requestnow.io/zekwyle/next…" at bounding box center [515, 324] width 600 height 311
click at [637, 663] on div "Creating a Poster You can make your own using the QR code code above. We also h…" at bounding box center [515, 756] width 582 height 486
click at [313, 727] on input "Company or Stage Name" at bounding box center [397, 711] width 299 height 32
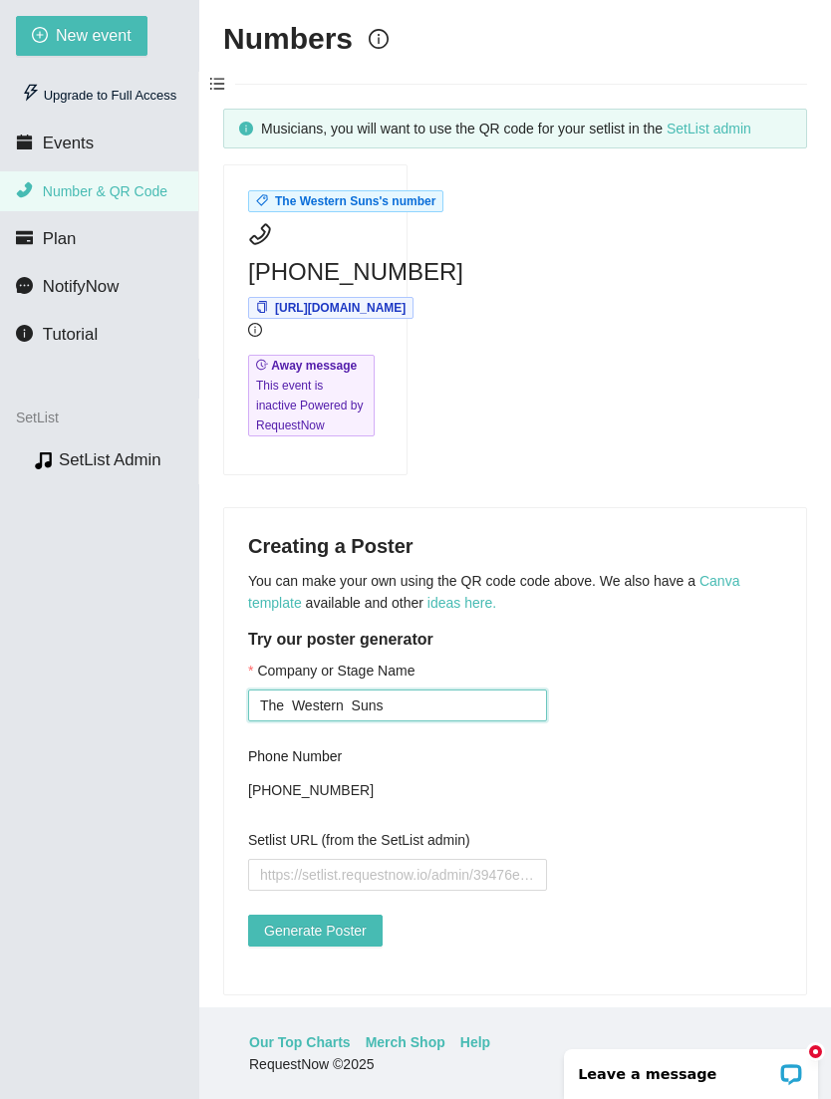
scroll to position [4, 0]
type input "The Western Suns"
click at [830, 387] on main "Numbers Musicians, you will want to use the QR code for your setlist in the Set…" at bounding box center [515, 504] width 632 height 1008
click at [741, 132] on link "SetList admin" at bounding box center [709, 130] width 85 height 16
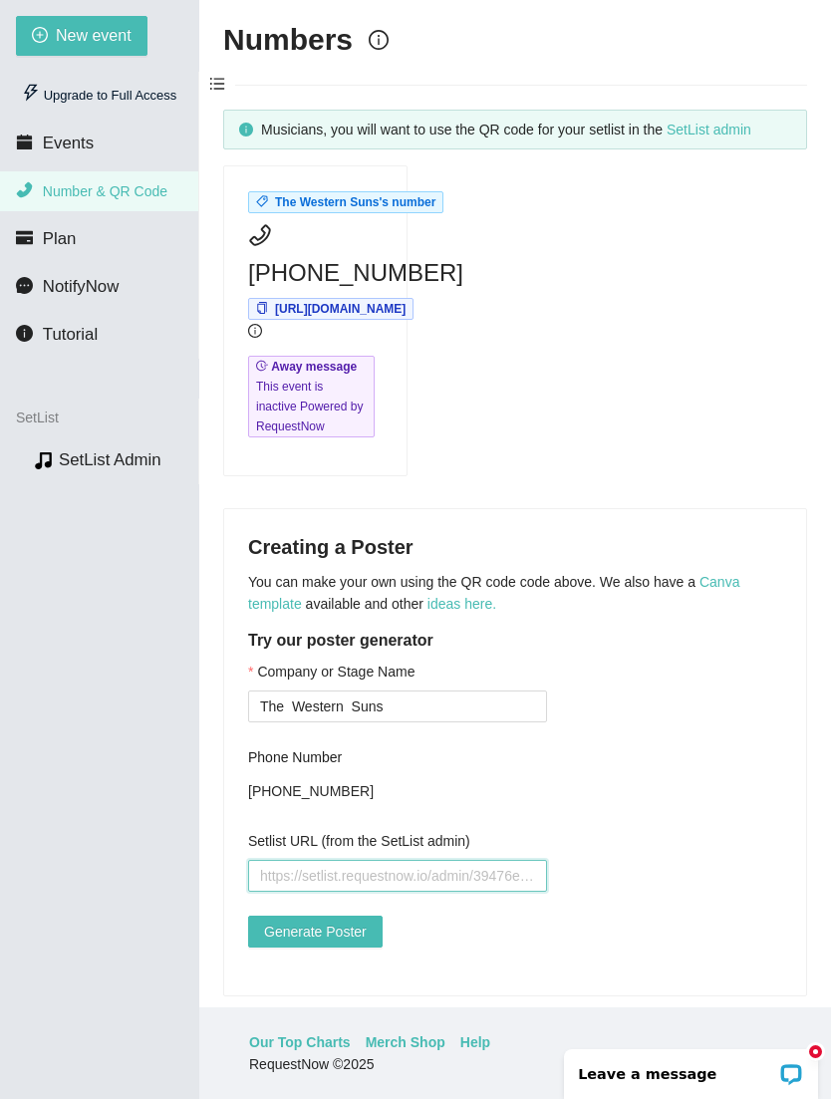
click at [306, 860] on input "Setlist URL (from the SetList admin)" at bounding box center [397, 876] width 299 height 32
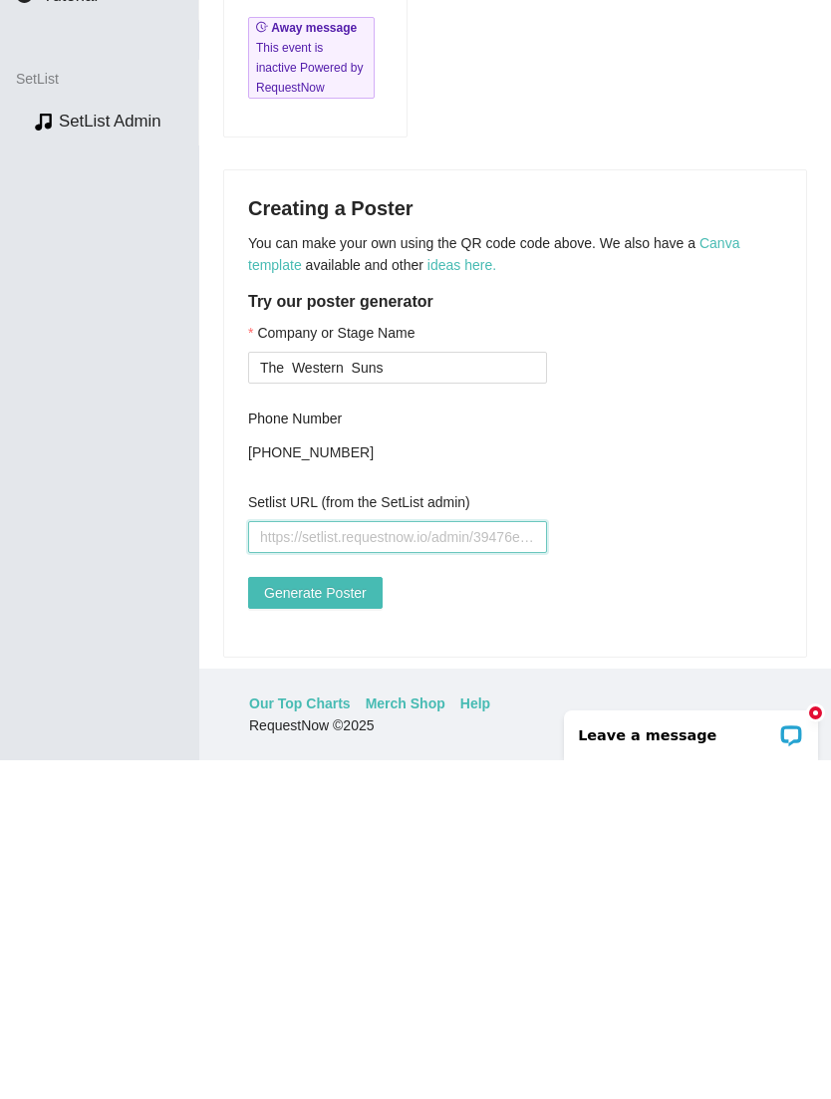
click at [317, 860] on input "Setlist URL (from the SetList admin)" at bounding box center [397, 876] width 299 height 32
paste input "https://api.qrserver.com/v1/create-qr-code/?data=https%3A%2F%2Fsetlist.requestn…"
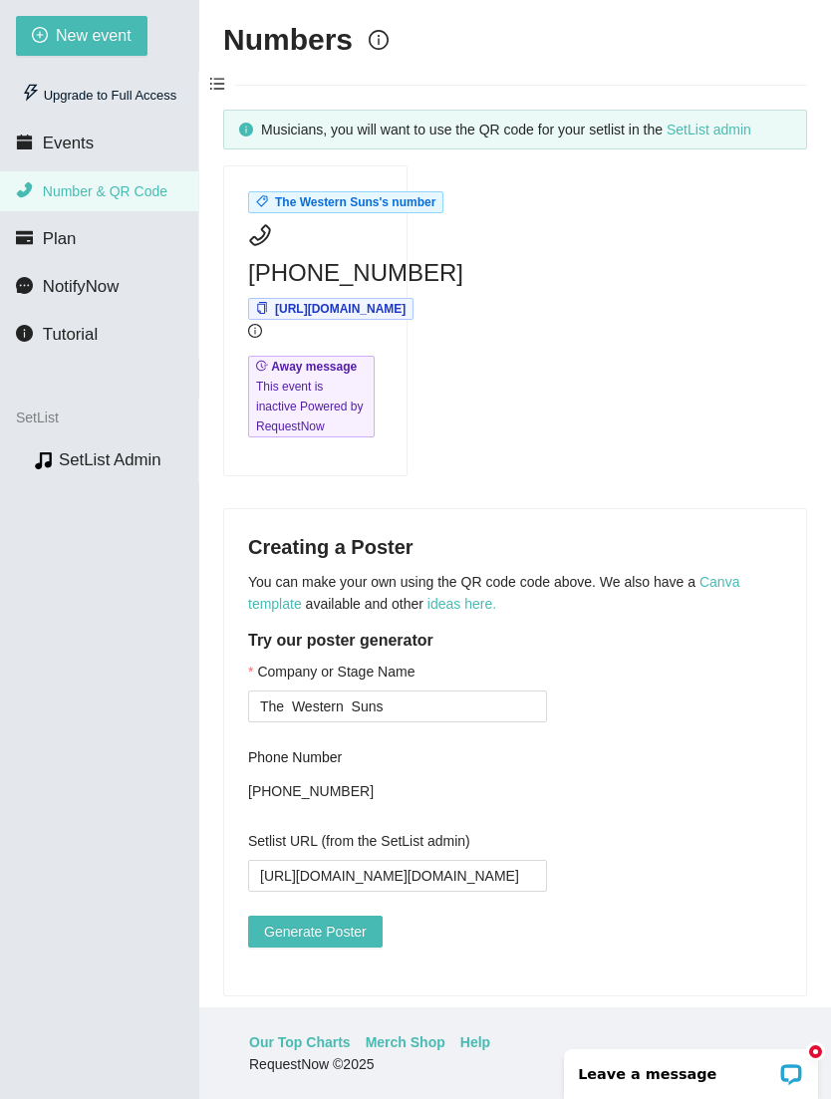
click at [337, 921] on span "Generate Poster" at bounding box center [315, 932] width 103 height 22
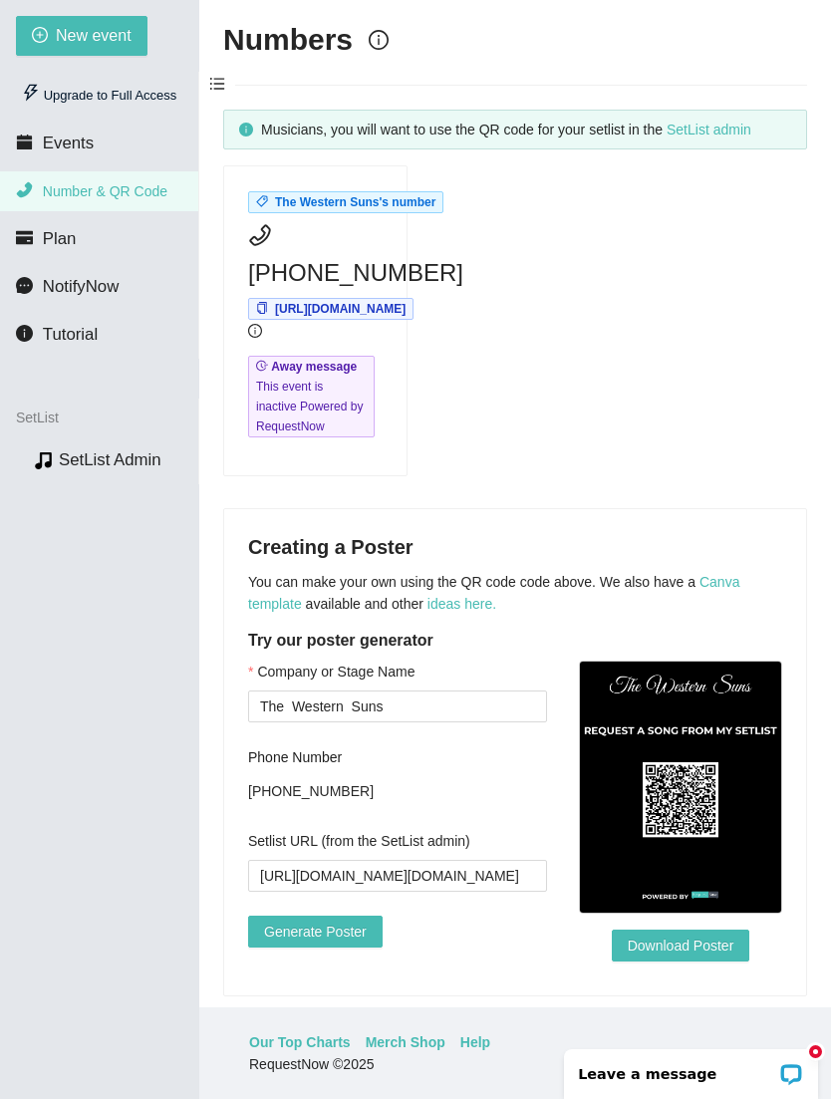
click at [791, 1079] on div "Open LiveChat chat widget" at bounding box center [792, 1073] width 24 height 24
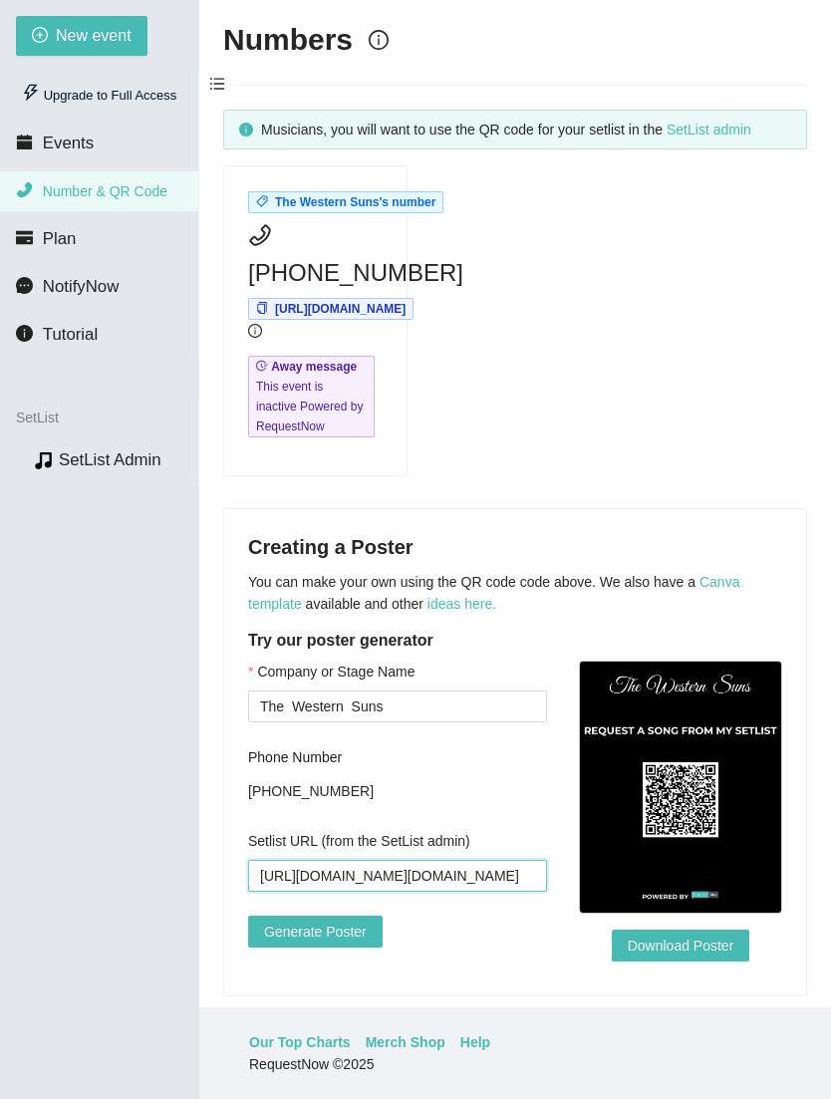
click at [356, 860] on input "https://api.qrserver.com/v1/create-qr-code/?data=https%3A%2F%2Fsetlist.requestn…" at bounding box center [397, 876] width 299 height 32
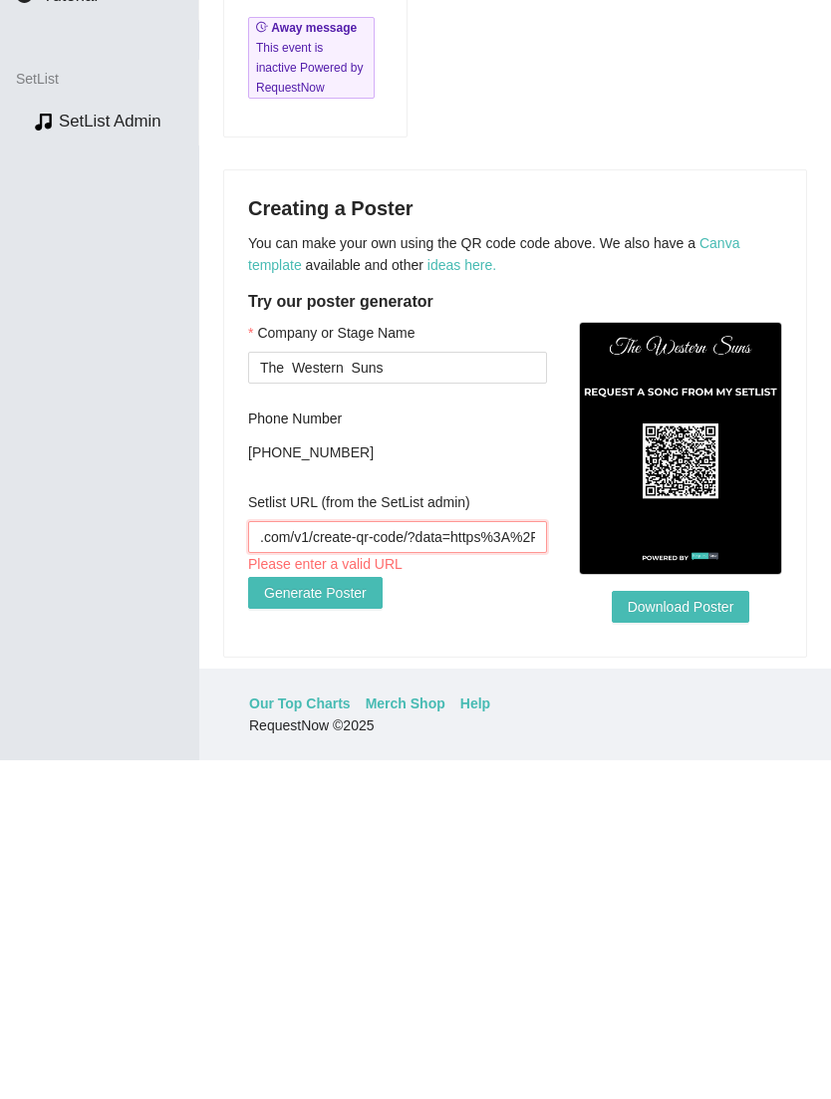
click at [410, 860] on input ".com/v1/create-qr-code/?data=https%3A%2F%2Fsetlist.requestnow.io%2F789c44cc-89d…" at bounding box center [397, 876] width 299 height 32
click at [391, 860] on input "/?data=https%3A%2F%2Fsetlist.requestnow.io%2F789c44cc-89d8-4bed-abce-45aa010aee…" at bounding box center [397, 876] width 299 height 32
click at [384, 860] on input "2F%2Fsetlist.requestnow.io%2F789c44cc-89d8-4bed-abce-45aa010aee53&size=200x200" at bounding box center [397, 876] width 299 height 32
click at [375, 860] on input ".io%2F789c44cc-89d8-4bed-abce-45aa010aee53&size=200x200" at bounding box center [397, 876] width 299 height 32
click at [409, 860] on input "89d8-4bed-abce-45aa010aee53&size=200x200" at bounding box center [397, 876] width 299 height 32
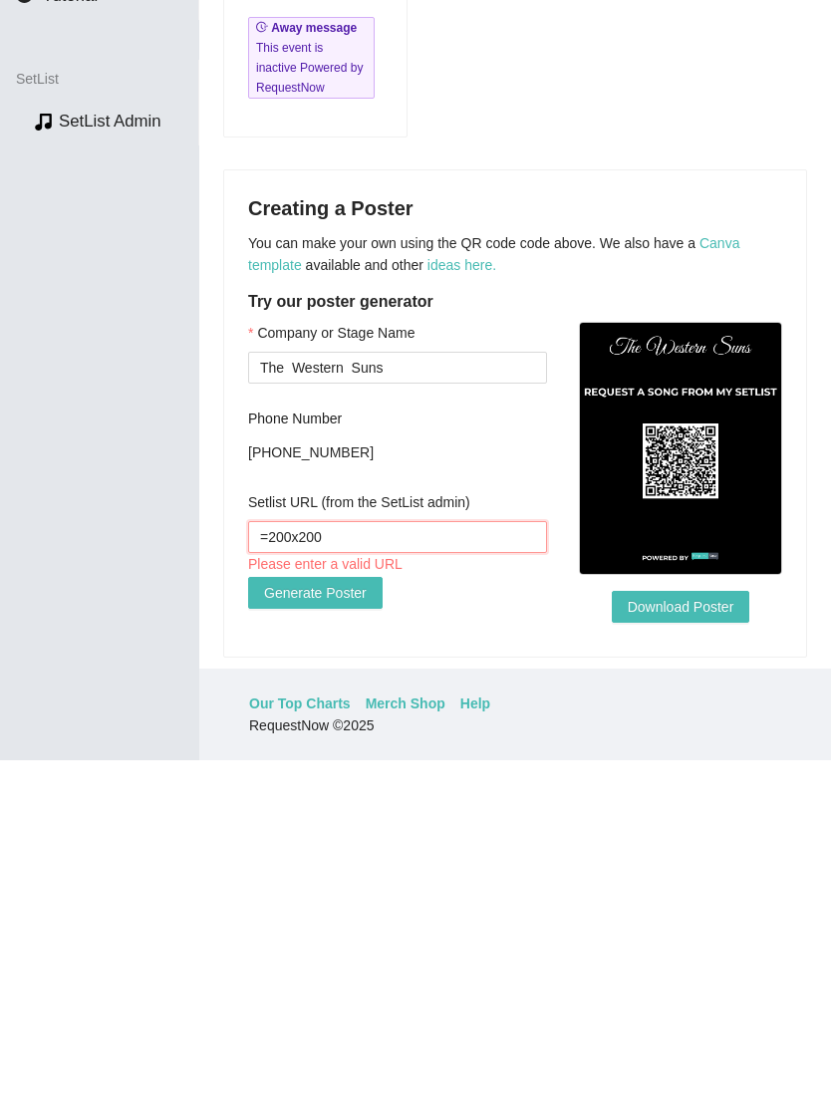
click at [388, 860] on input "=200x200" at bounding box center [397, 876] width 299 height 32
type input "="
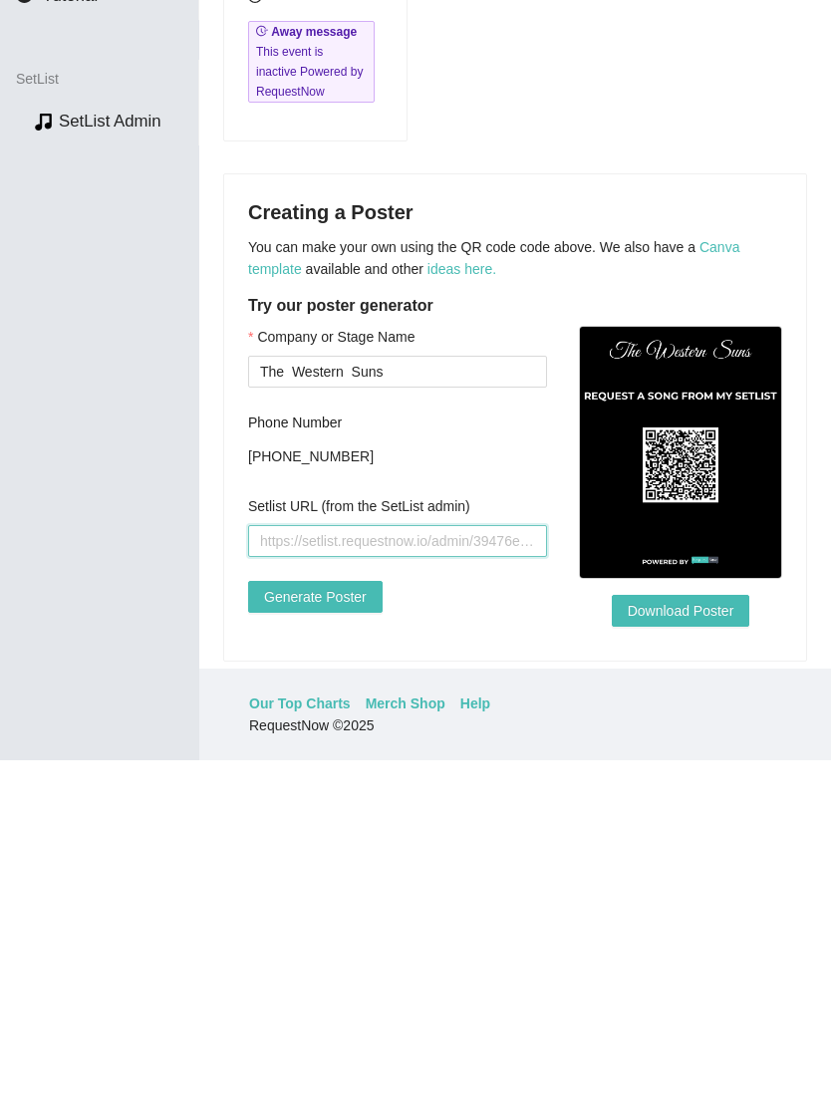
scroll to position [0, 0]
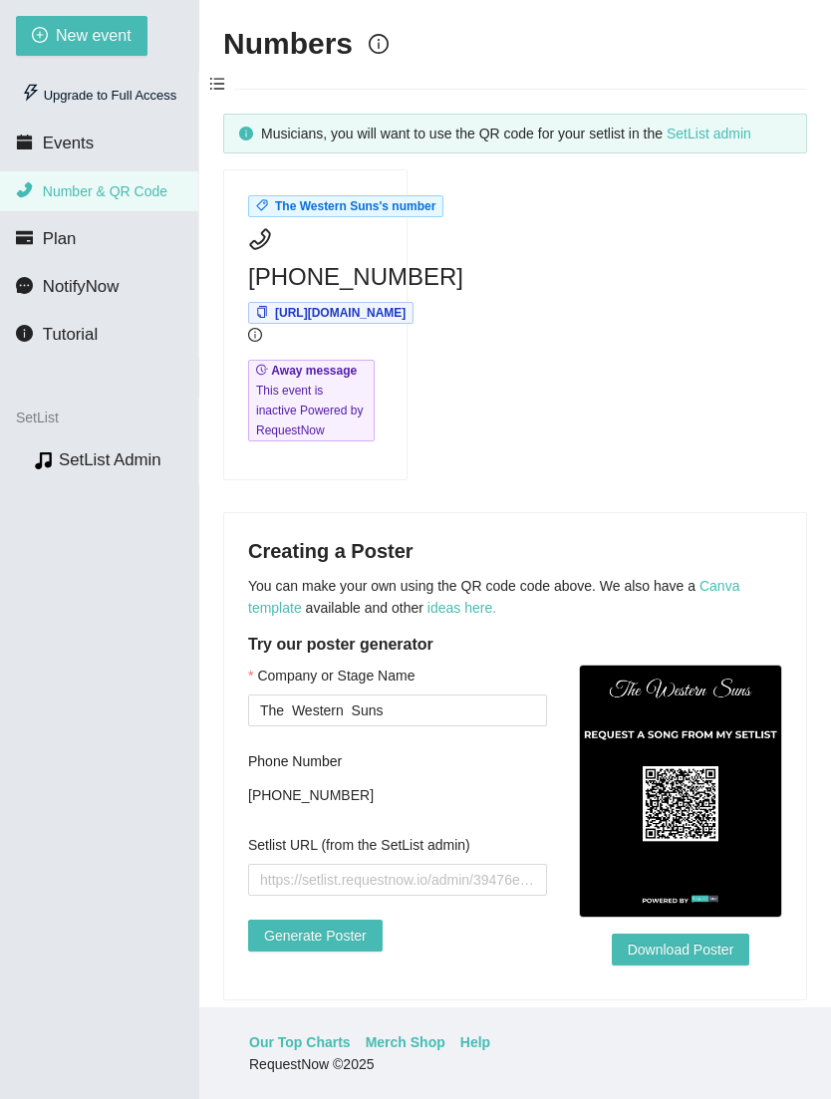
click at [77, 325] on span "Tutorial" at bounding box center [70, 334] width 55 height 19
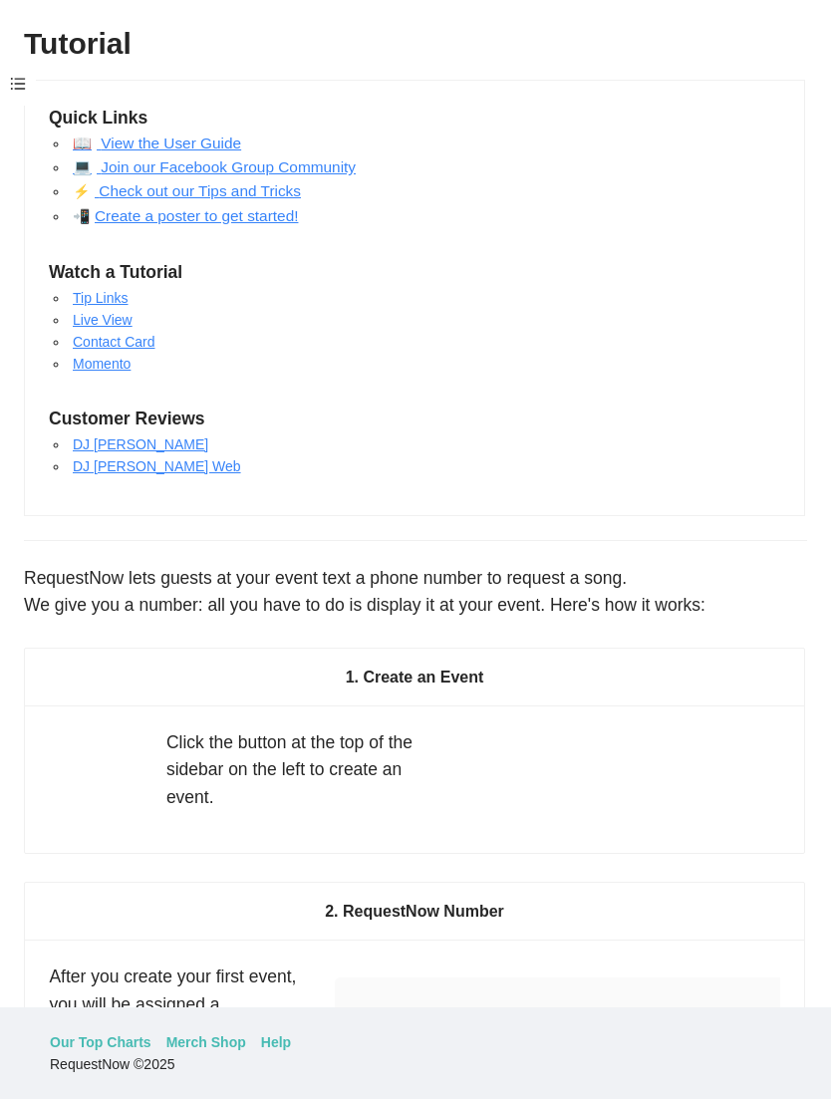
click at [28, 64] on span at bounding box center [18, 85] width 36 height 42
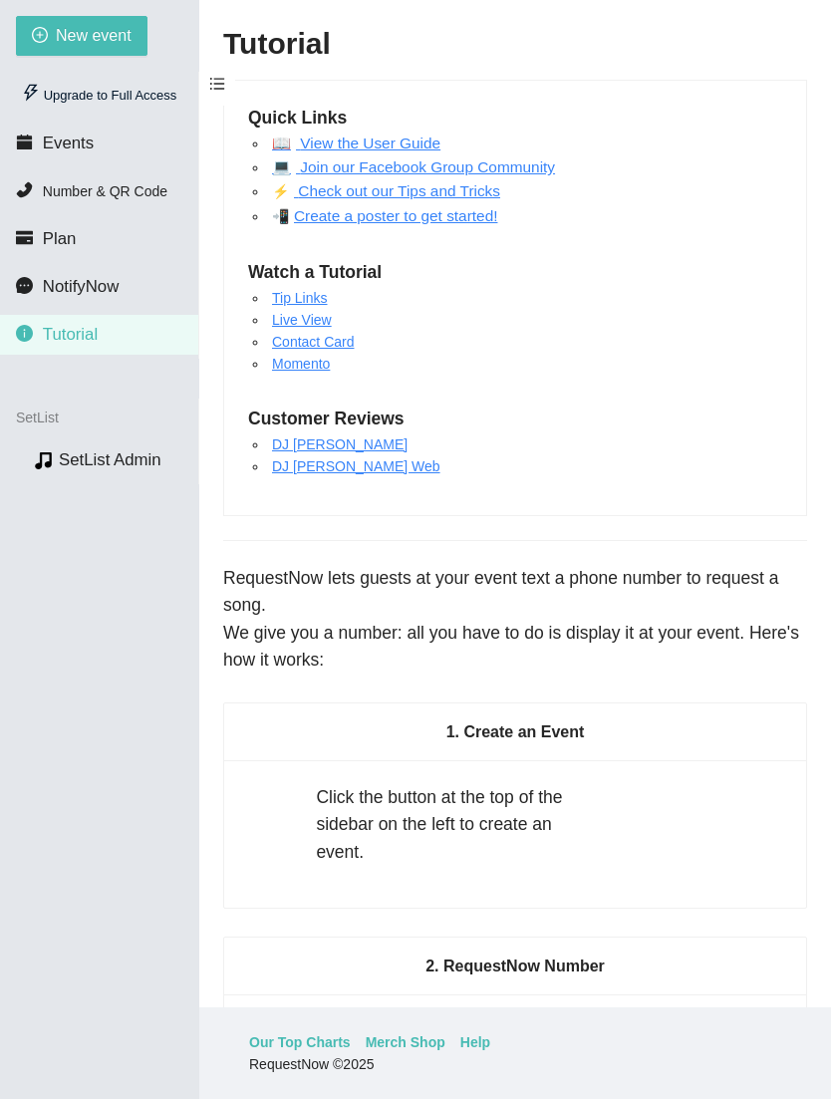
click at [89, 134] on span "Events" at bounding box center [68, 143] width 51 height 19
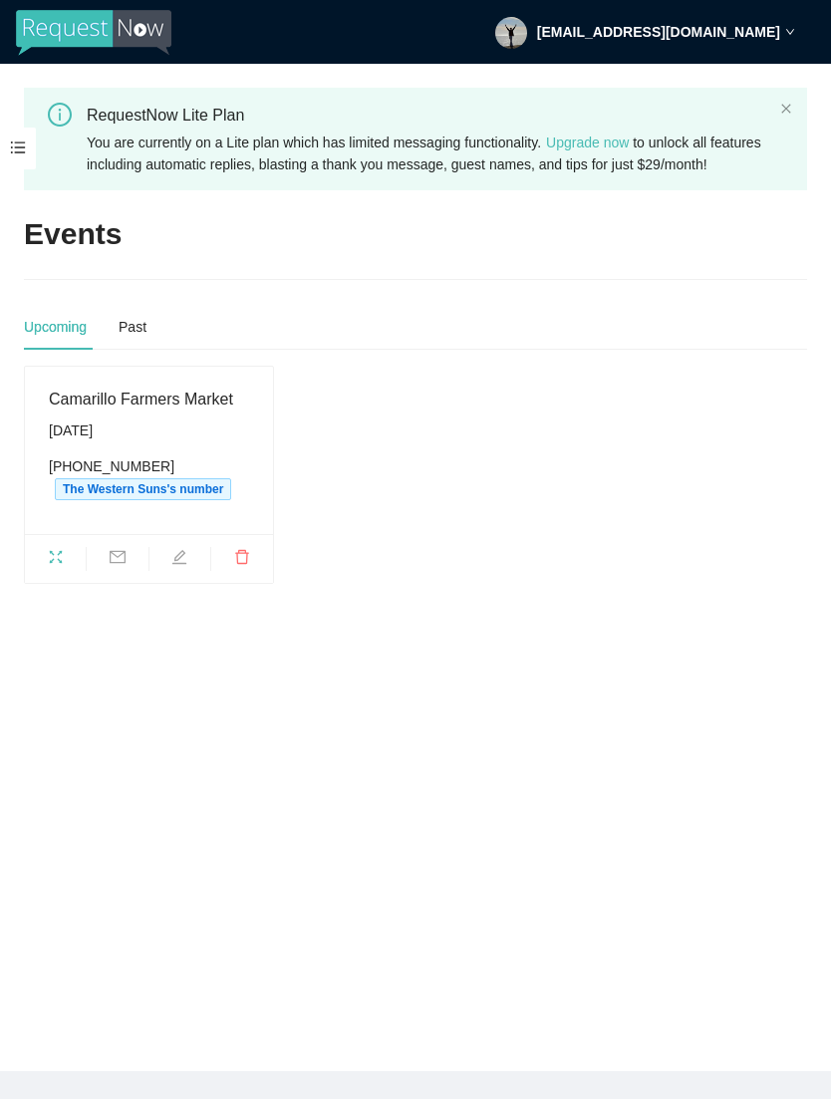
click at [789, 30] on icon "down" at bounding box center [790, 32] width 10 height 10
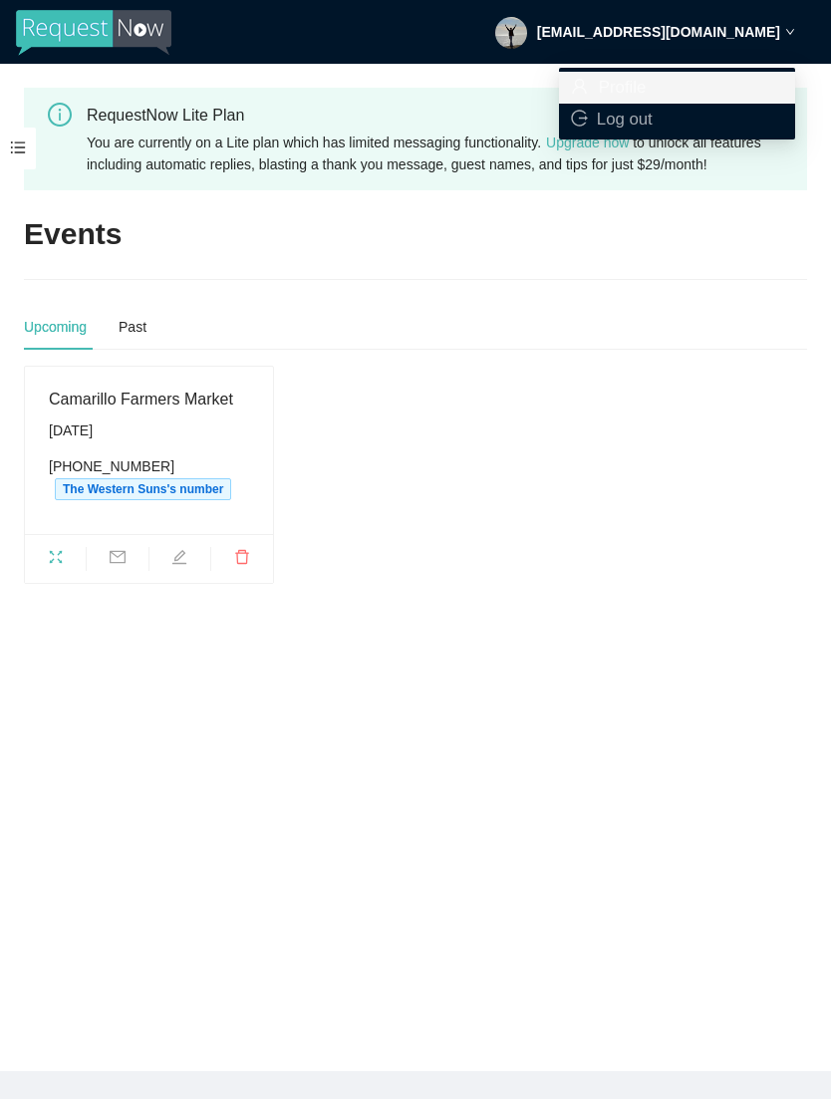
click at [637, 75] on li "Profile" at bounding box center [677, 88] width 236 height 32
type textarea "https://virtualdj.com/ask/DJ_Spinz"
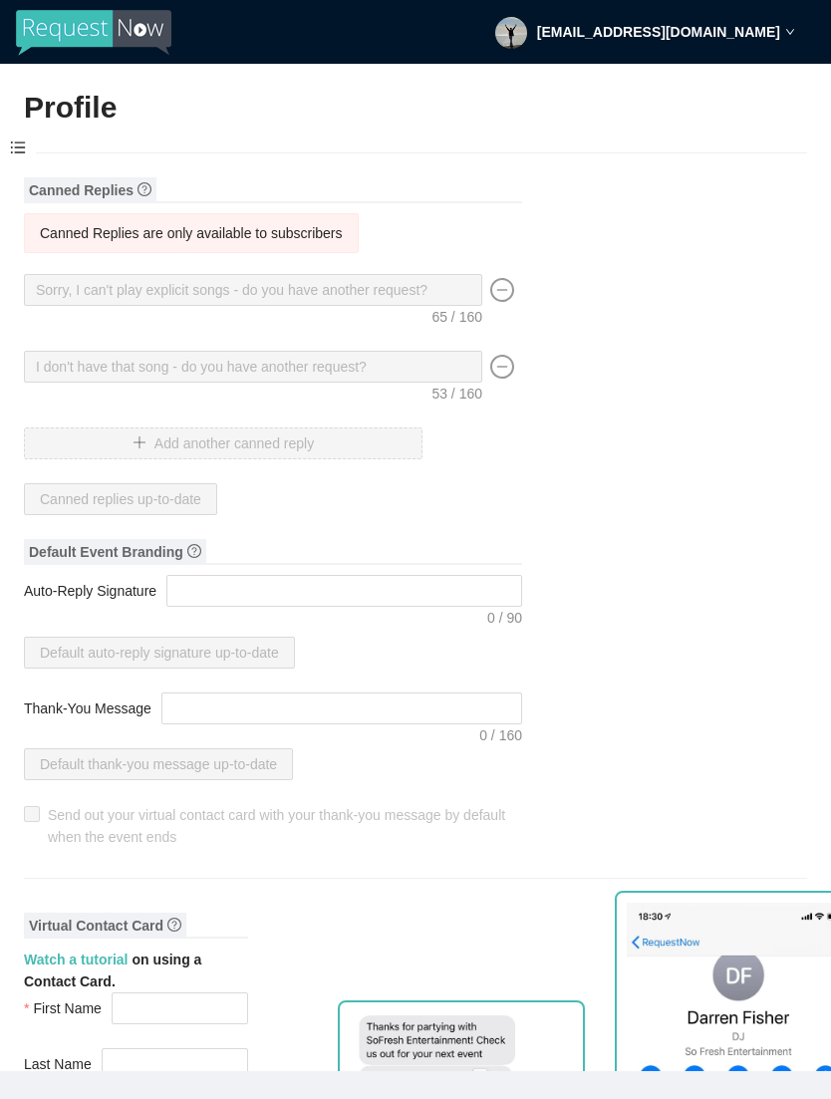
type input "The Western Suns"
type input "DJ"
type input "(805) 621-9282"
type input "[EMAIL_ADDRESS][DOMAIN_NAME]"
click at [510, 281] on icon "minus-circle" at bounding box center [502, 290] width 24 height 24
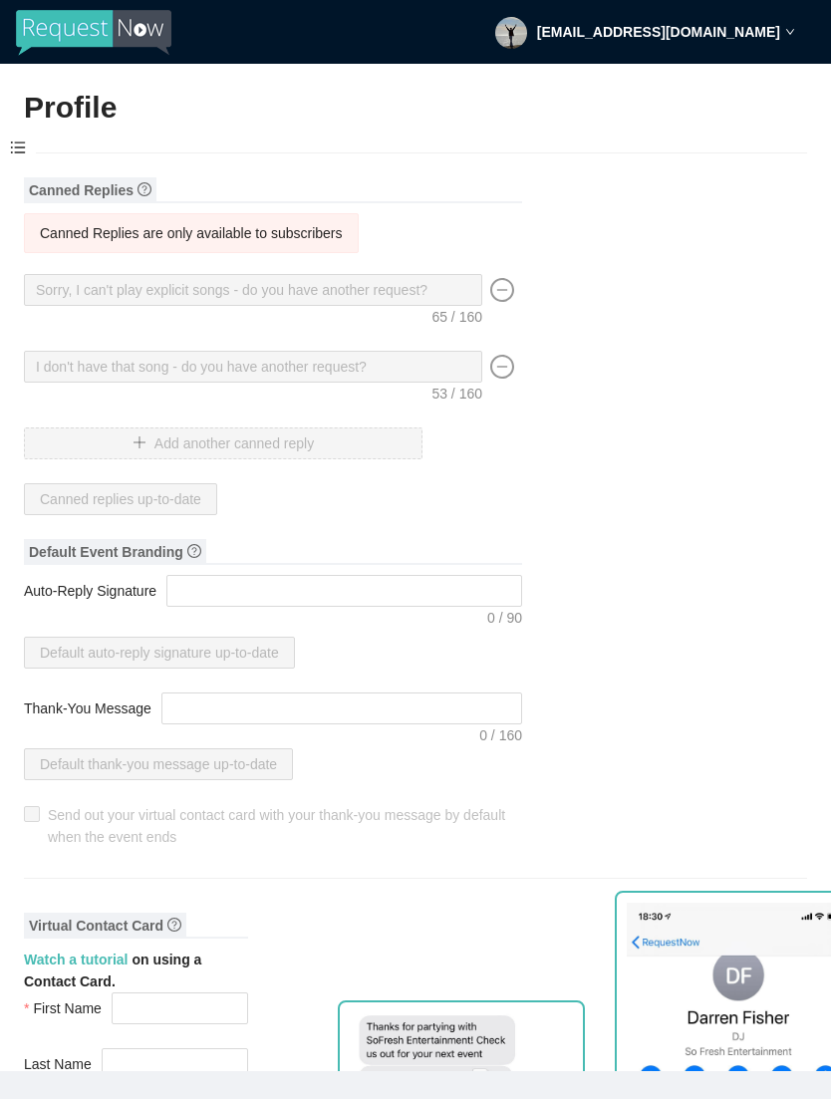
click at [517, 285] on span at bounding box center [502, 302] width 40 height 56
click at [512, 286] on icon "minus-circle" at bounding box center [502, 290] width 24 height 24
click at [24, 135] on span at bounding box center [18, 149] width 36 height 42
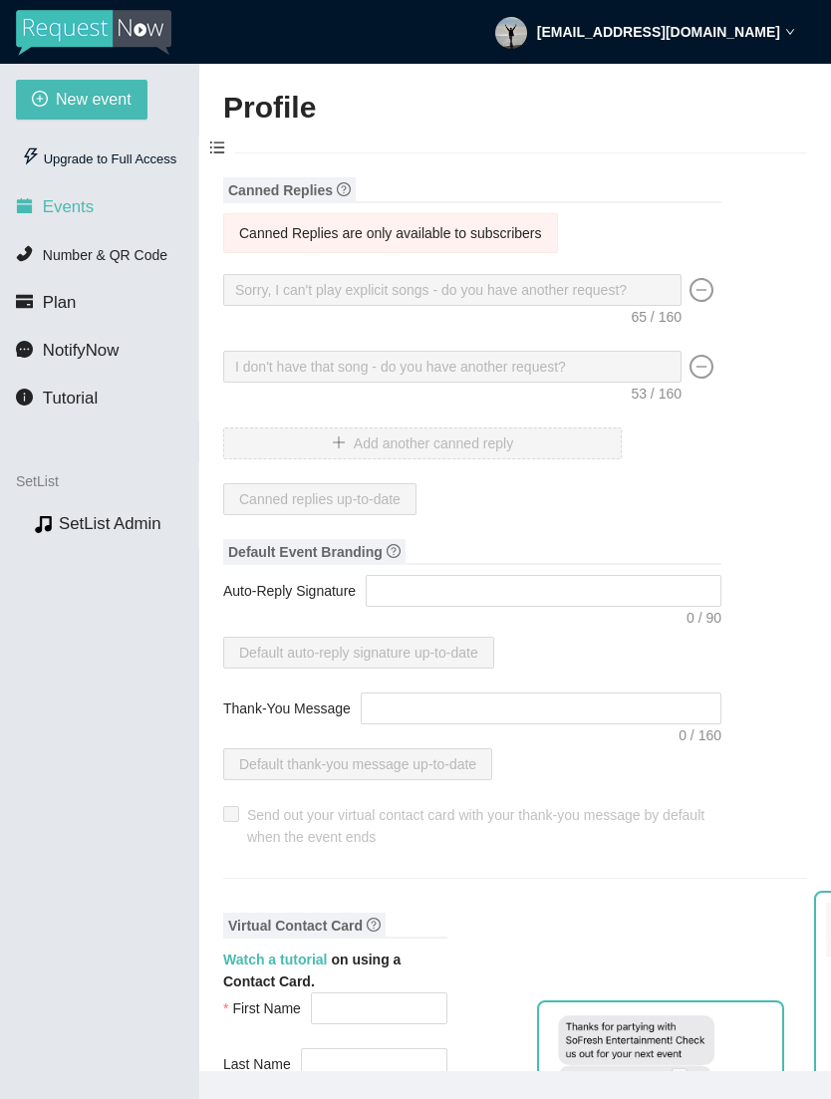
click at [102, 207] on li "Events" at bounding box center [99, 207] width 198 height 40
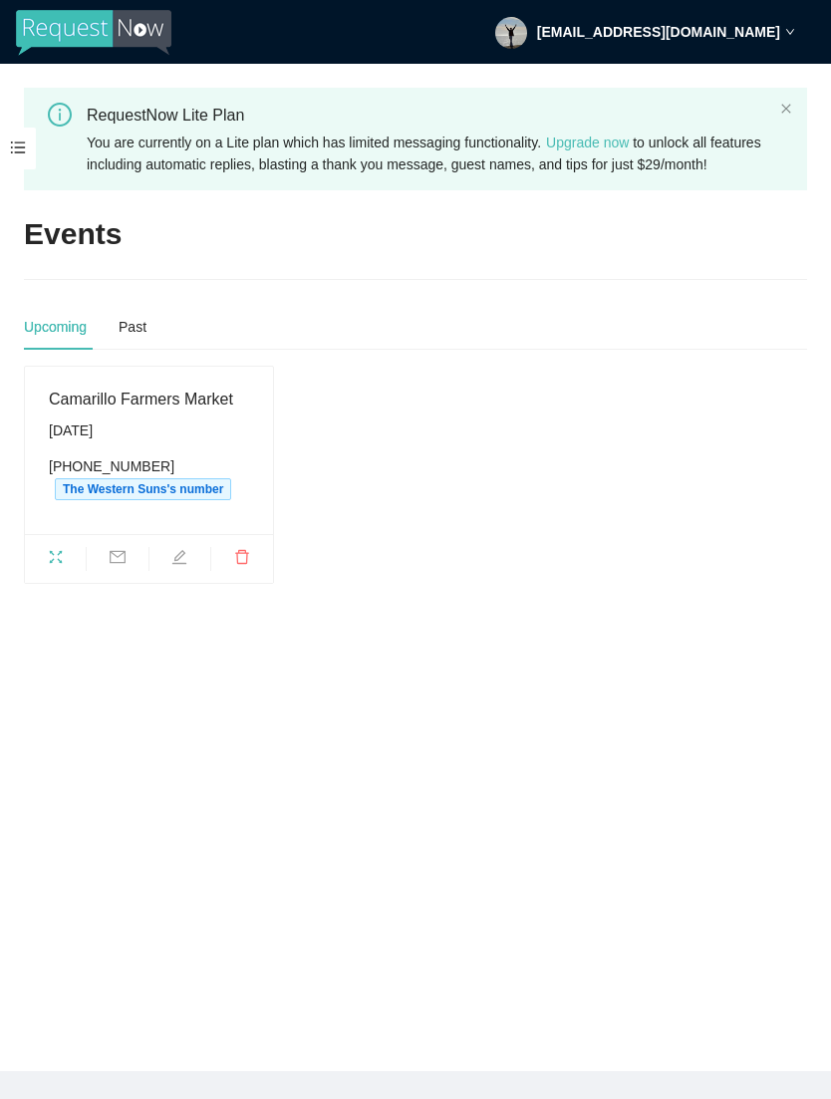
click at [159, 442] on div "Saturday, August 16th" at bounding box center [149, 431] width 200 height 22
click at [63, 565] on icon "fullscreen" at bounding box center [56, 557] width 16 height 16
click at [28, 149] on span at bounding box center [18, 149] width 36 height 42
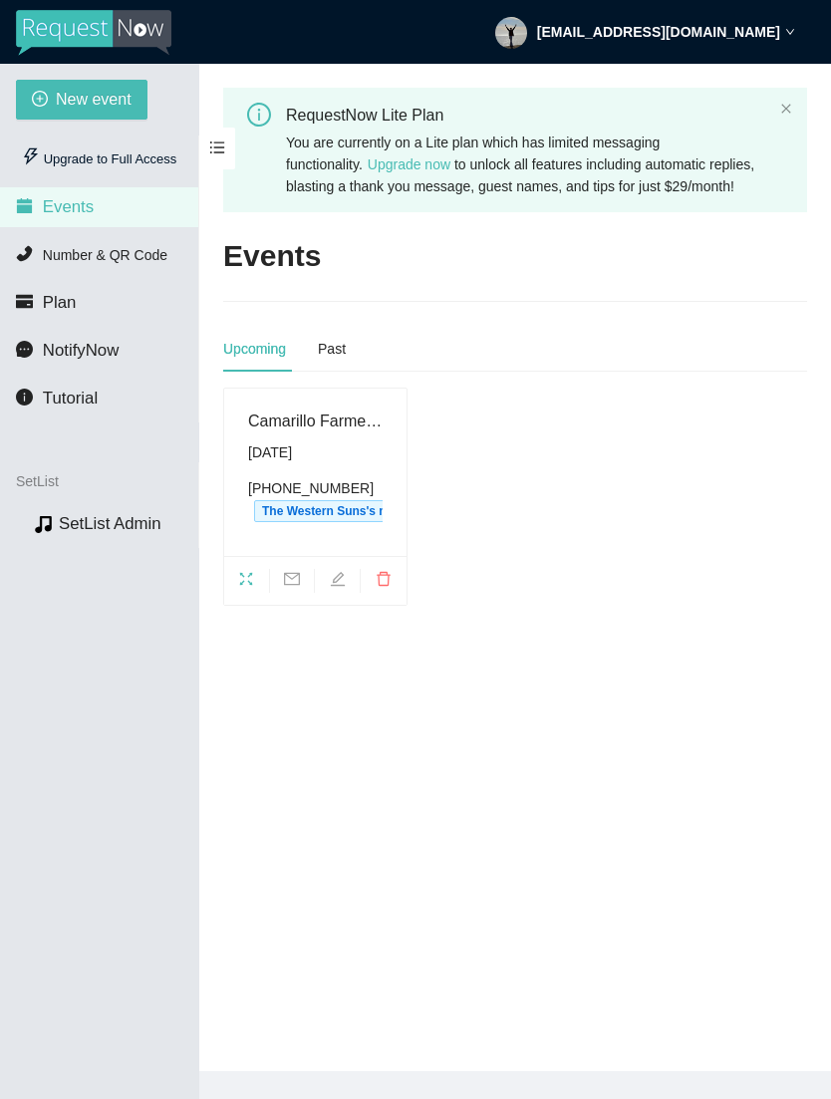
click at [27, 142] on div "Upgrade to Full Access" at bounding box center [99, 160] width 166 height 40
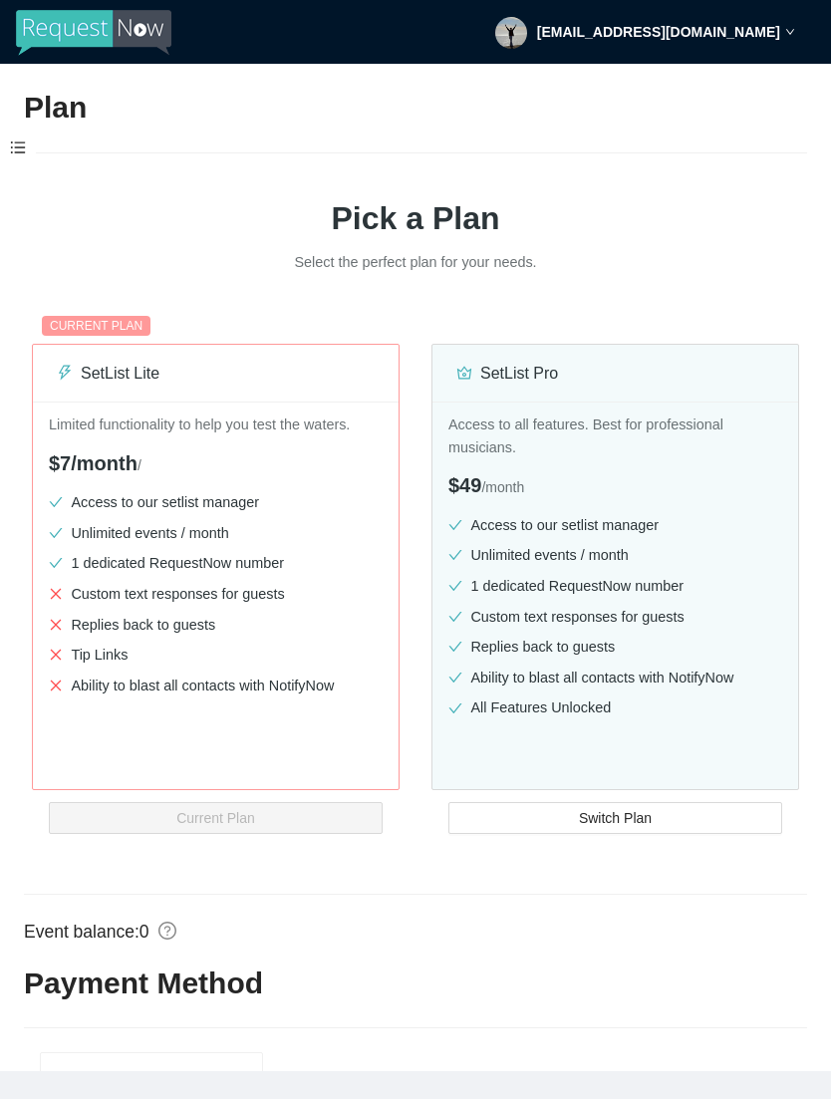
click at [28, 146] on span at bounding box center [18, 149] width 36 height 42
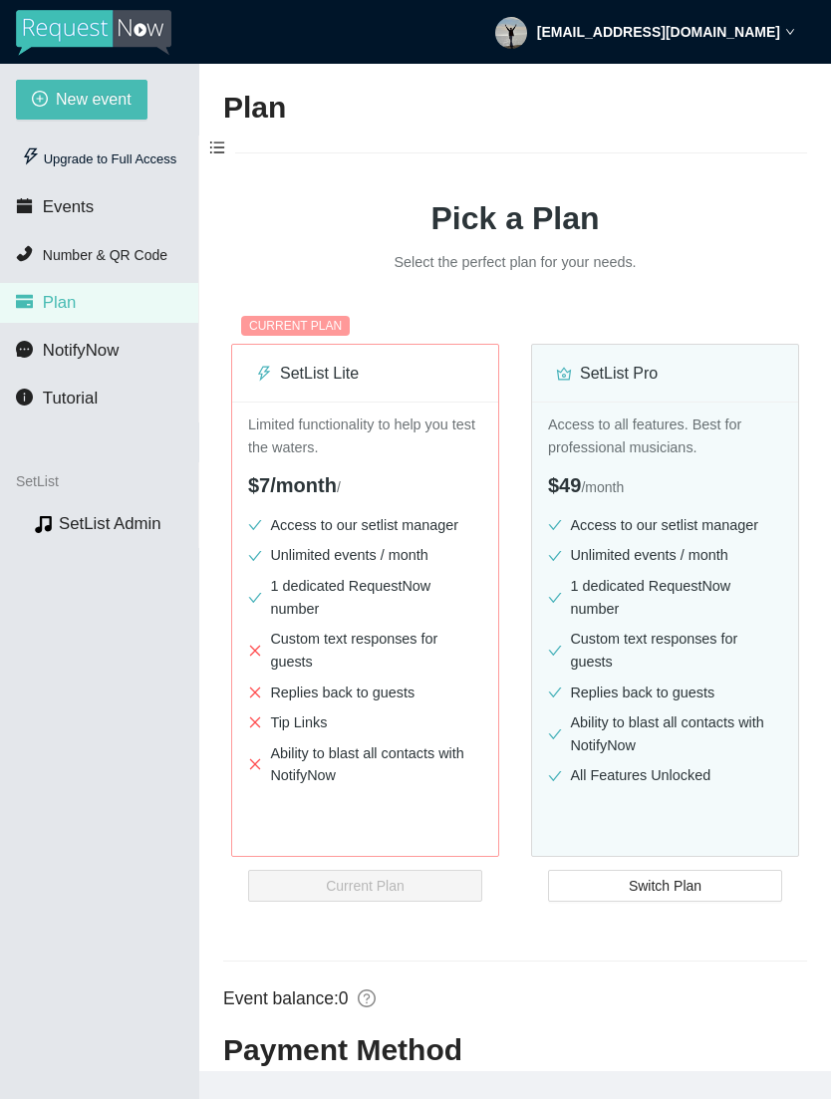
click at [167, 253] on span "Number & QR Code" at bounding box center [105, 255] width 125 height 16
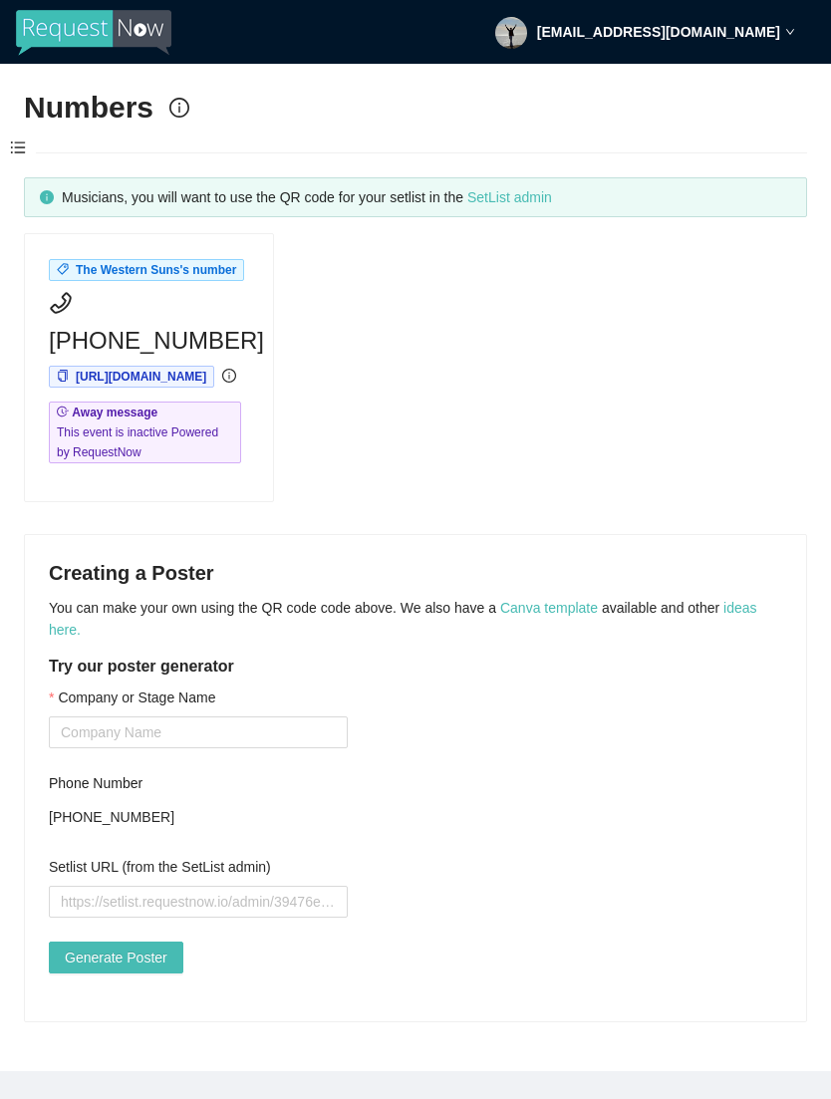
scroll to position [64, 0]
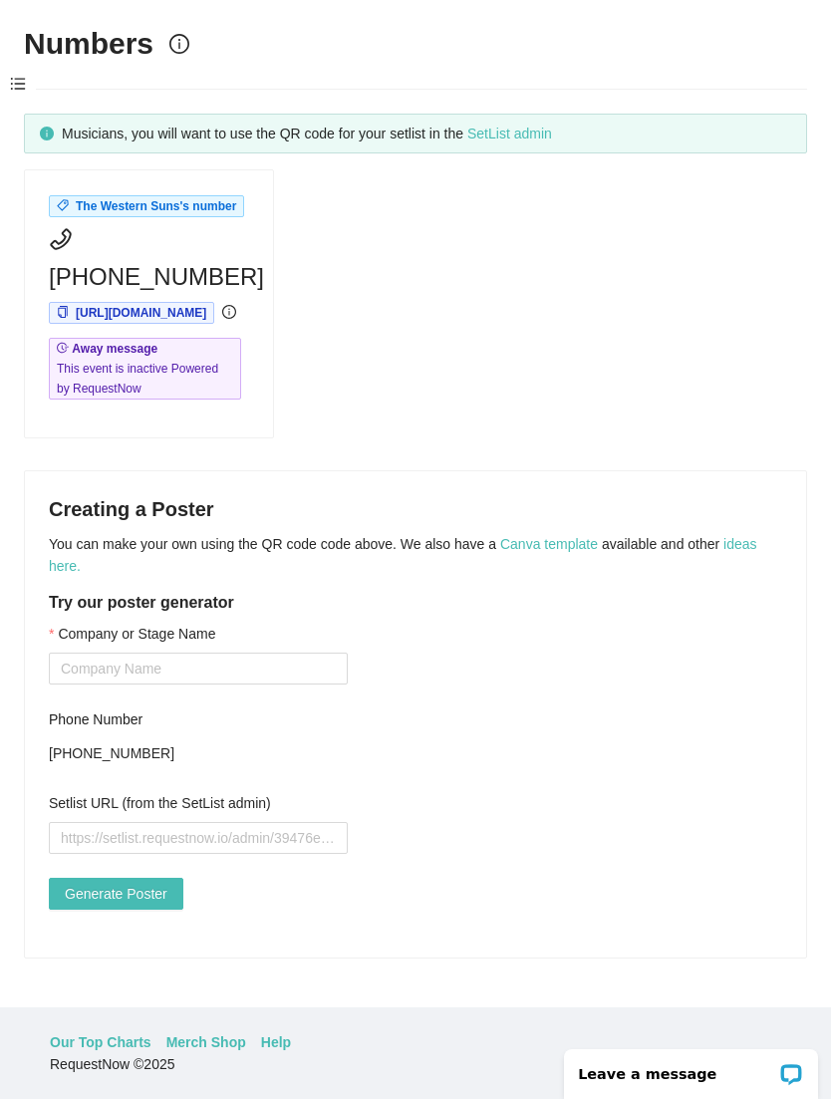
click at [552, 126] on link "SetList admin" at bounding box center [509, 134] width 85 height 16
click at [97, 653] on input "Company or Stage Name" at bounding box center [198, 669] width 299 height 32
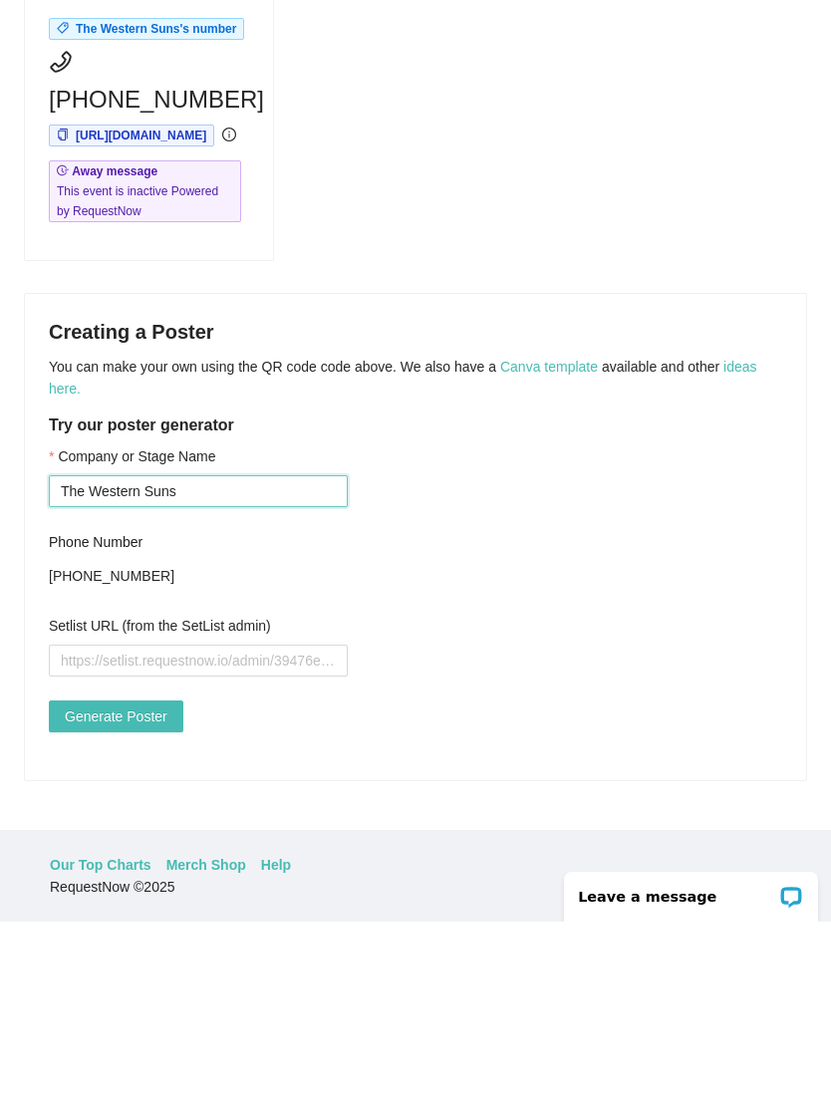
type input "The Western Suns"
click at [99, 822] on input "Setlist URL (from the SetList admin)" at bounding box center [198, 838] width 299 height 32
click at [104, 822] on input "Setlist URL (from the SetList admin)" at bounding box center [198, 838] width 299 height 32
paste input "https://setlist.requestnow.io/admin/789c44cc-89d8-4bed-abce-45aa010aee53"
click at [134, 883] on span "Generate Poster" at bounding box center [116, 894] width 103 height 22
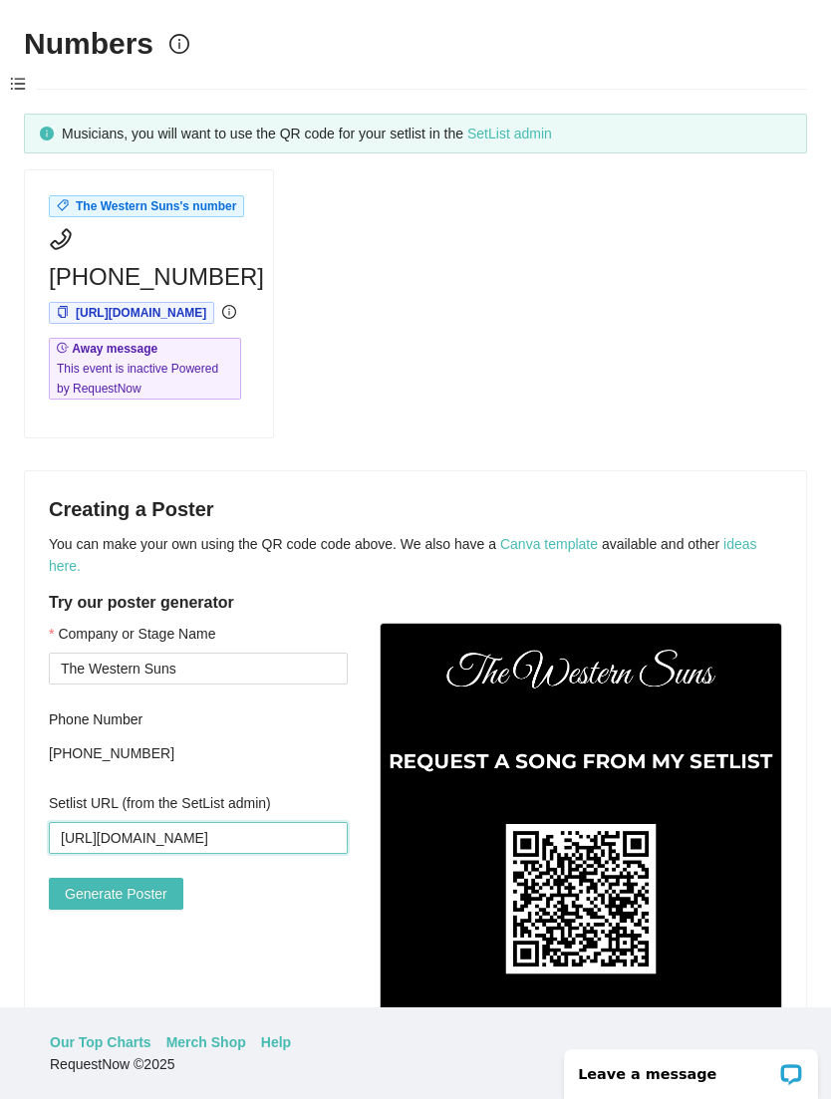
click at [286, 822] on input "https://setlist.requestnow.io/admin/789c44cc-89d8-4bed-abce-45aa010aee53" at bounding box center [198, 838] width 299 height 32
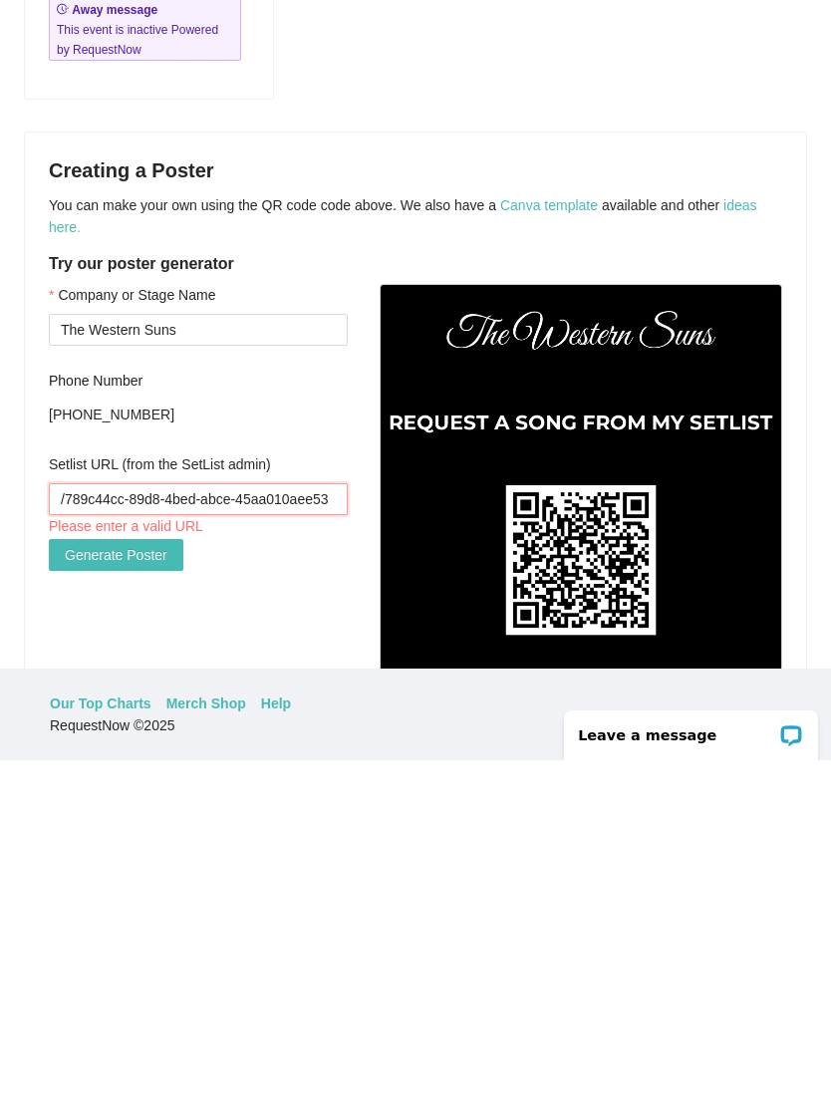
click at [307, 822] on input "/789c44cc-89d8-4bed-abce-45aa010aee53" at bounding box center [198, 838] width 299 height 32
type input "/789c"
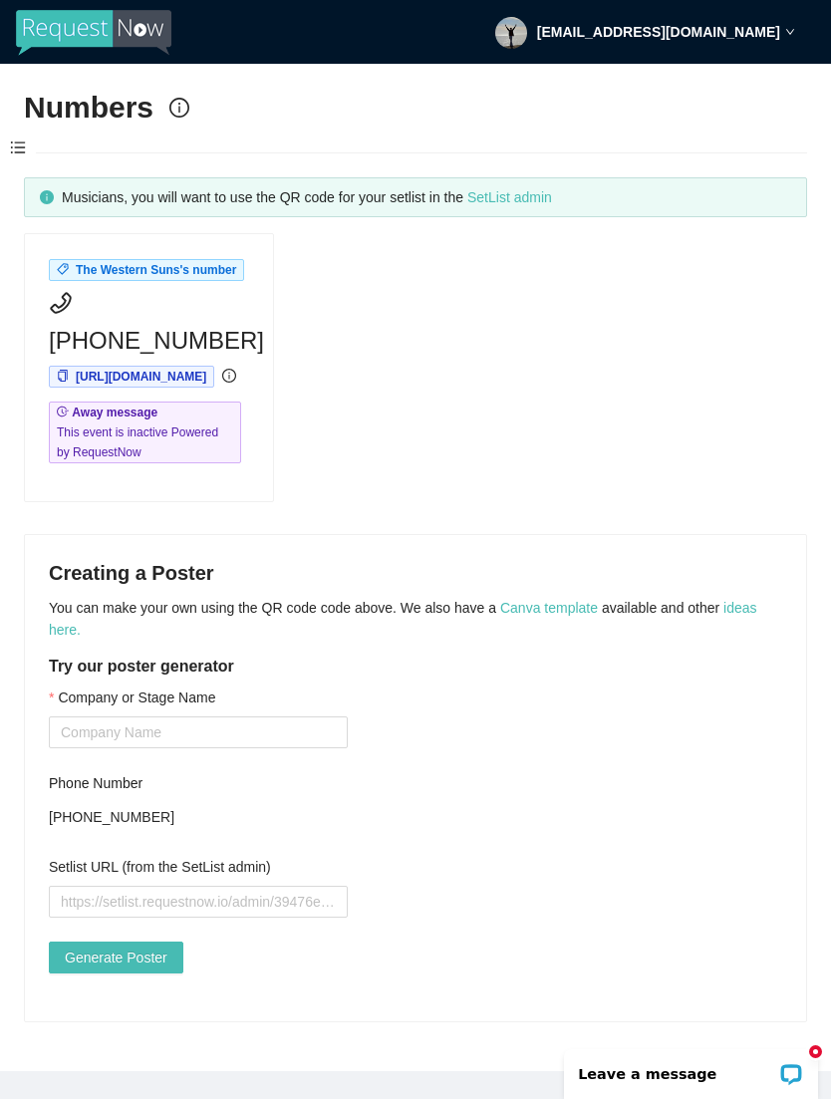
click at [548, 189] on link "SetList admin" at bounding box center [509, 197] width 85 height 16
click at [131, 749] on input "Company or Stage Name" at bounding box center [198, 733] width 299 height 32
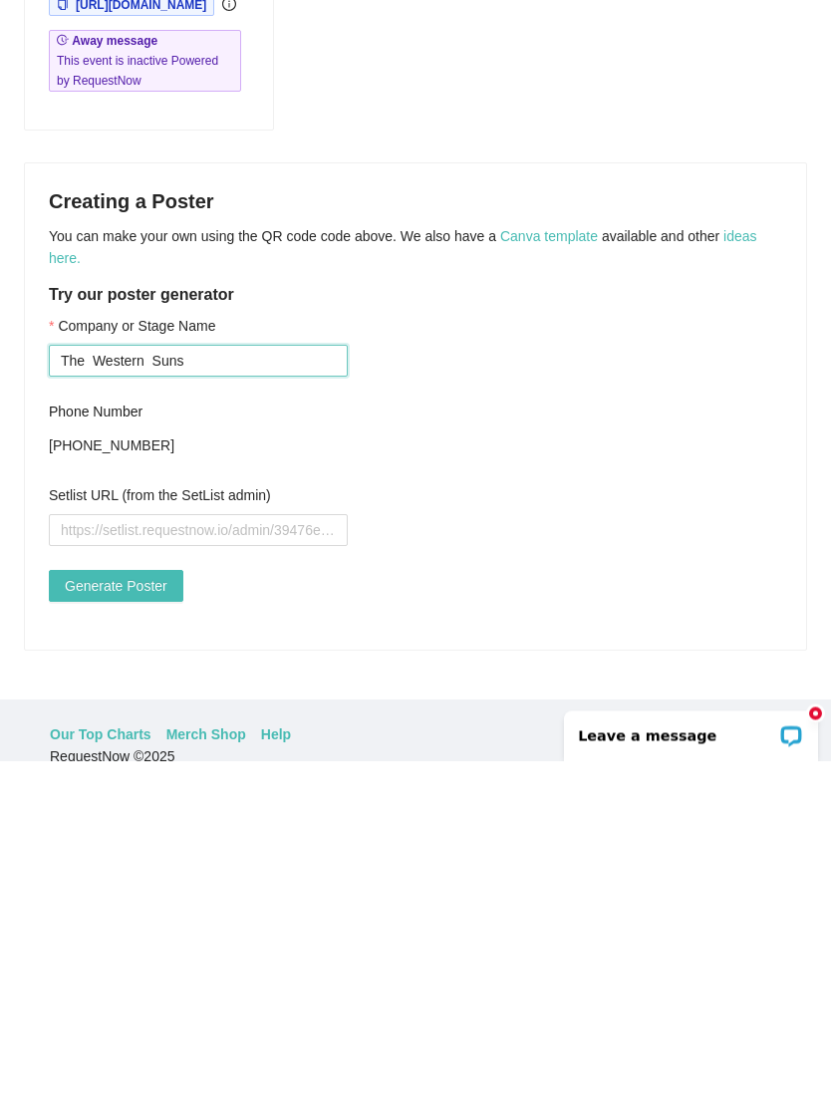
type input "The Western Suns"
click at [138, 853] on input "Setlist URL (from the SetList admin)" at bounding box center [198, 869] width 299 height 32
click at [147, 853] on input "Setlist URL (from the SetList admin)" at bounding box center [198, 869] width 299 height 32
paste input "[URL][DOMAIN_NAME]"
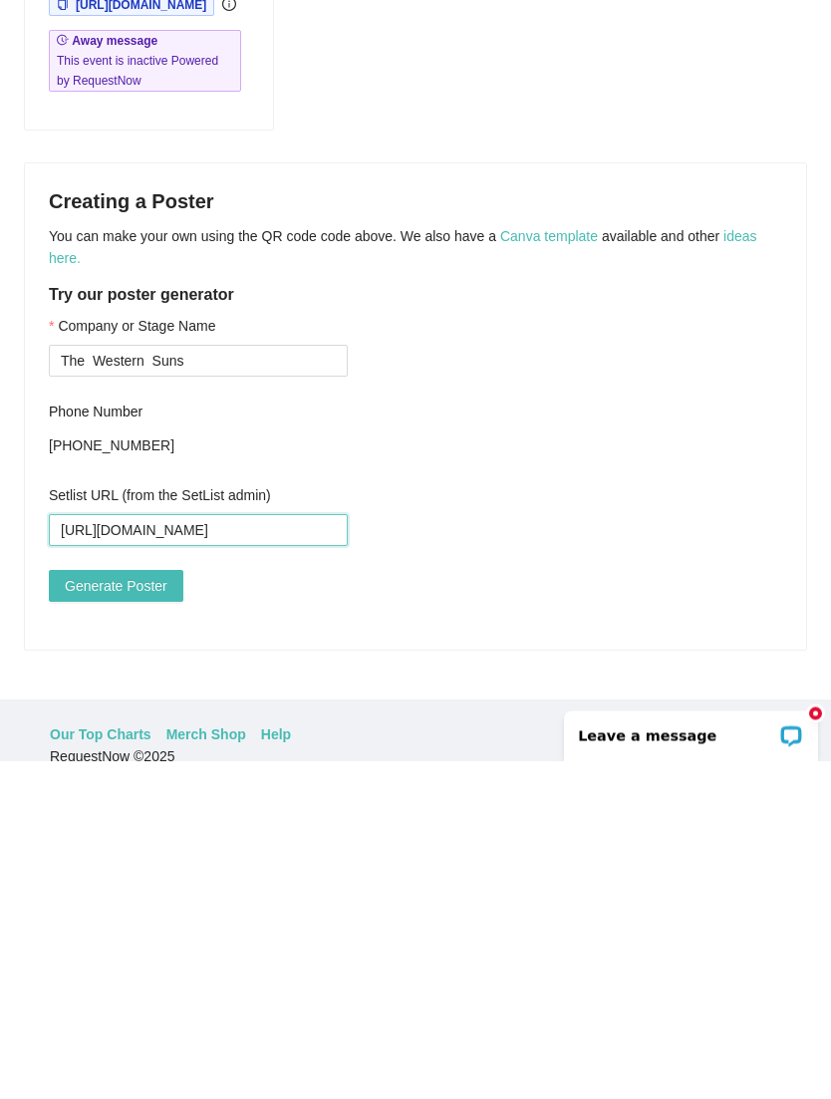
type input "[URL][DOMAIN_NAME]"
click at [144, 914] on span "Generate Poster" at bounding box center [116, 925] width 103 height 22
